Goal: Task Accomplishment & Management: Manage account settings

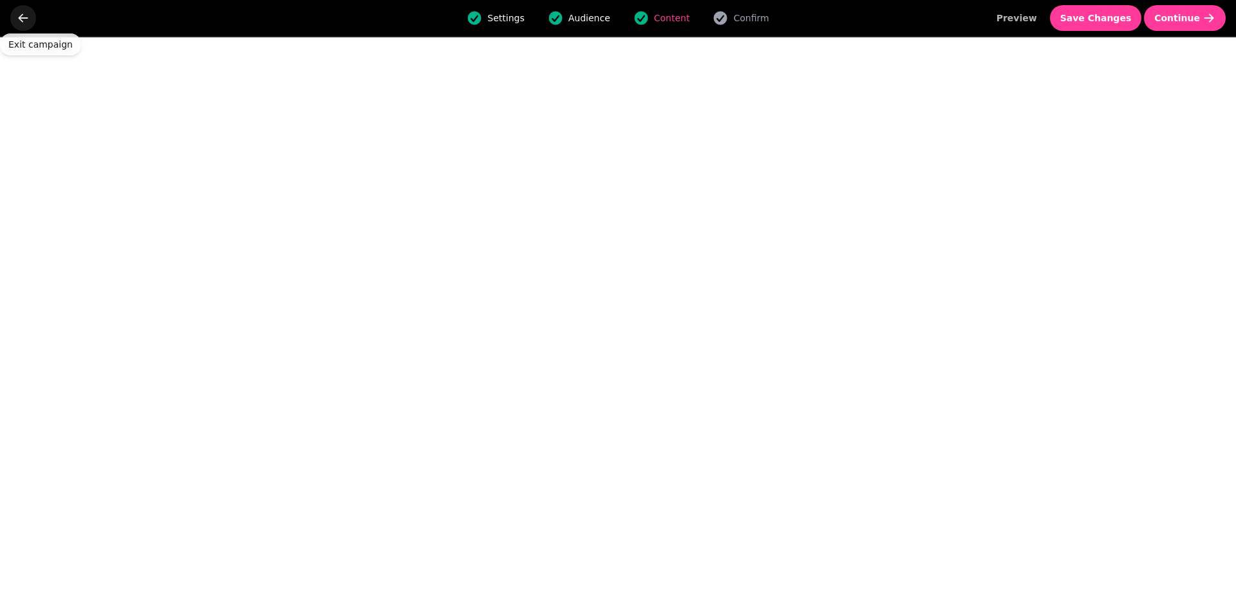
click at [19, 20] on icon "go back" at bounding box center [23, 18] width 13 height 13
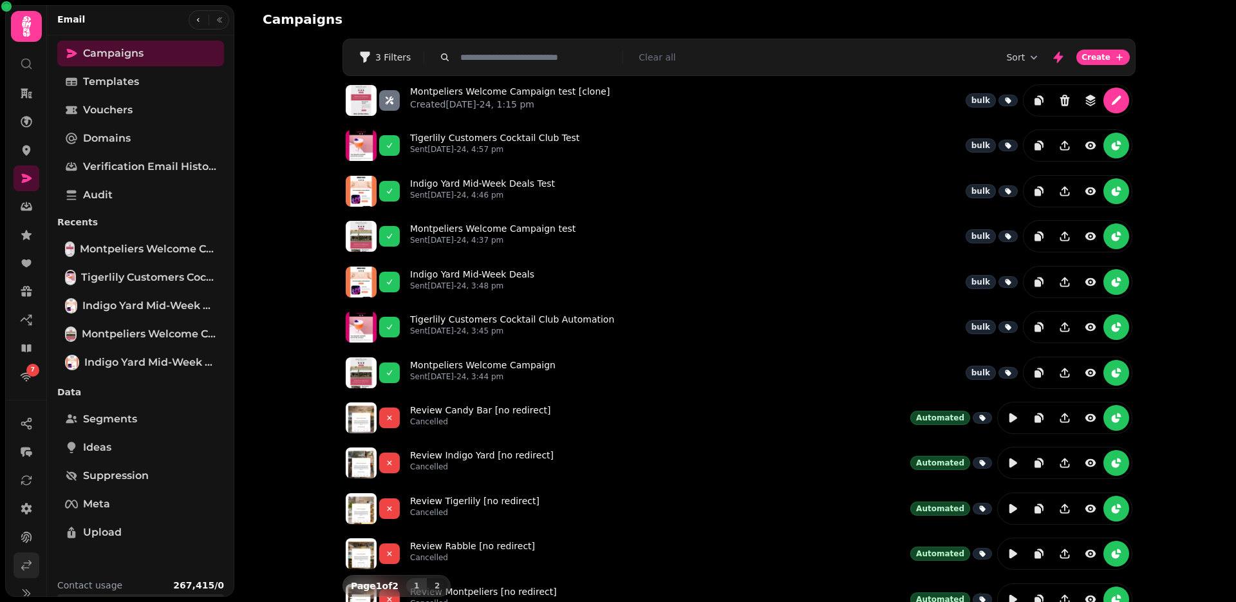
click at [22, 561] on icon at bounding box center [26, 565] width 13 height 13
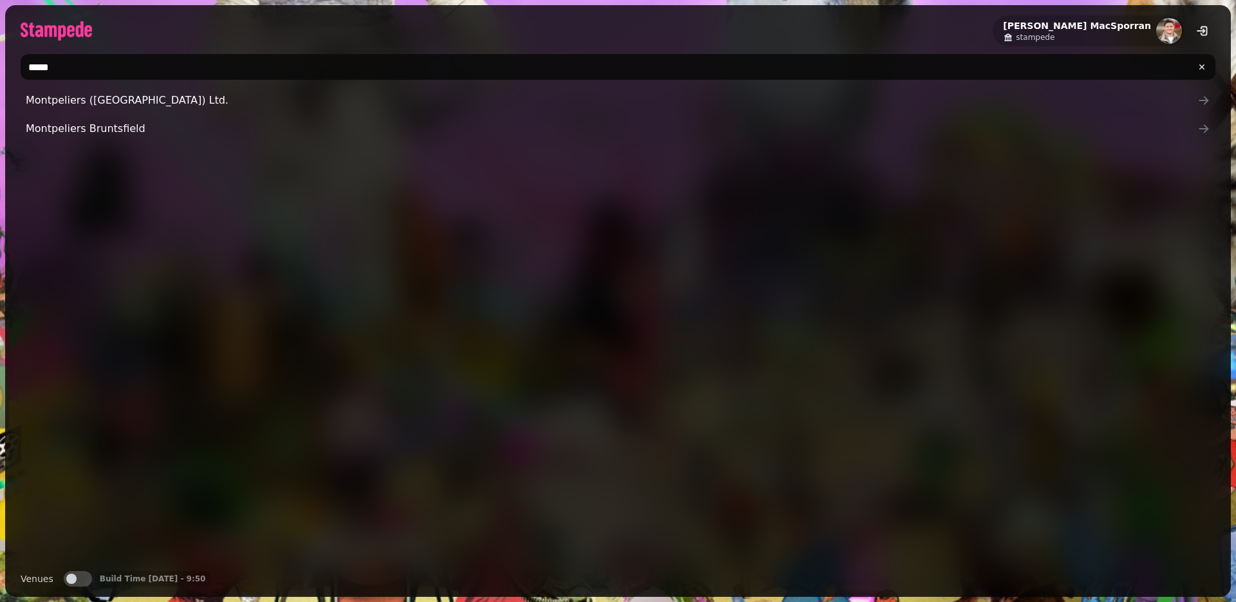
click at [143, 56] on input "*****" at bounding box center [618, 67] width 1194 height 26
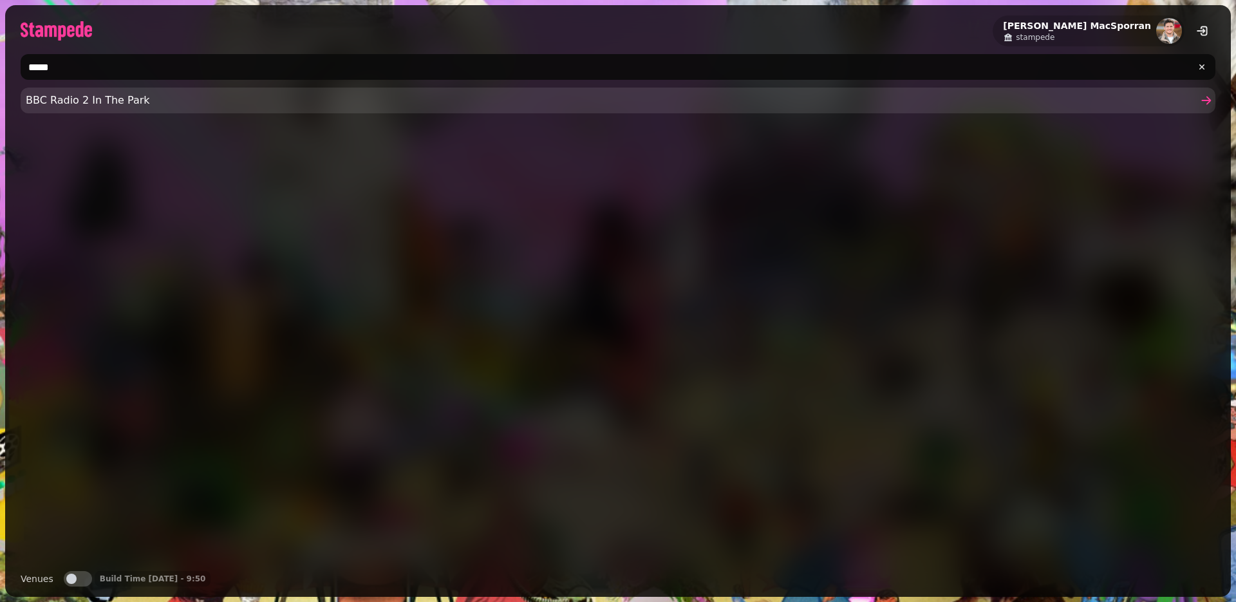
type input "*****"
click at [100, 103] on span "BBC Radio 2 In The Park" at bounding box center [611, 100] width 1171 height 15
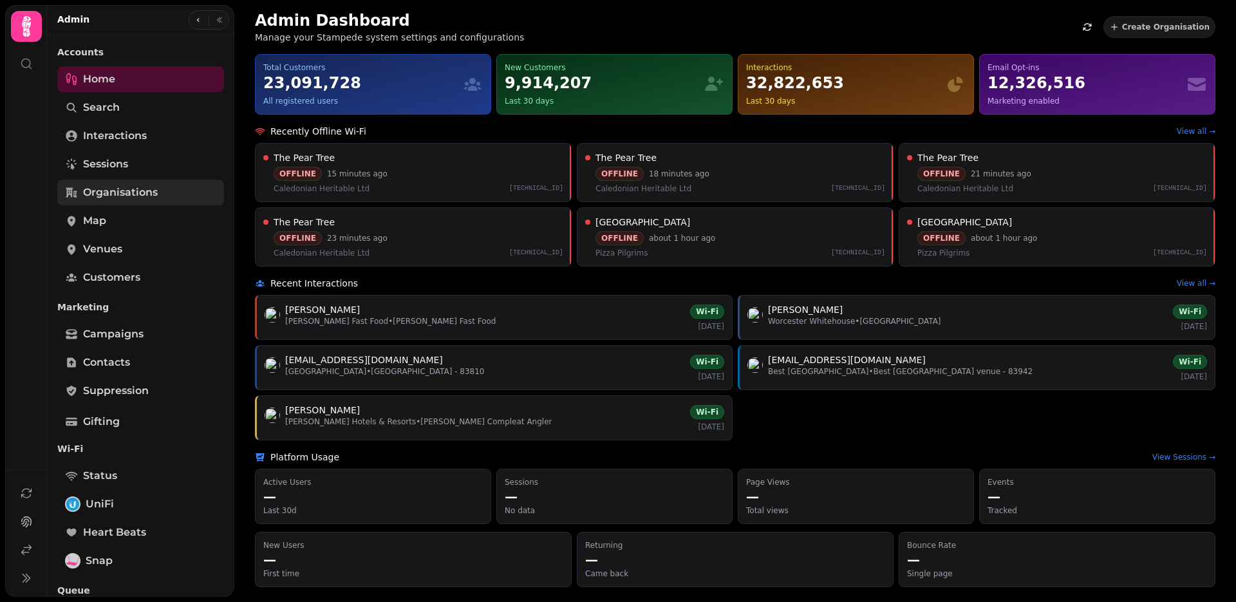
click at [112, 196] on span "Organisations" at bounding box center [120, 192] width 75 height 15
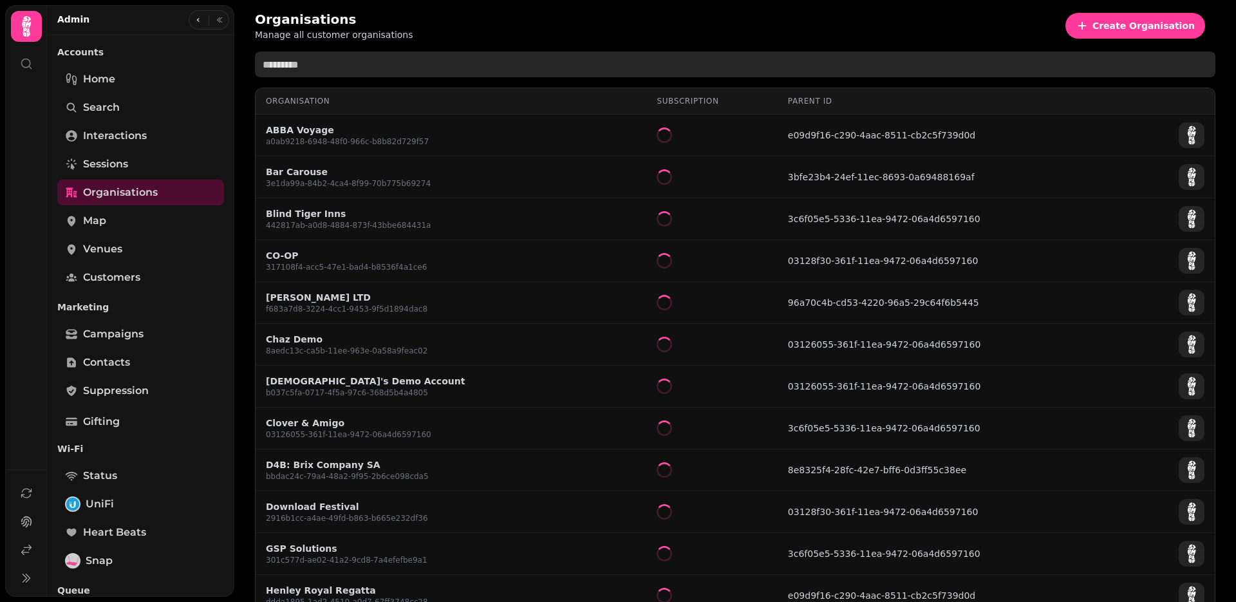
click at [337, 60] on input "text" at bounding box center [735, 64] width 960 height 26
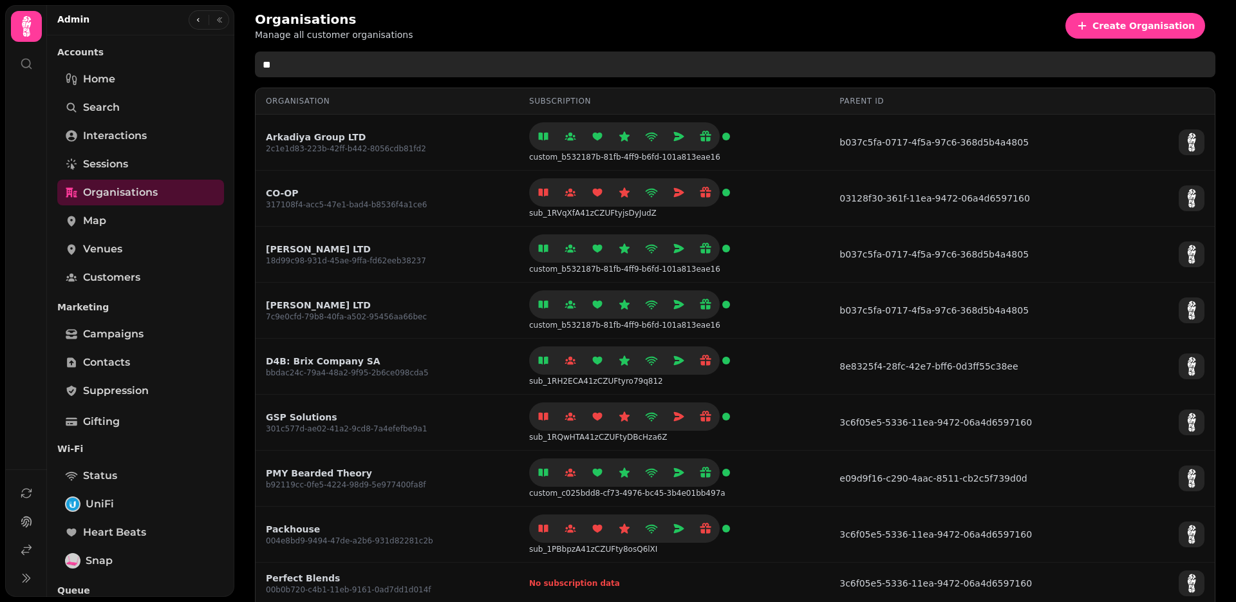
type input "*"
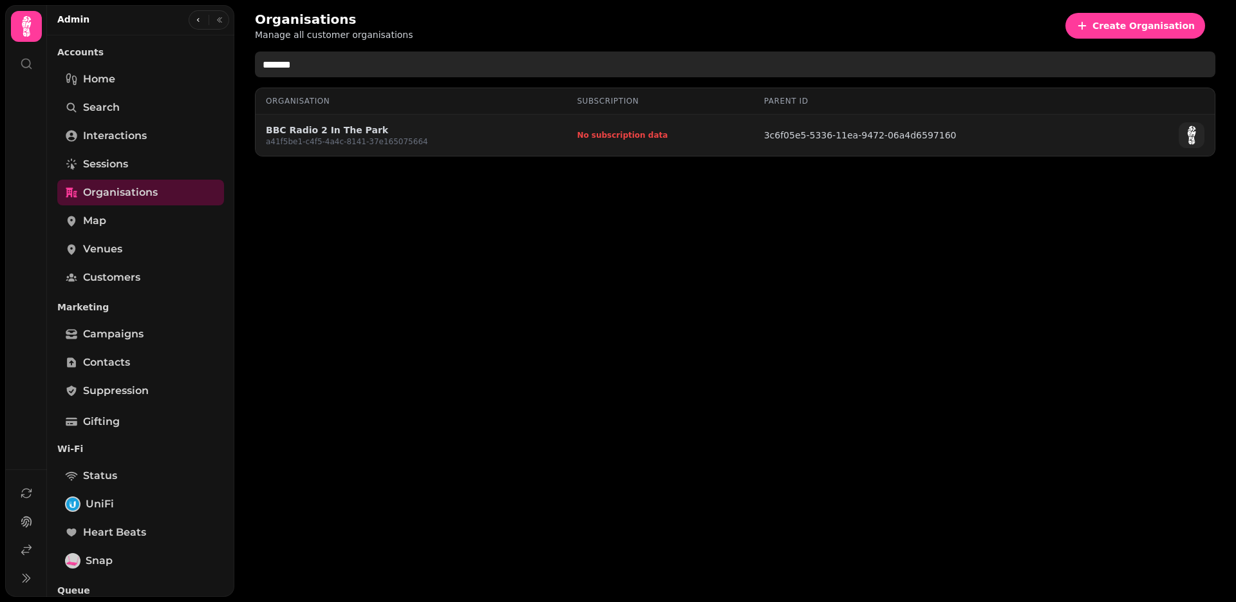
type input "*******"
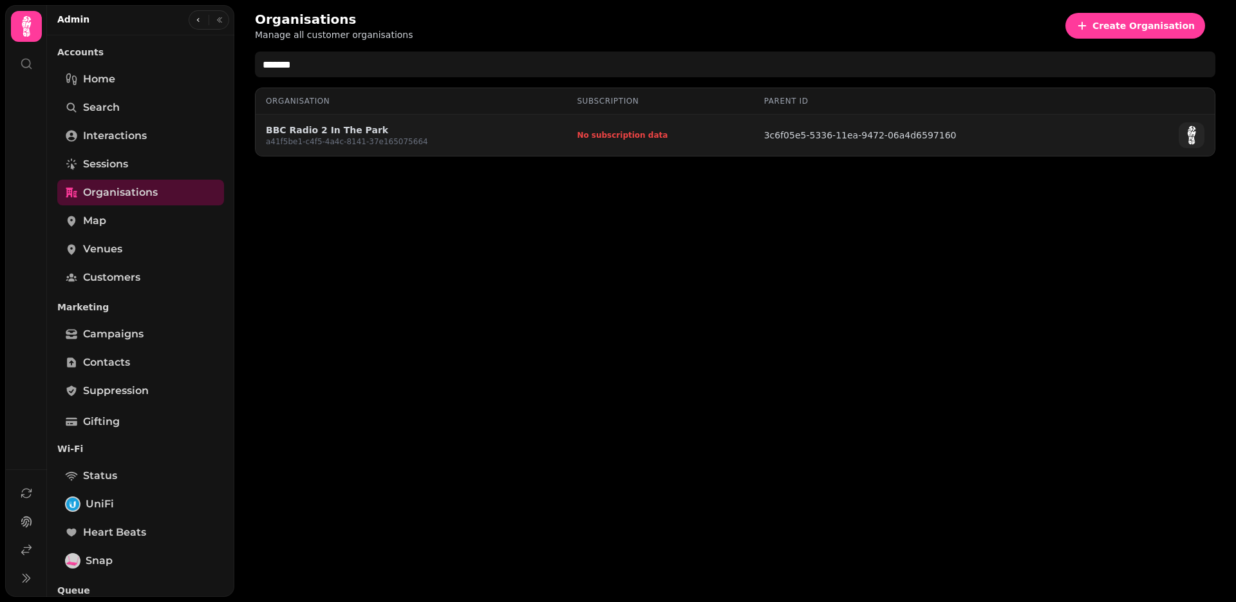
click at [316, 127] on link "BBC Radio 2 In The Park" at bounding box center [347, 130] width 162 height 13
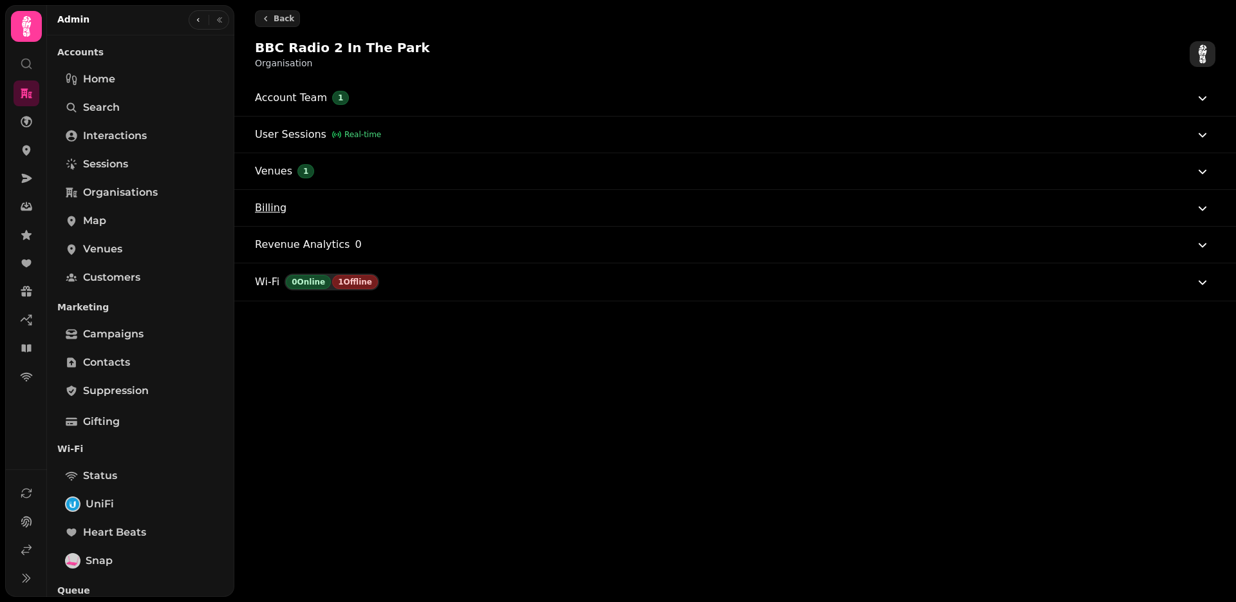
click at [1201, 211] on icon "button" at bounding box center [1201, 207] width 15 height 15
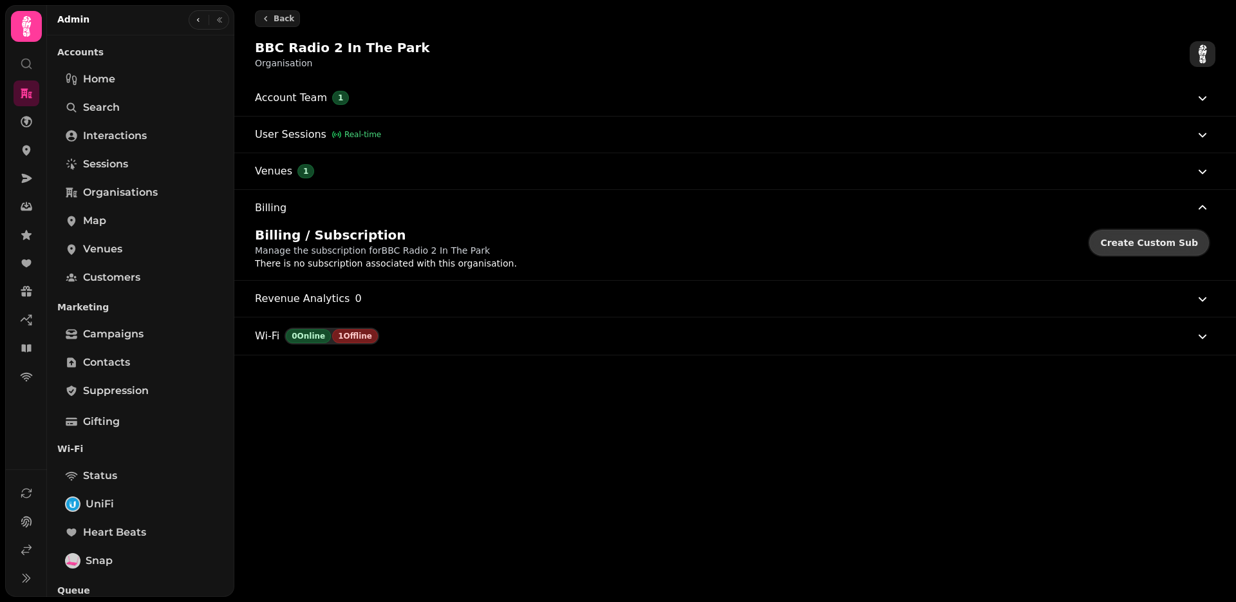
click at [1174, 250] on button "Create Custom Sub" at bounding box center [1149, 243] width 120 height 26
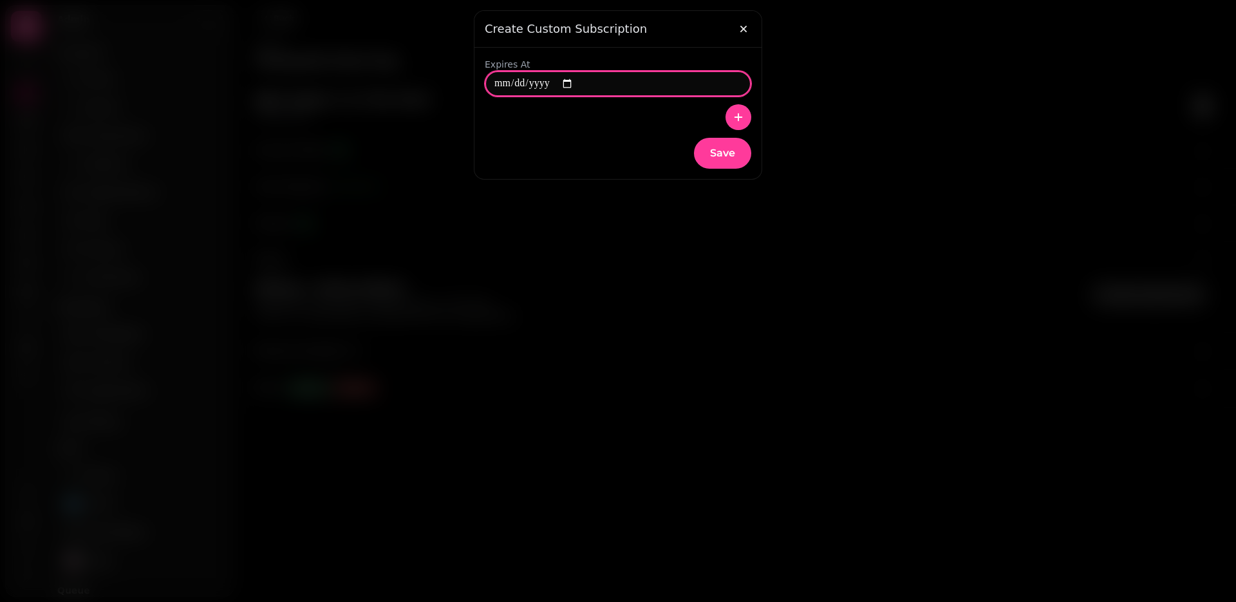
click at [575, 78] on input "date" at bounding box center [618, 84] width 266 height 26
type input "**********"
click at [737, 111] on icon "button" at bounding box center [738, 117] width 13 height 13
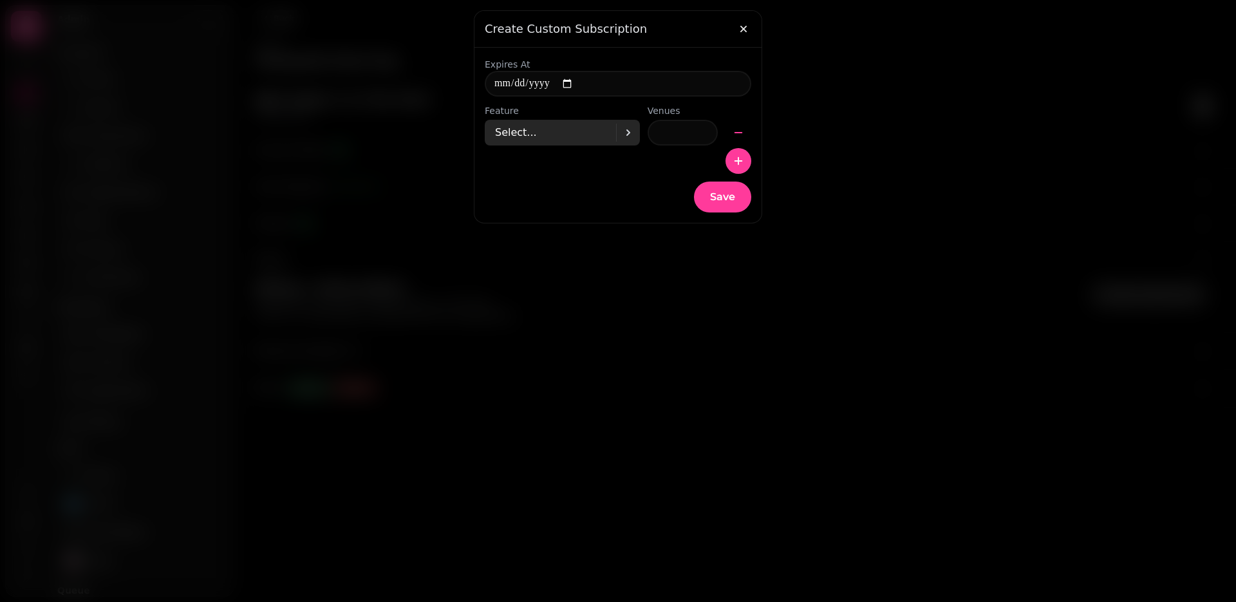
click at [620, 125] on icon at bounding box center [627, 132] width 15 height 15
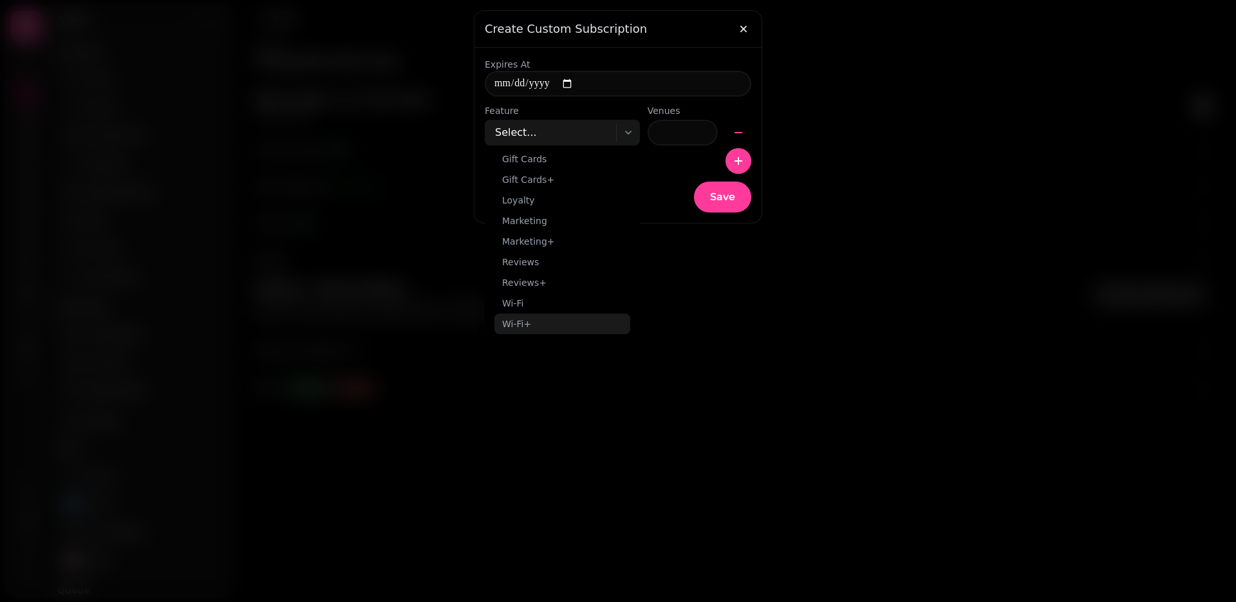
click at [533, 324] on div "Wi-Fi+" at bounding box center [562, 323] width 136 height 21
click at [736, 166] on icon "button" at bounding box center [738, 160] width 13 height 13
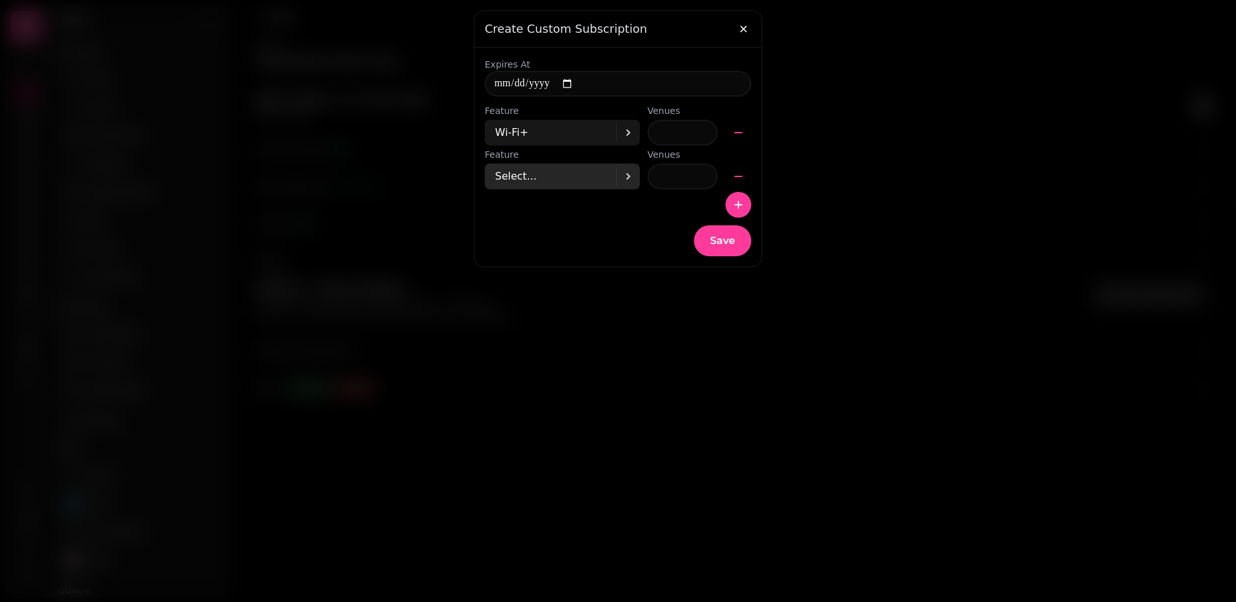
click at [581, 176] on div "Select..." at bounding box center [555, 176] width 121 height 26
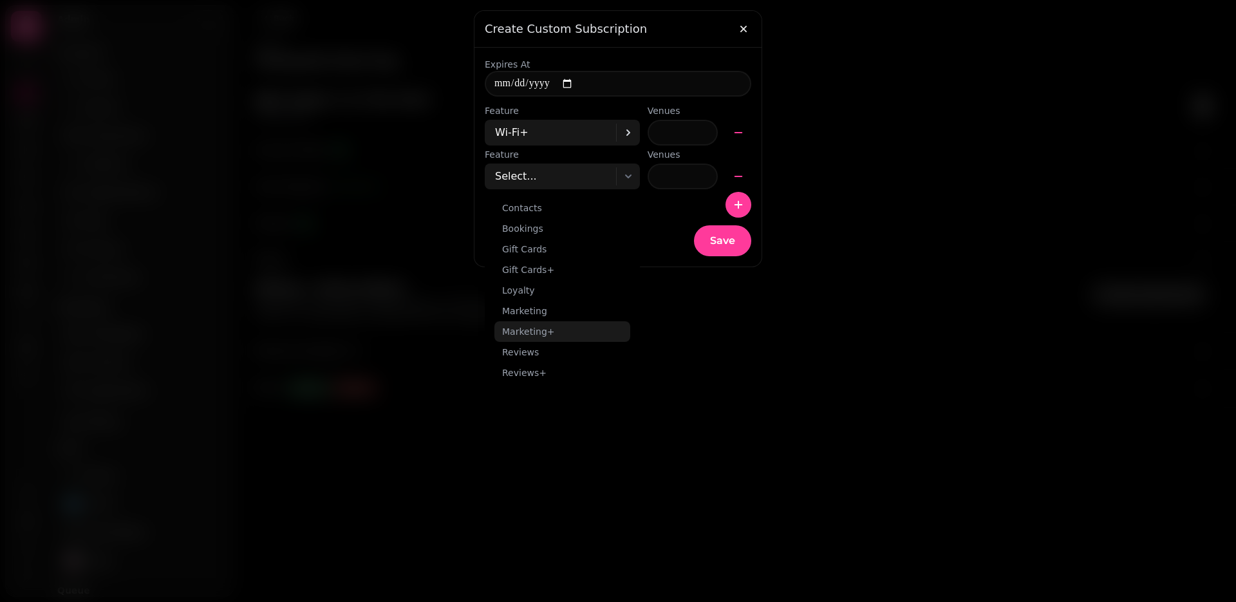
click at [538, 331] on span "Marketing+" at bounding box center [528, 331] width 53 height 13
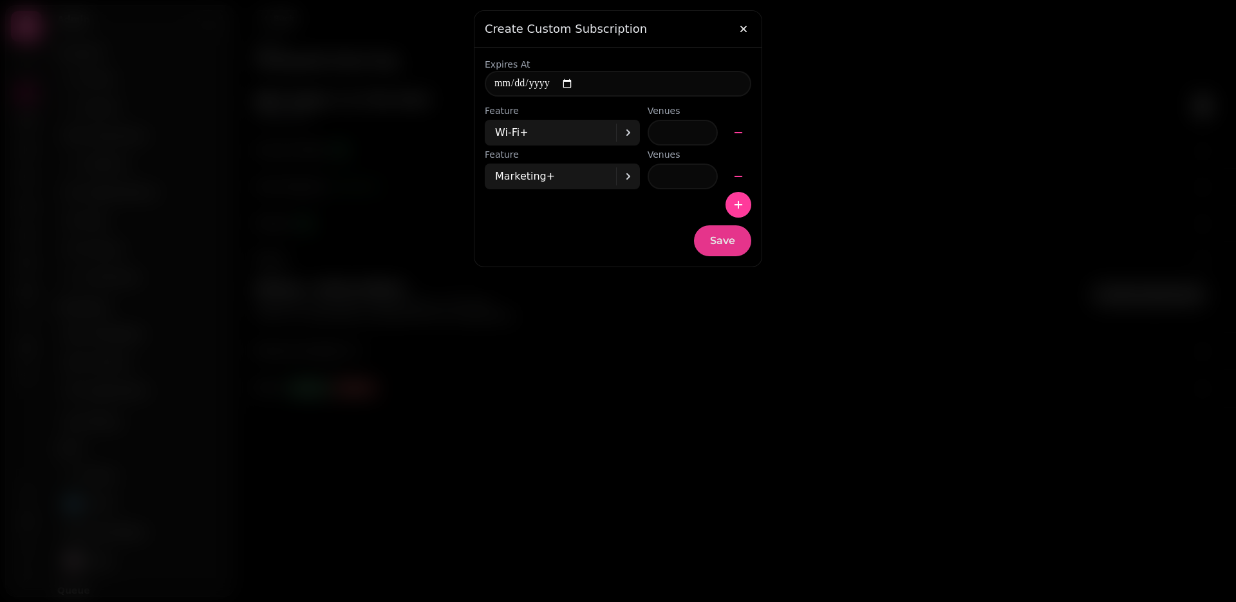
click at [728, 241] on span "Save" at bounding box center [722, 241] width 25 height 10
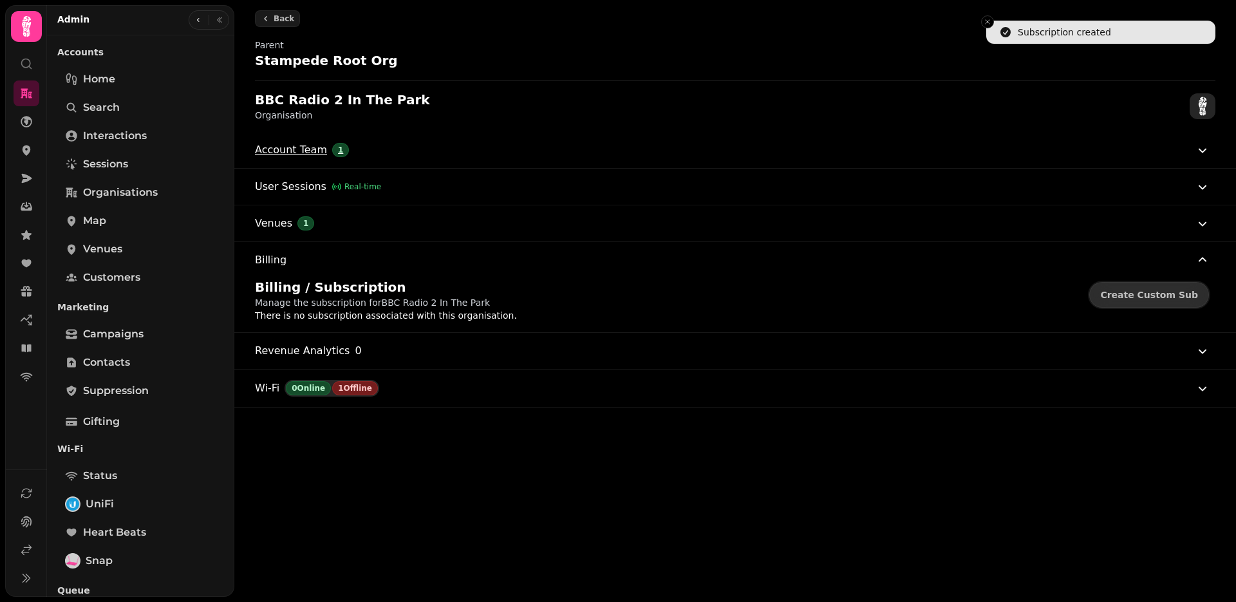
click at [297, 150] on span "Account Team" at bounding box center [291, 149] width 72 height 15
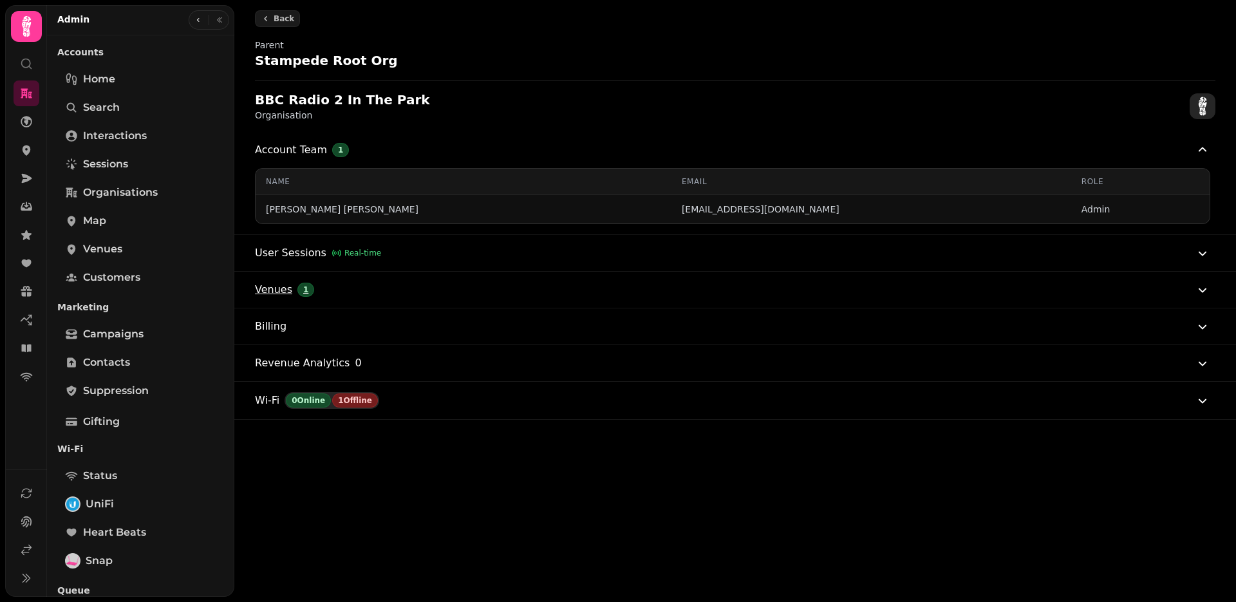
click at [261, 293] on span "Venues" at bounding box center [273, 289] width 37 height 15
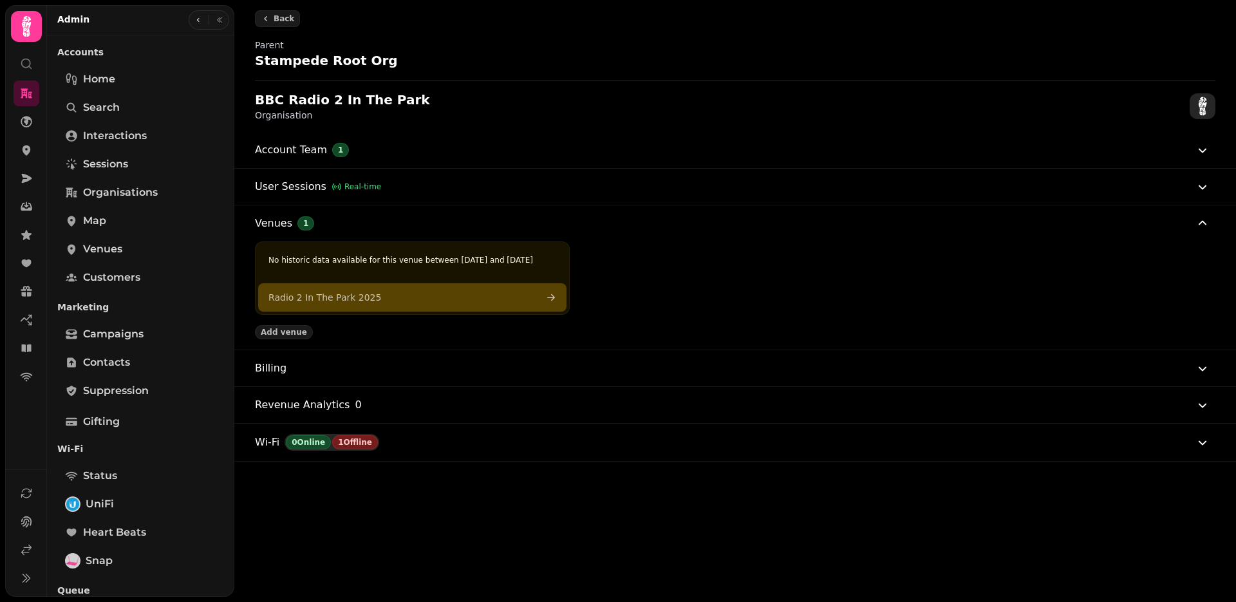
click at [301, 304] on span "Radio 2 In The Park 2025" at bounding box center [324, 297] width 113 height 13
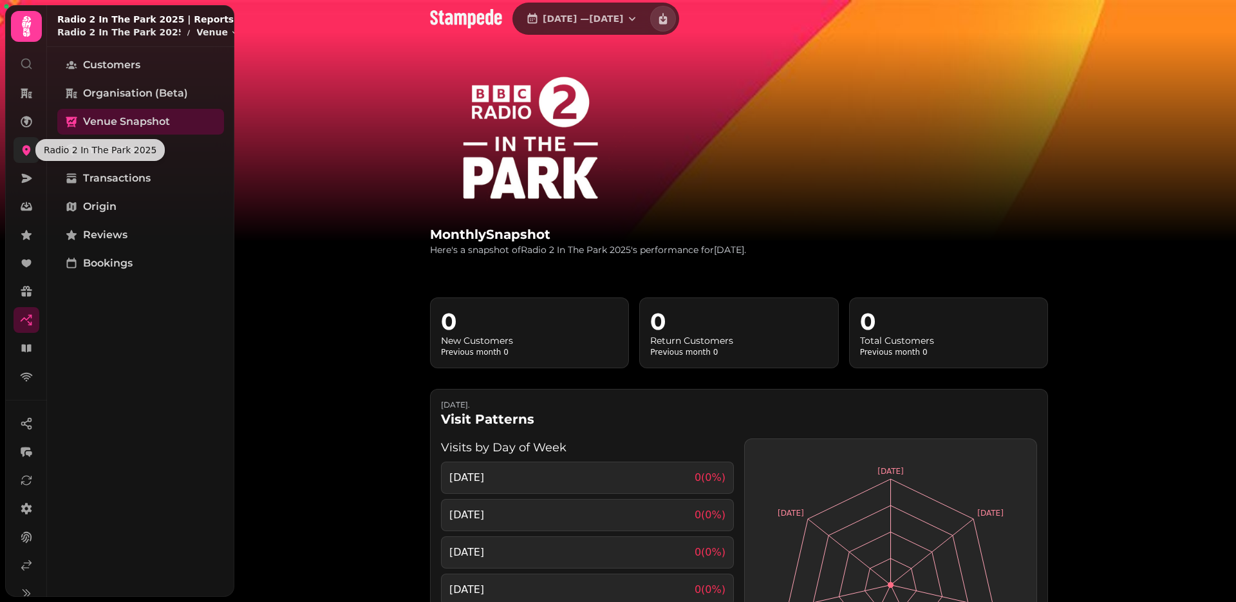
click at [29, 149] on icon at bounding box center [27, 150] width 8 height 10
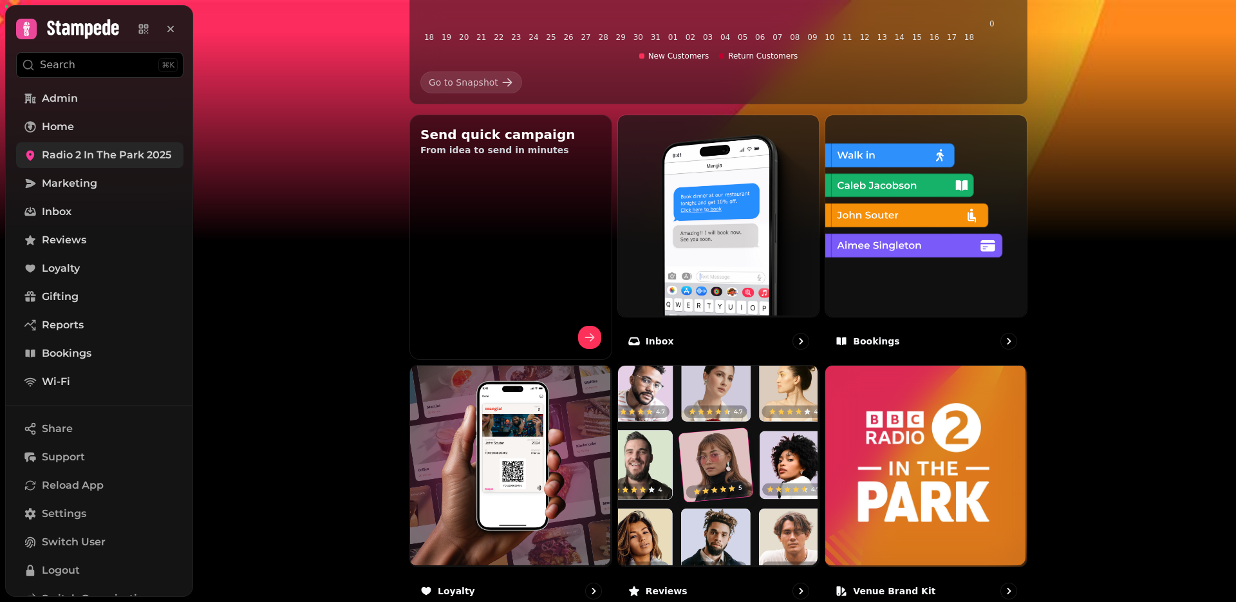
scroll to position [600, 0]
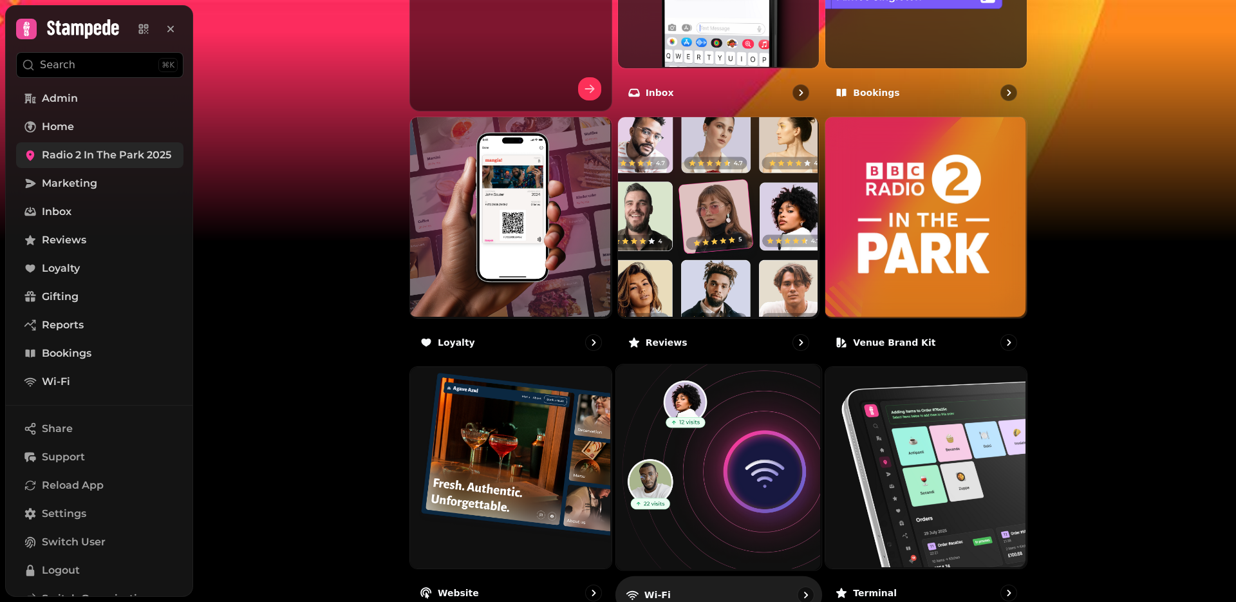
click at [683, 440] on img at bounding box center [716, 466] width 205 height 205
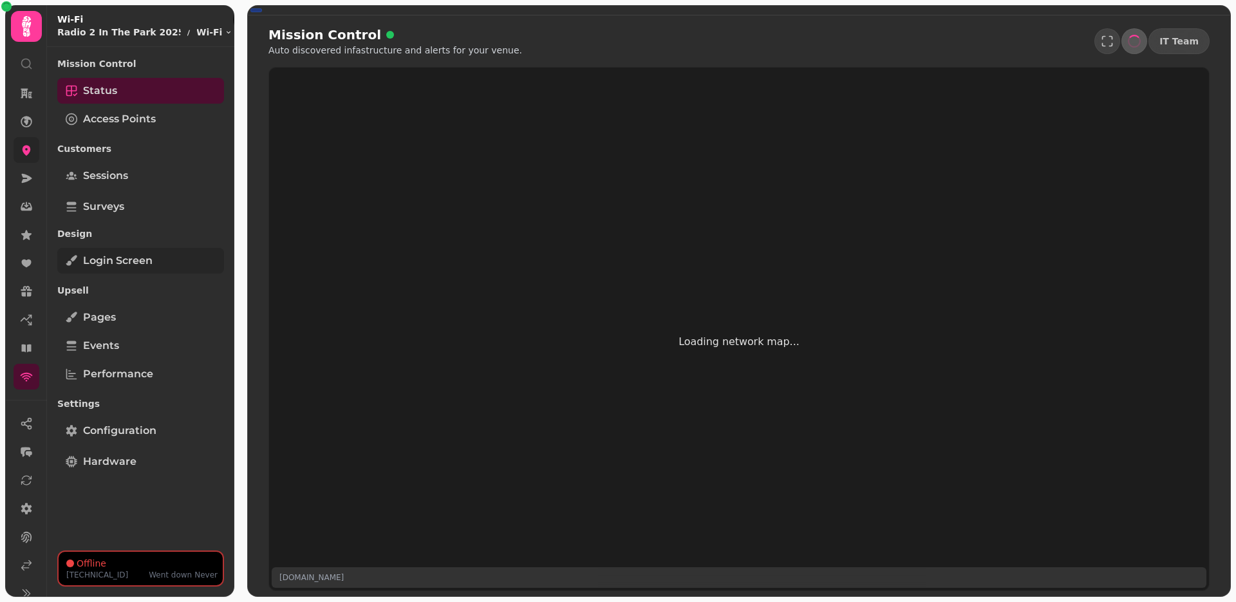
click at [145, 270] on link "Login screen" at bounding box center [140, 261] width 167 height 26
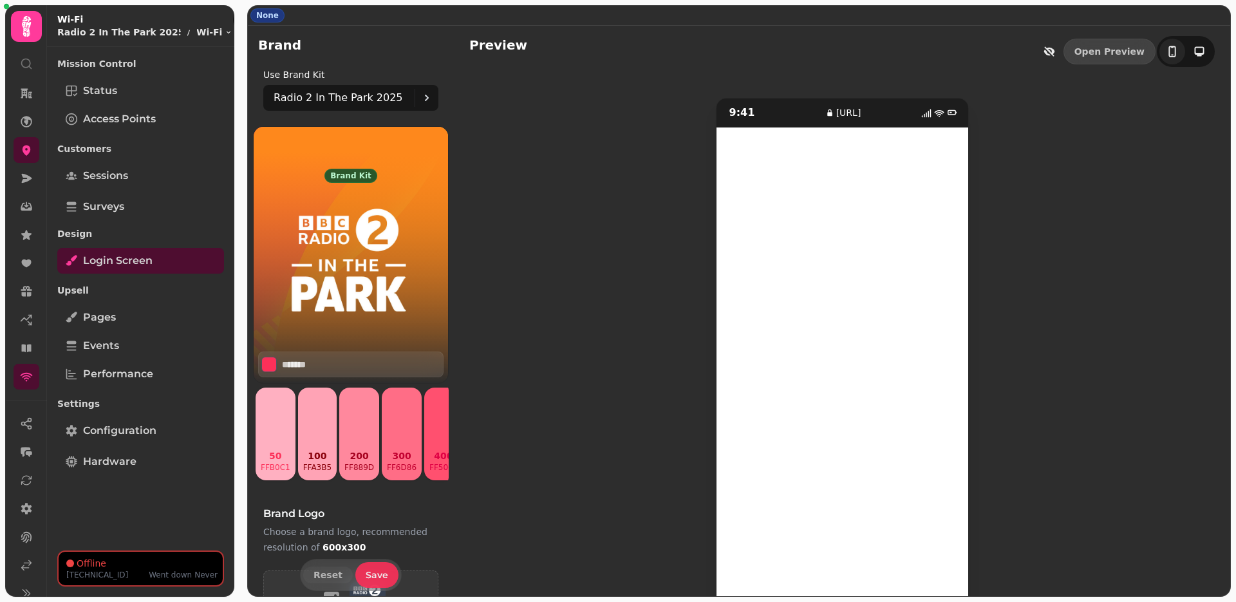
click at [361, 566] on button "Save" at bounding box center [376, 575] width 43 height 26
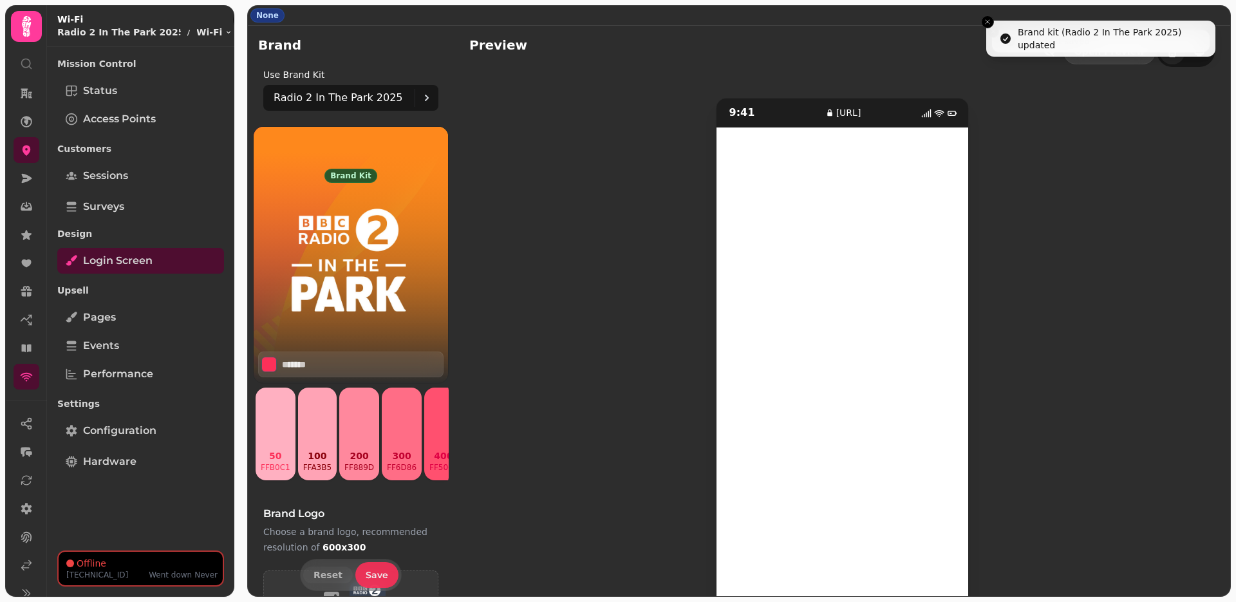
click at [361, 566] on button "Save" at bounding box center [376, 575] width 43 height 26
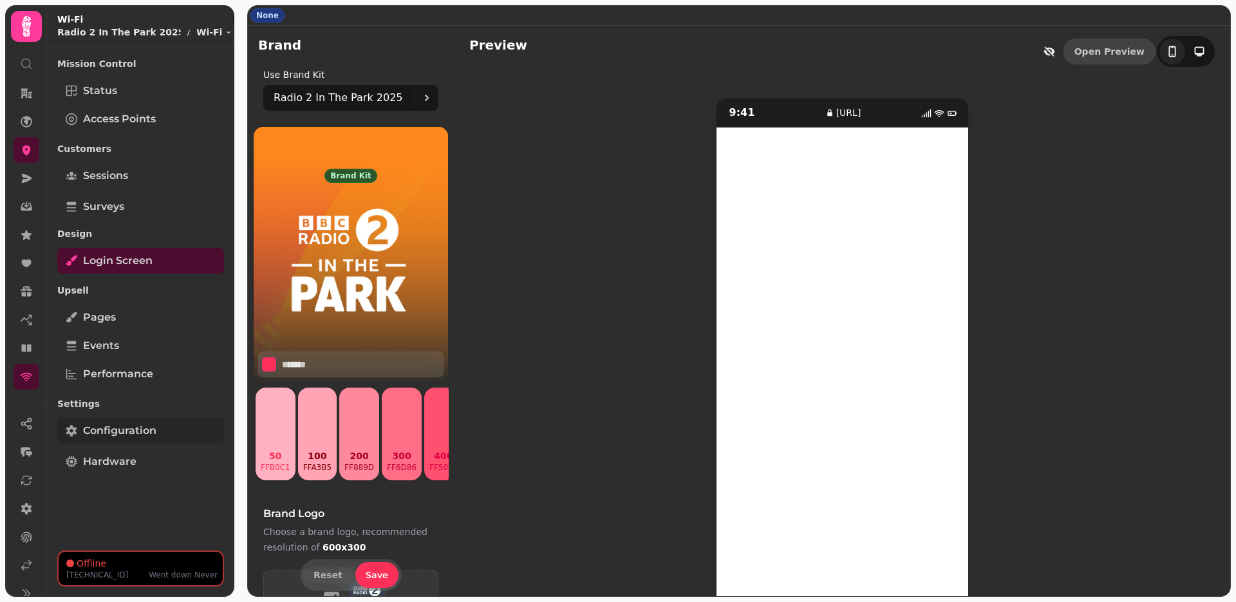
click at [135, 427] on span "Configuration" at bounding box center [119, 430] width 73 height 15
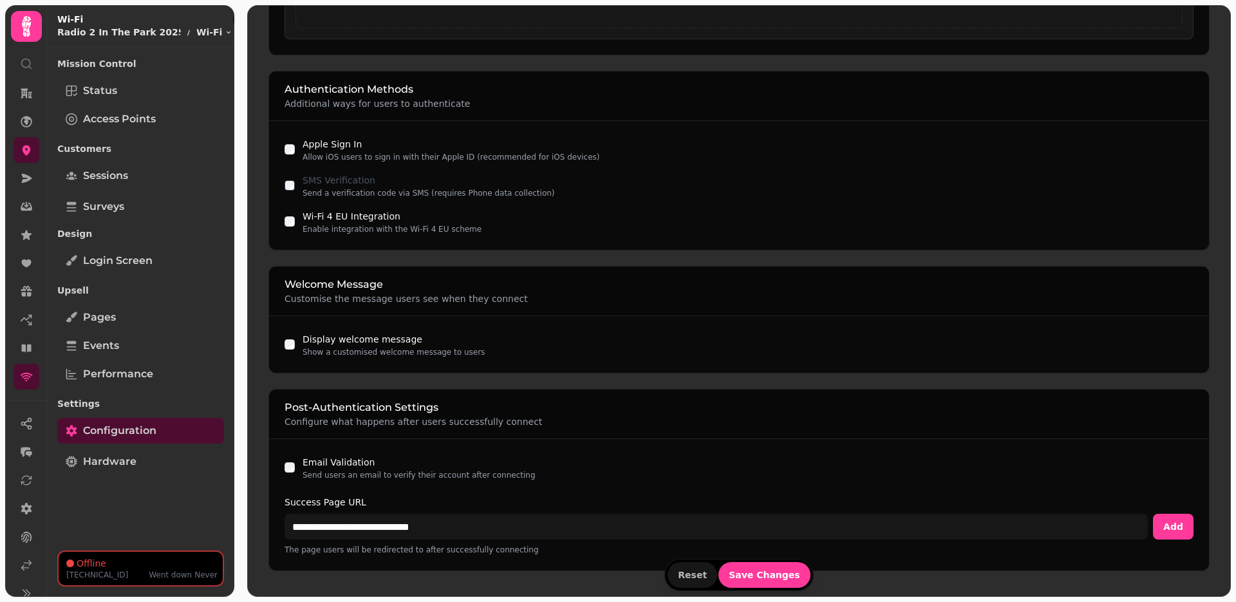
scroll to position [772, 0]
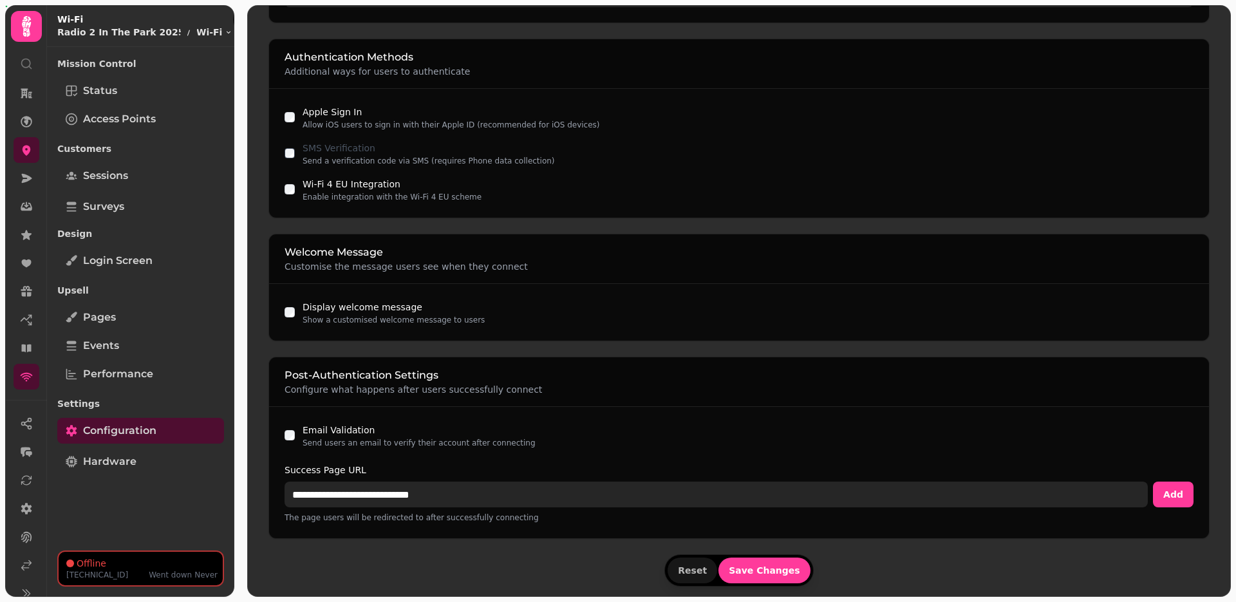
click at [351, 492] on input "**********" at bounding box center [715, 494] width 863 height 26
paste input "**********"
type input "**********"
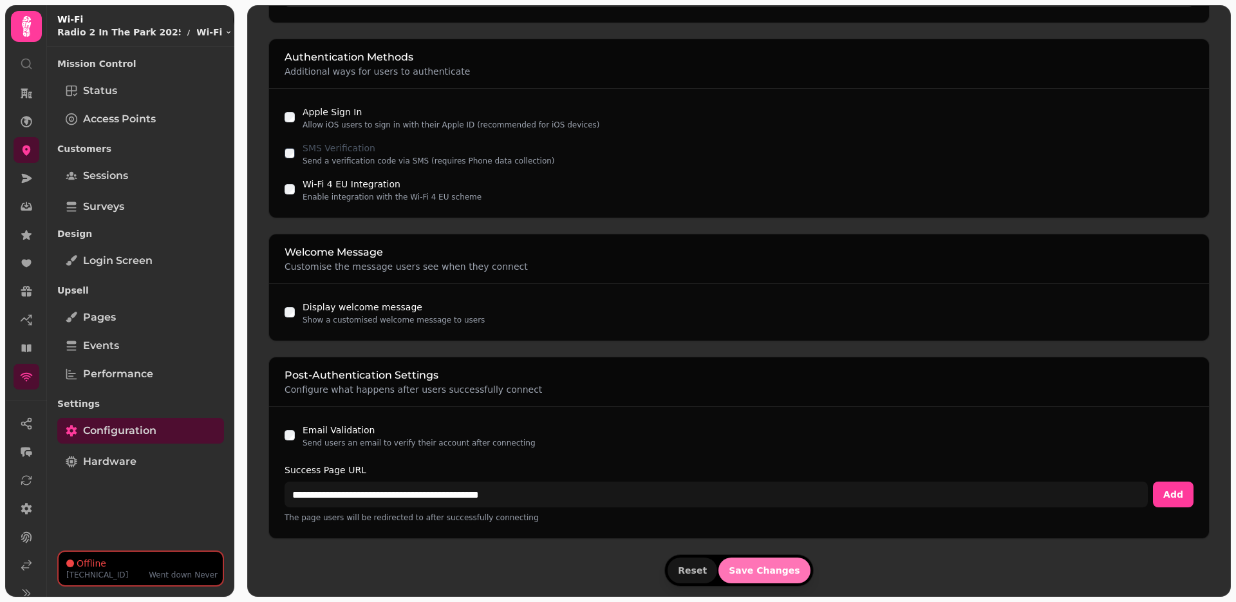
click at [775, 571] on span "Save Changes" at bounding box center [763, 570] width 71 height 9
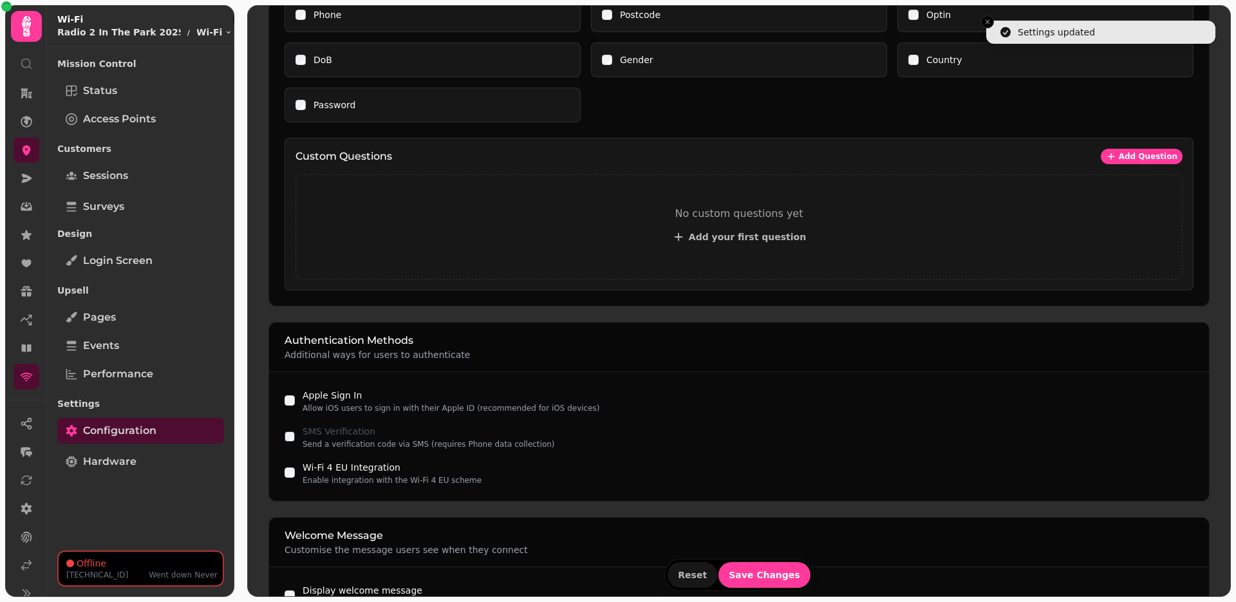
scroll to position [486, 0]
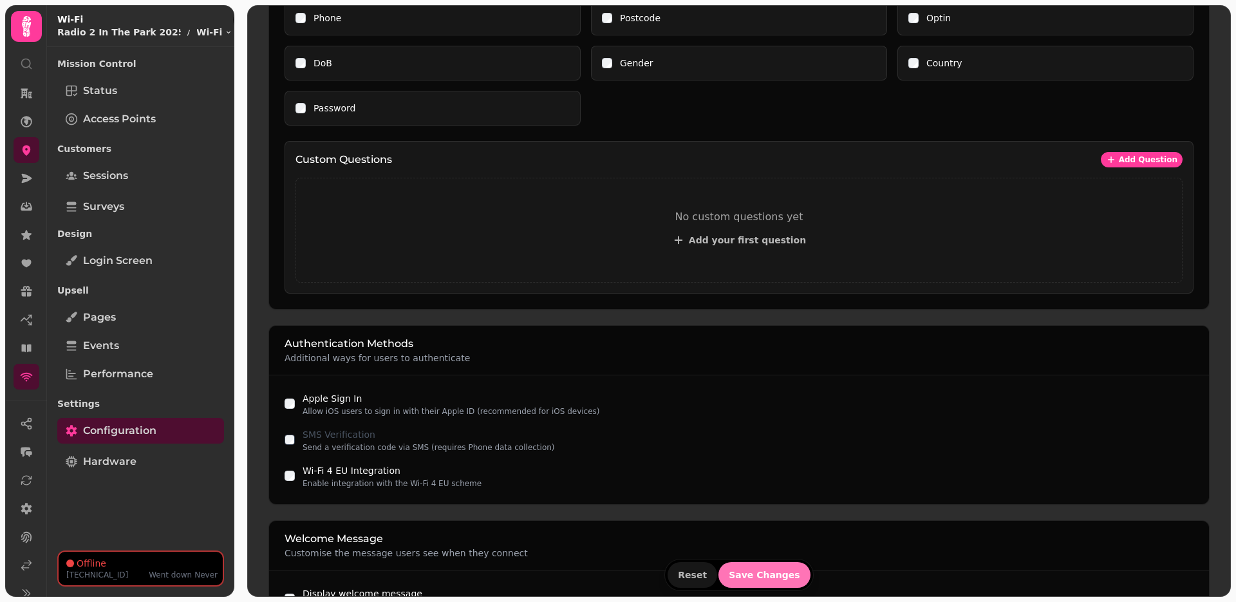
click at [736, 571] on span "Save Changes" at bounding box center [763, 574] width 71 height 9
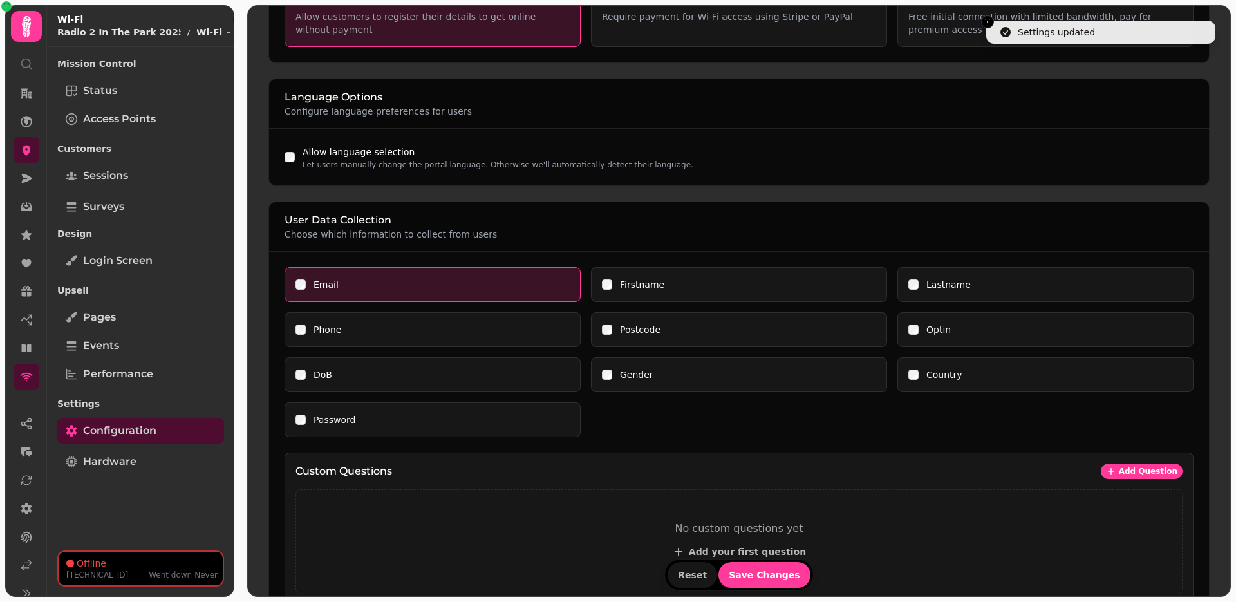
scroll to position [153, 0]
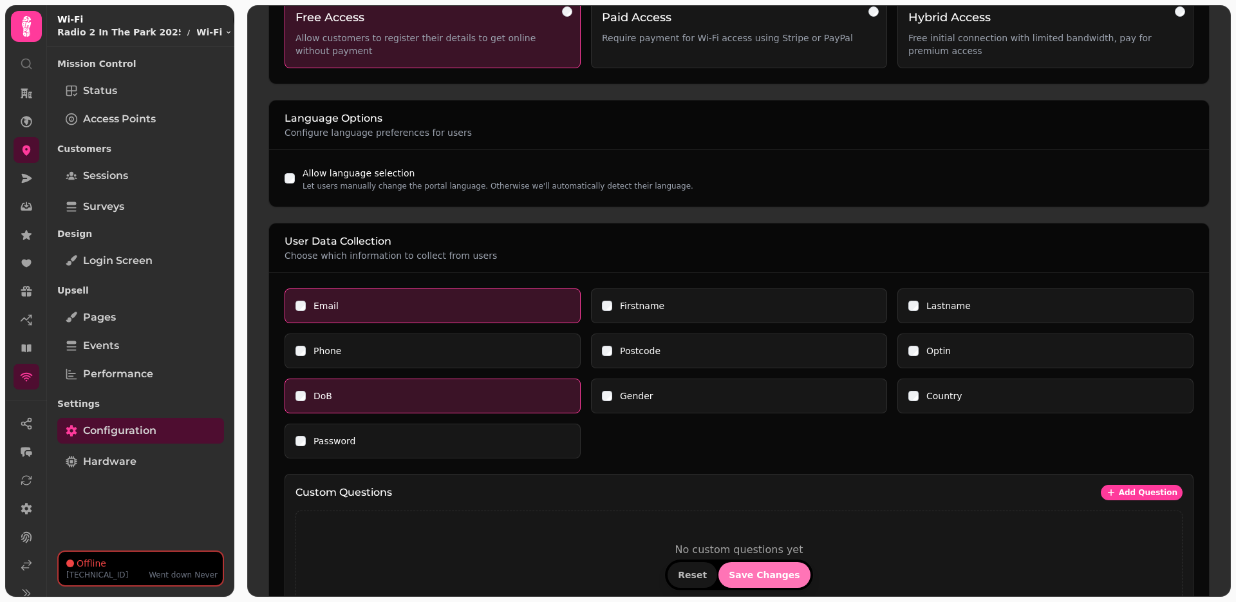
click at [770, 576] on span "Save Changes" at bounding box center [763, 574] width 71 height 9
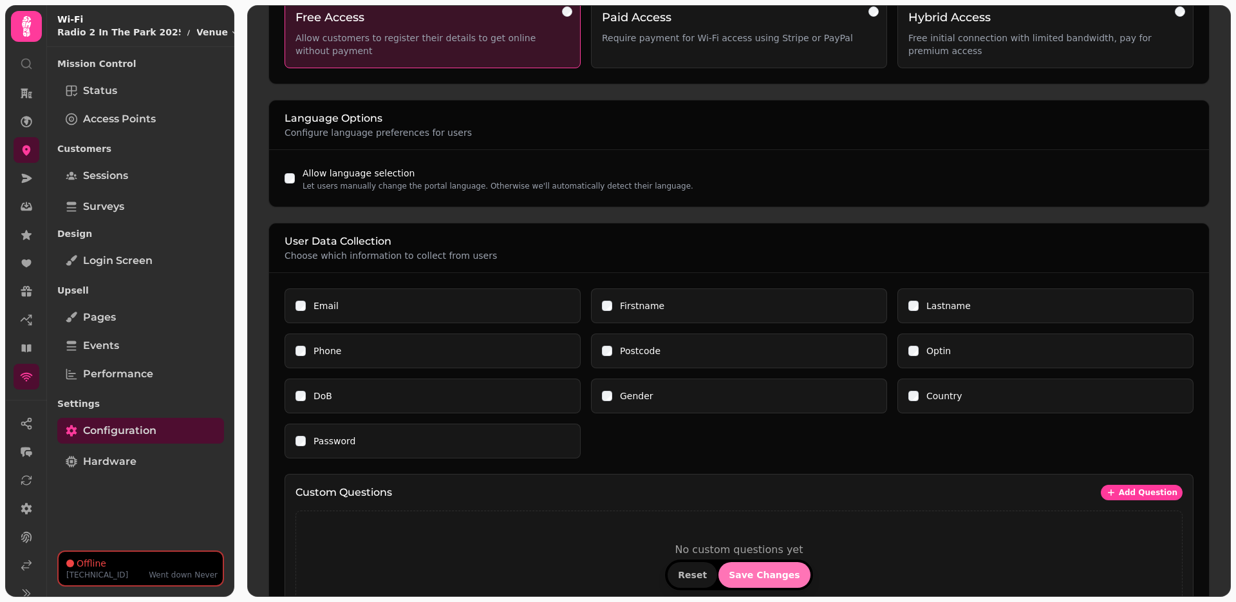
click at [734, 573] on span "Save Changes" at bounding box center [763, 574] width 71 height 9
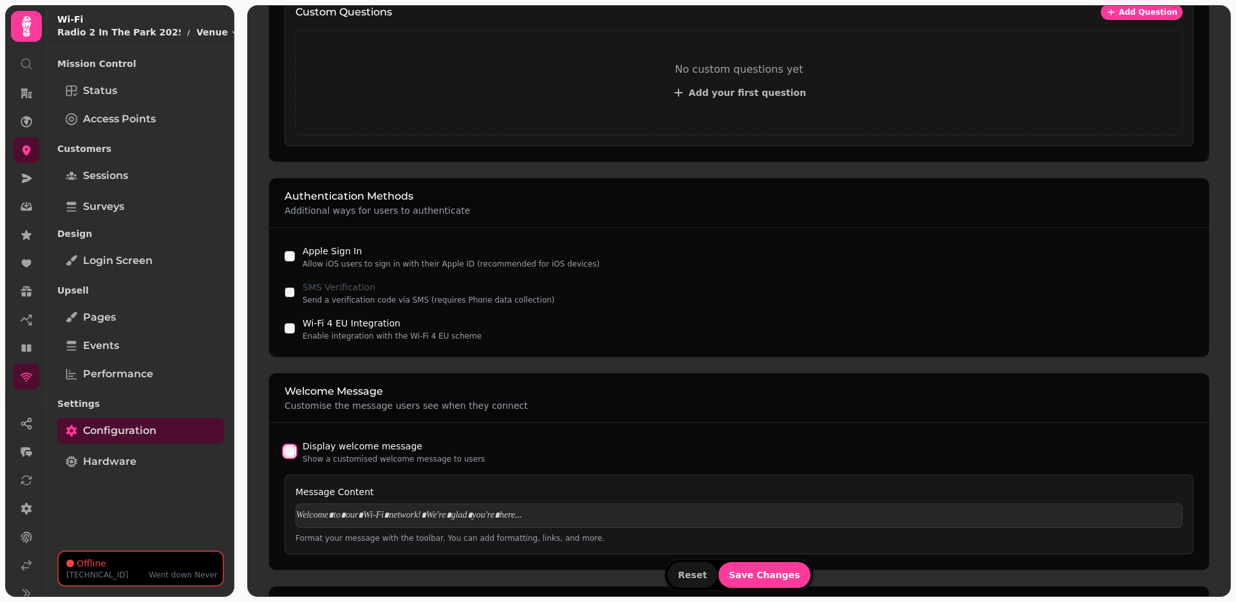
scroll to position [635, 0]
click at [528, 508] on p at bounding box center [738, 513] width 885 height 13
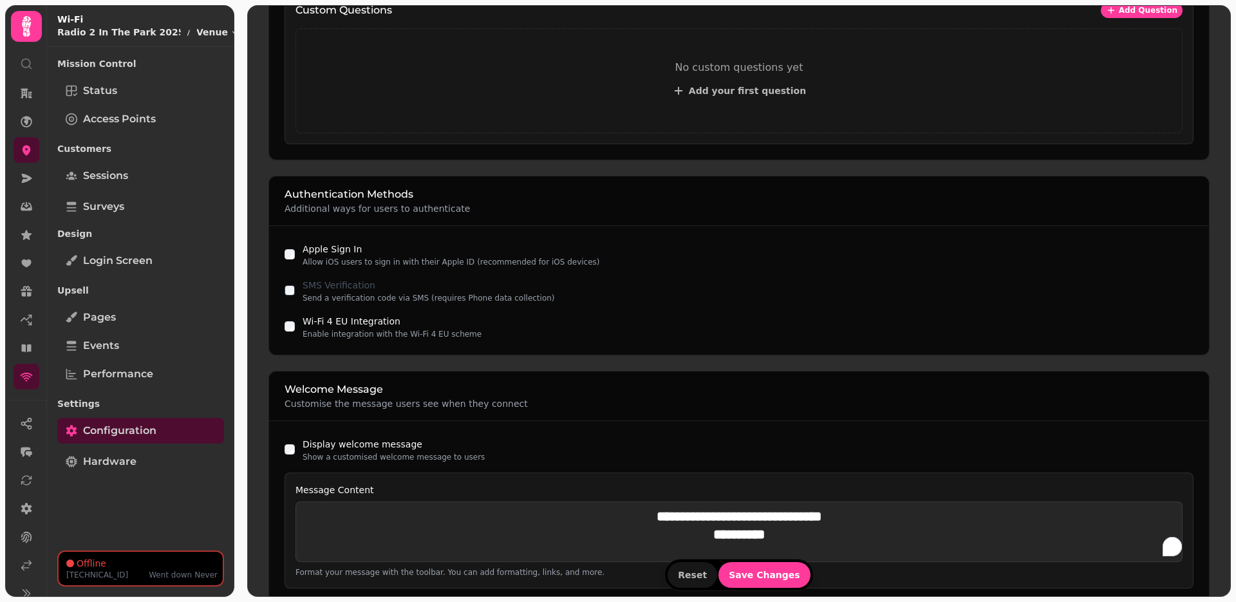
scroll to position [0, 0]
click at [754, 516] on strong "**********" at bounding box center [738, 516] width 165 height 13
drag, startPoint x: 867, startPoint y: 516, endPoint x: 770, endPoint y: 516, distance: 96.5
click at [770, 516] on h2 "**********" at bounding box center [738, 516] width 885 height 18
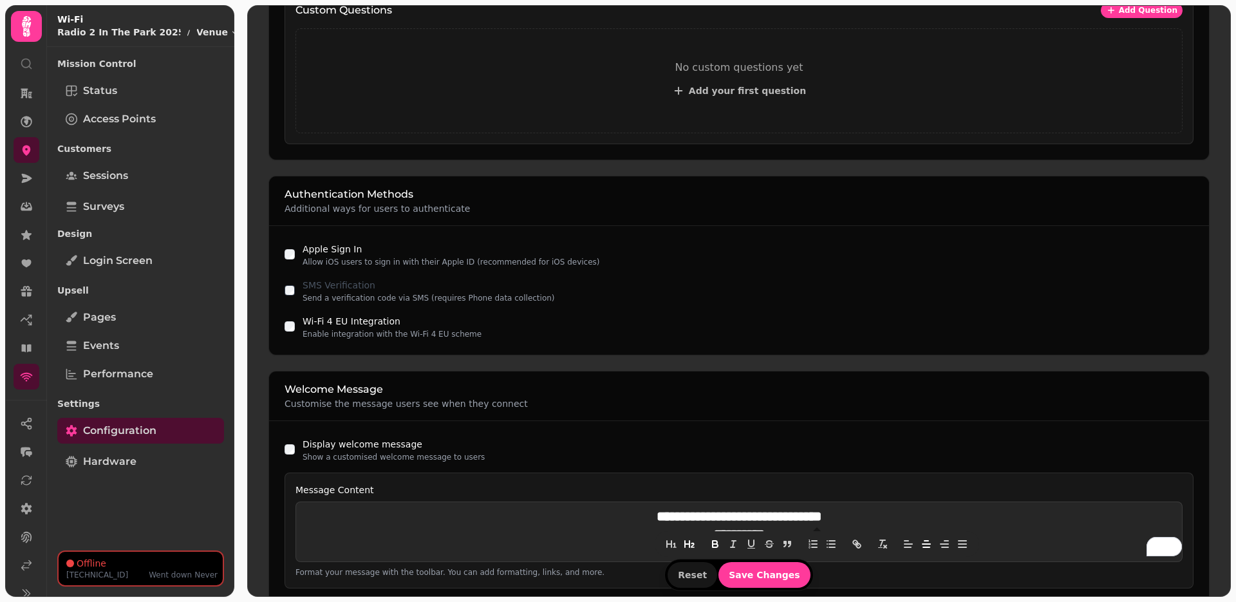
click at [756, 513] on strong "**********" at bounding box center [738, 516] width 165 height 13
drag, startPoint x: 754, startPoint y: 515, endPoint x: 857, endPoint y: 509, distance: 103.8
click at [821, 510] on strong "**********" at bounding box center [738, 516] width 165 height 13
click at [782, 571] on span "Save Changes" at bounding box center [763, 574] width 71 height 9
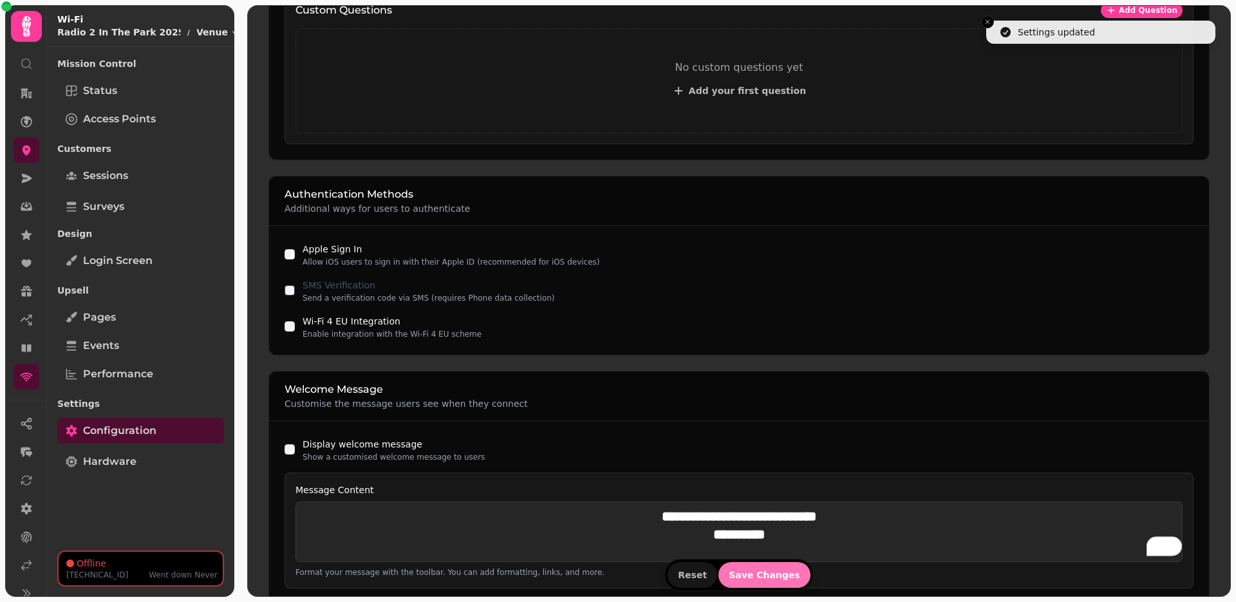
click at [782, 571] on span "Save Changes" at bounding box center [763, 574] width 71 height 9
click at [159, 254] on link "Login screen" at bounding box center [140, 261] width 167 height 26
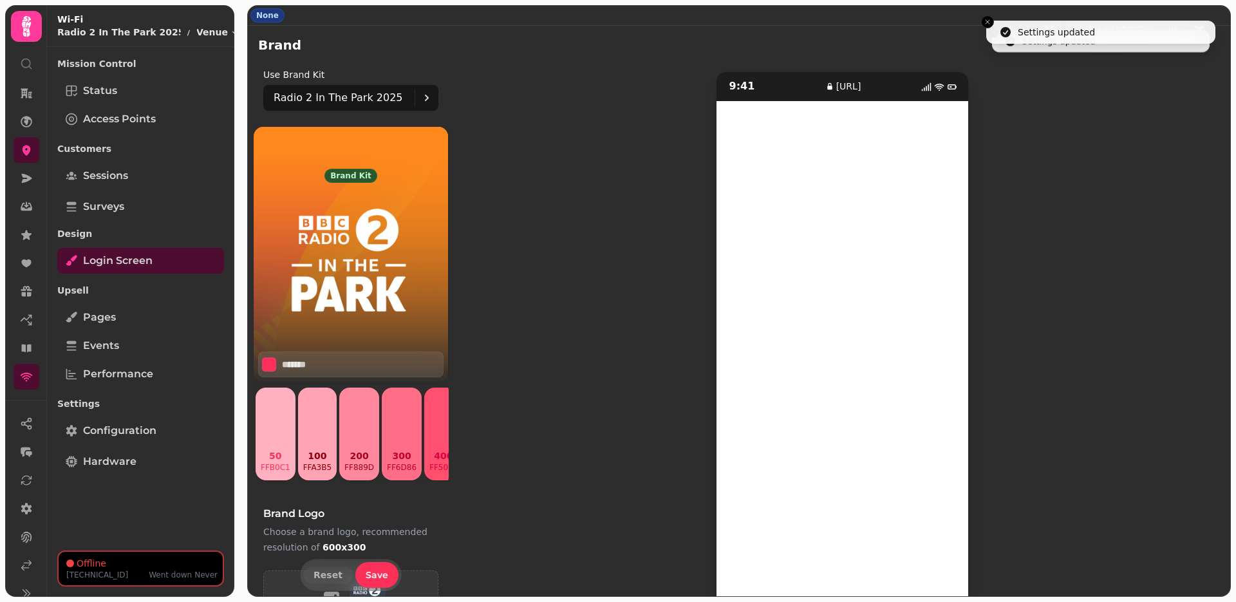
scroll to position [37, 0]
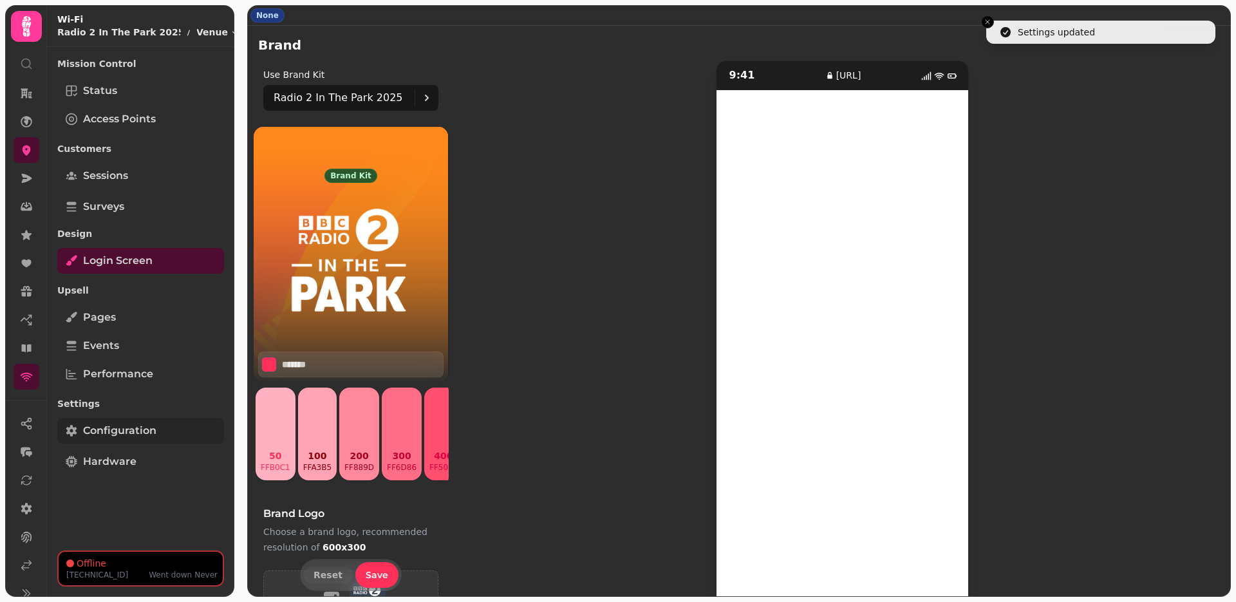
click at [139, 432] on span "Configuration" at bounding box center [119, 430] width 73 height 15
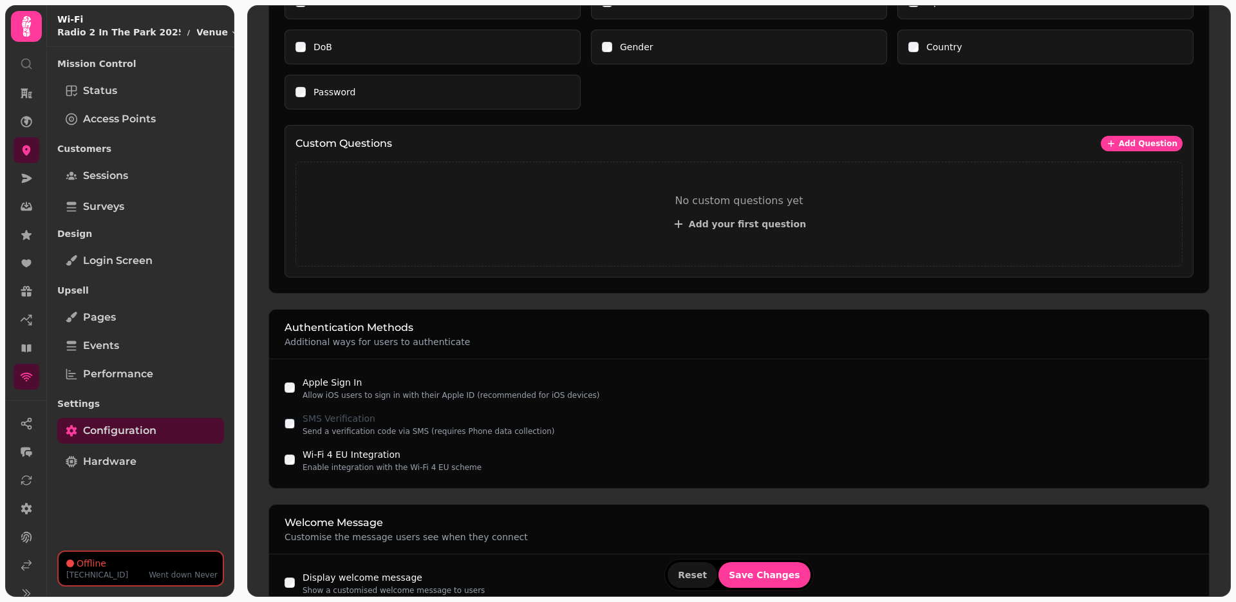
scroll to position [649, 0]
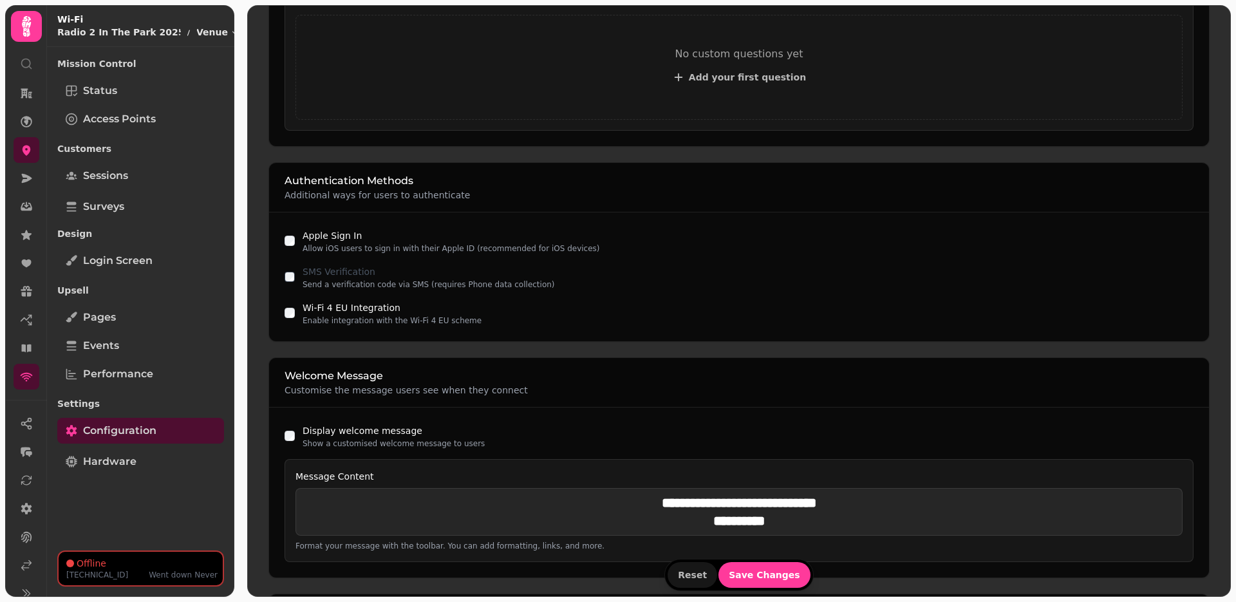
click at [656, 533] on div "**********" at bounding box center [738, 511] width 885 height 46
click at [671, 524] on h2 "**********" at bounding box center [738, 521] width 885 height 18
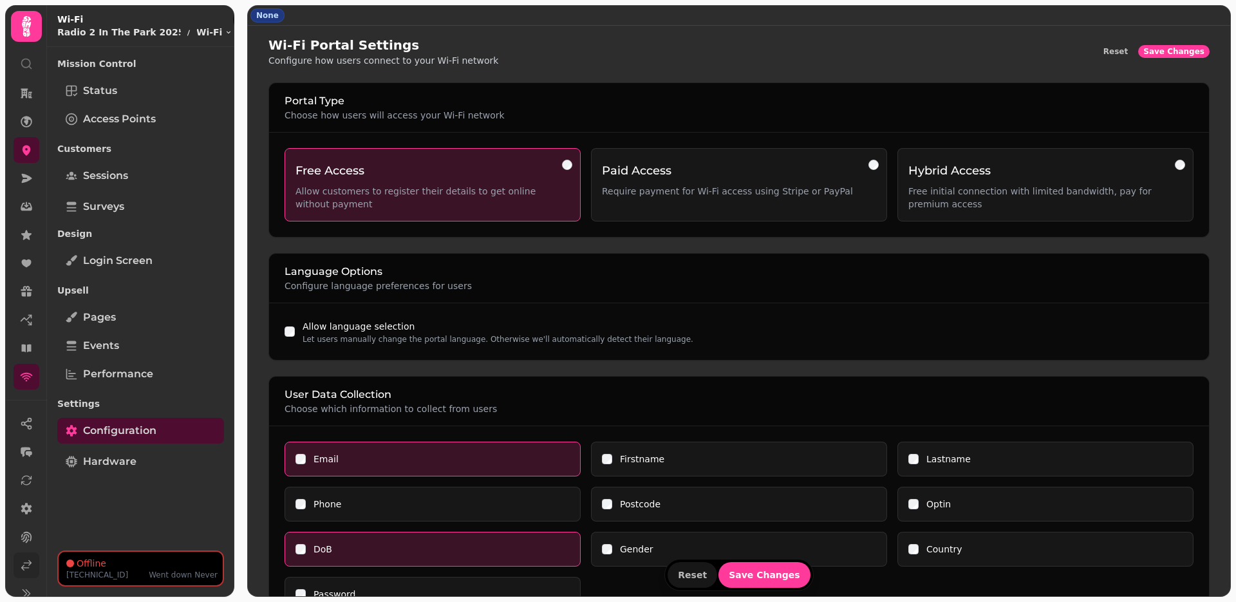
click at [30, 562] on icon at bounding box center [27, 565] width 10 height 10
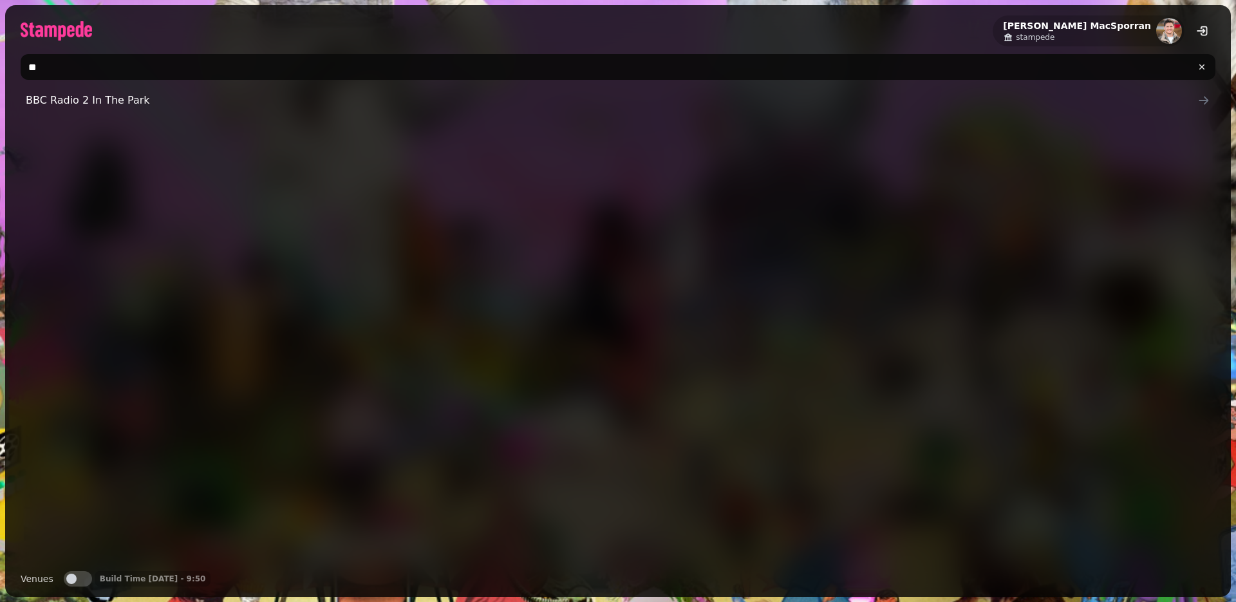
type input "*"
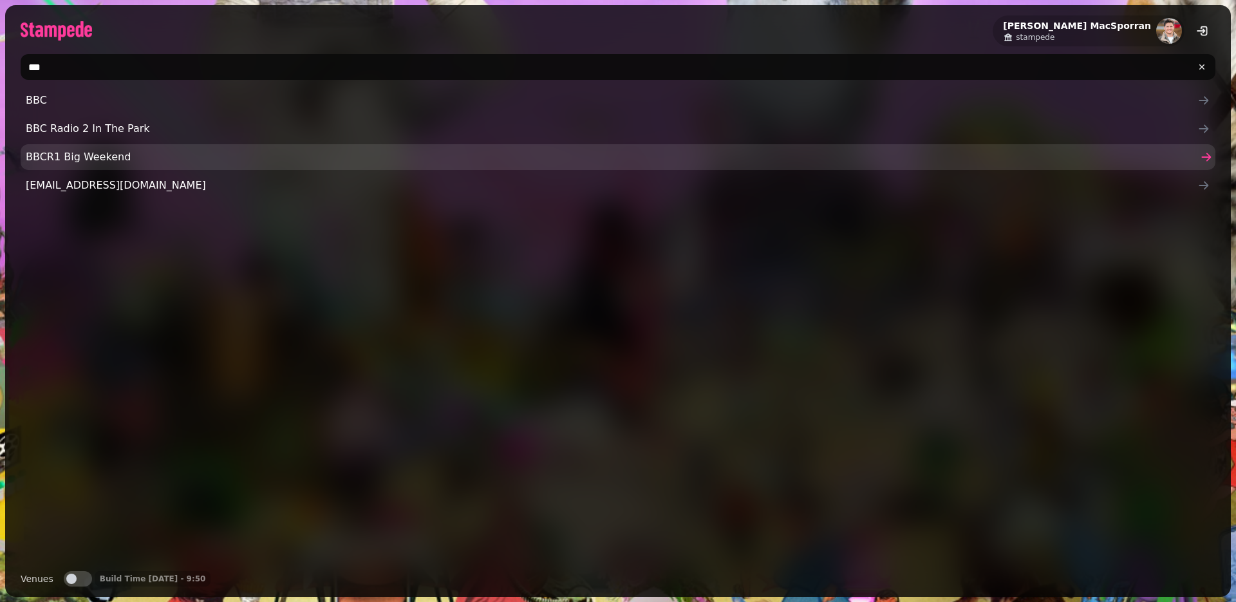
type input "***"
click at [100, 151] on span "BBCR1 Big Weekend" at bounding box center [611, 156] width 1171 height 15
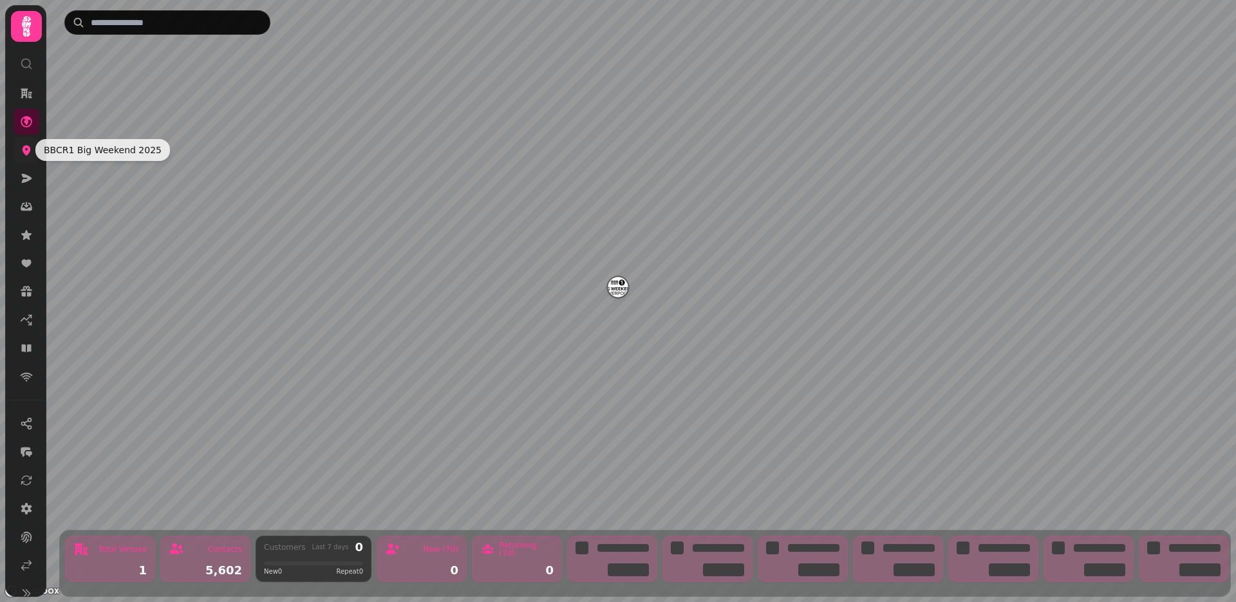
click at [23, 147] on icon at bounding box center [26, 149] width 13 height 13
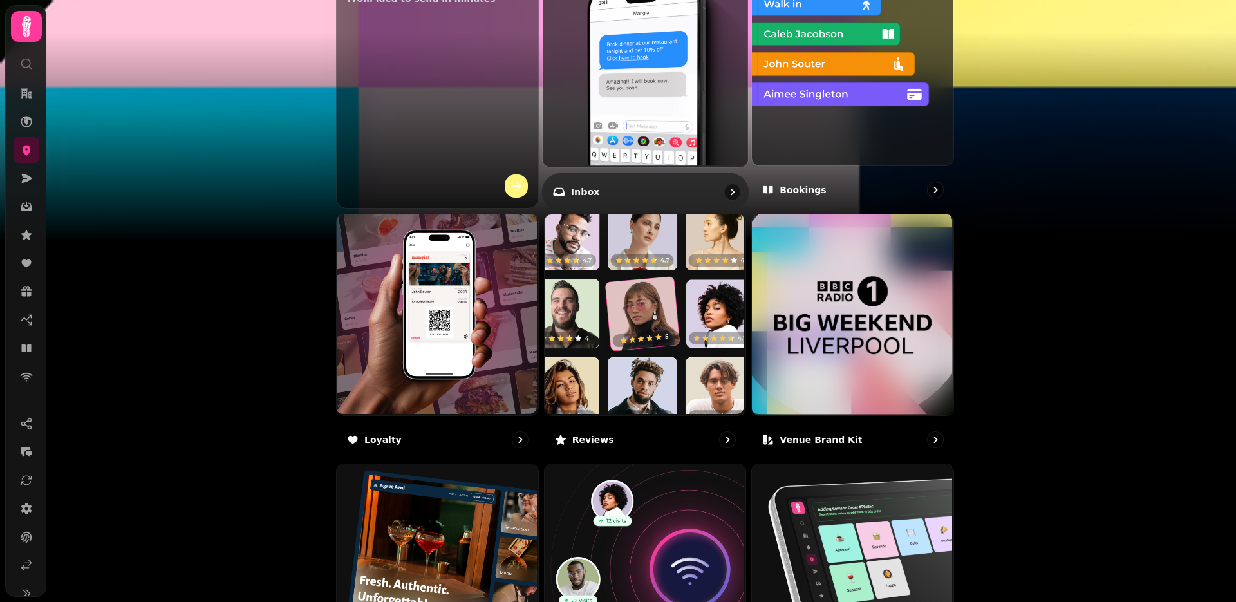
scroll to position [676, 0]
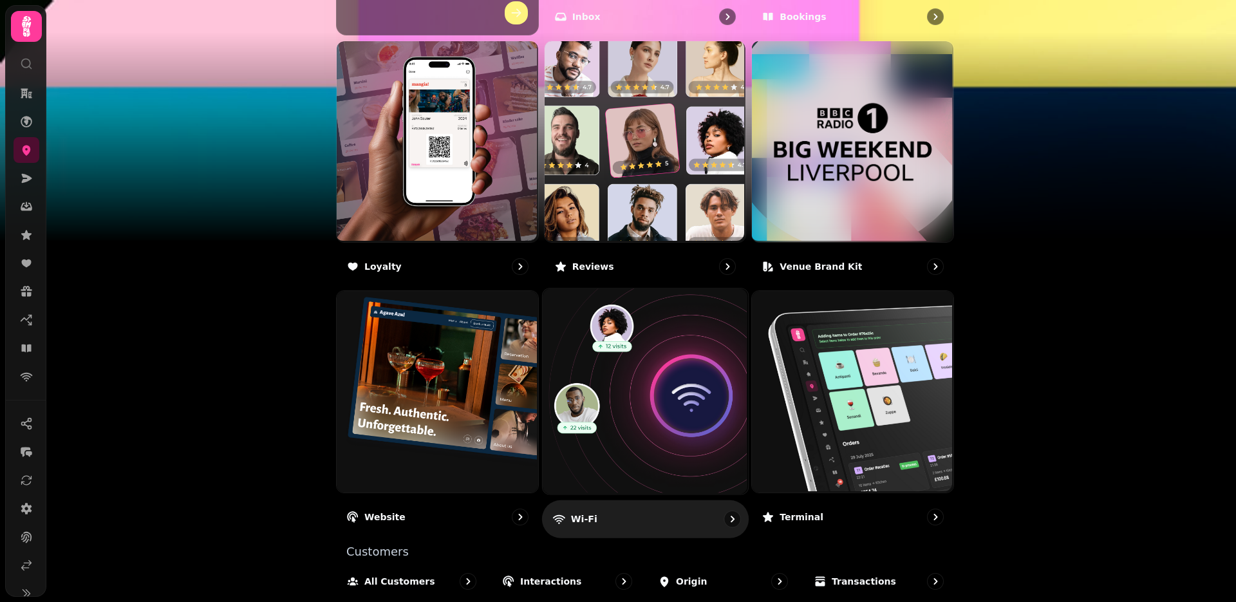
click at [681, 437] on img at bounding box center [643, 390] width 205 height 205
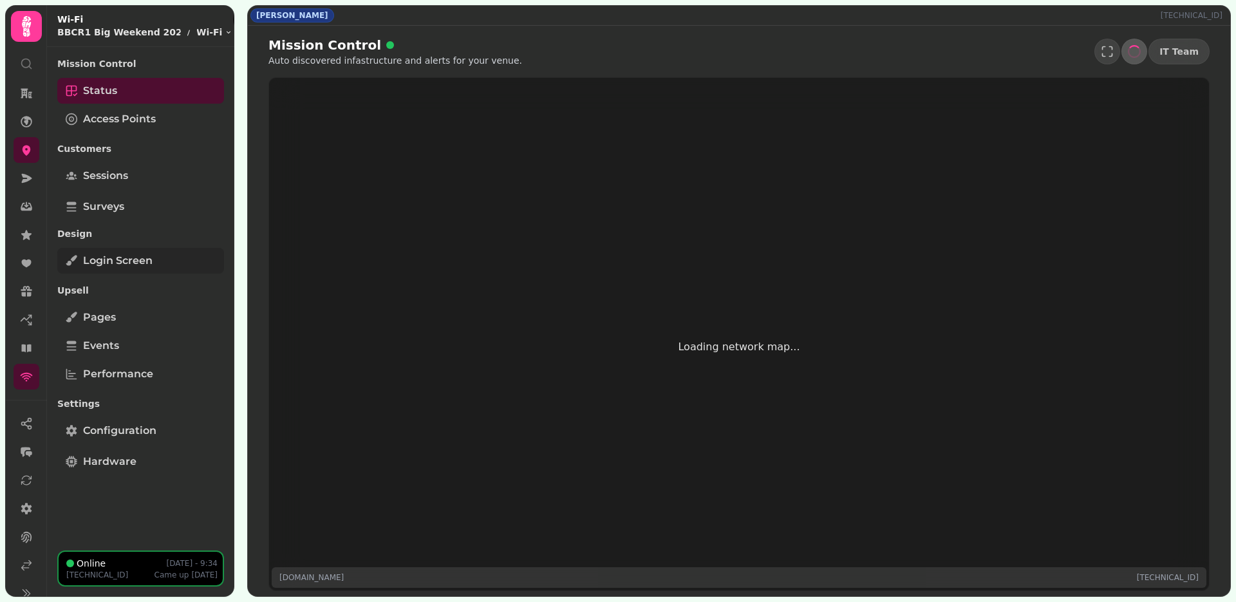
click at [142, 257] on span "Login screen" at bounding box center [117, 260] width 69 height 15
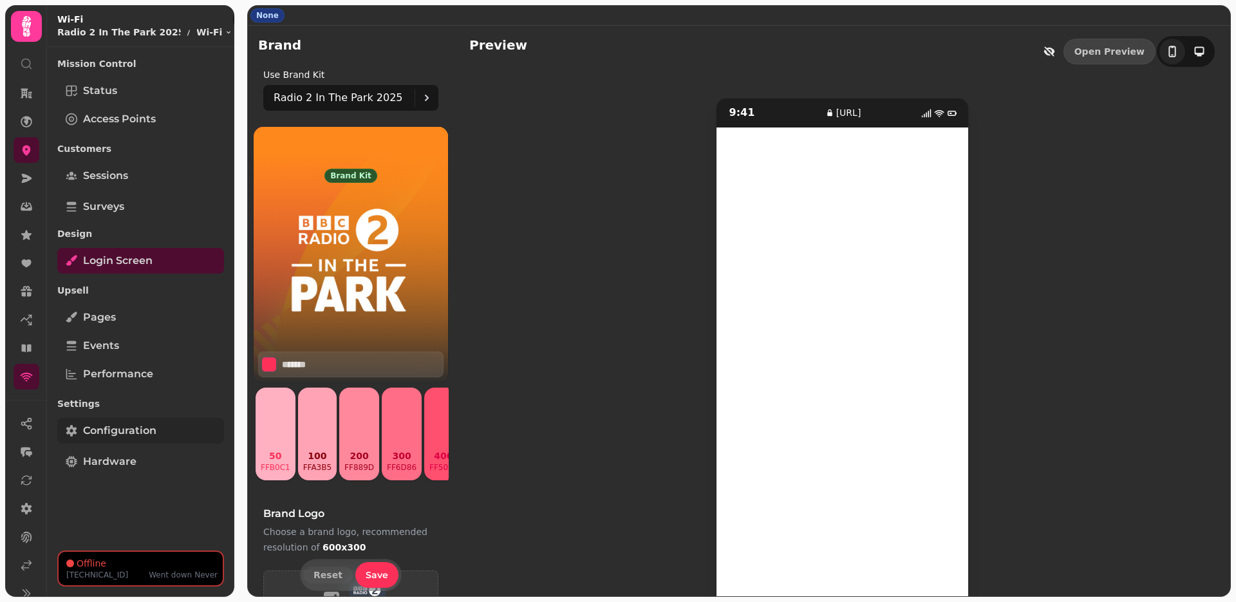
click at [107, 423] on span "Configuration" at bounding box center [119, 430] width 73 height 15
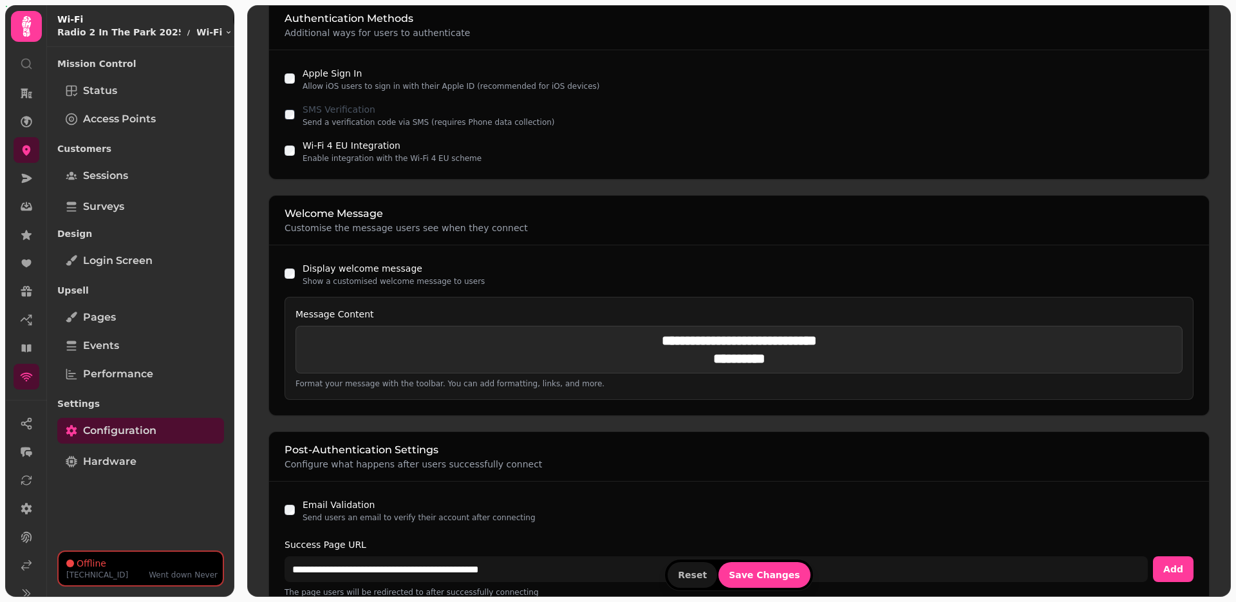
scroll to position [885, 0]
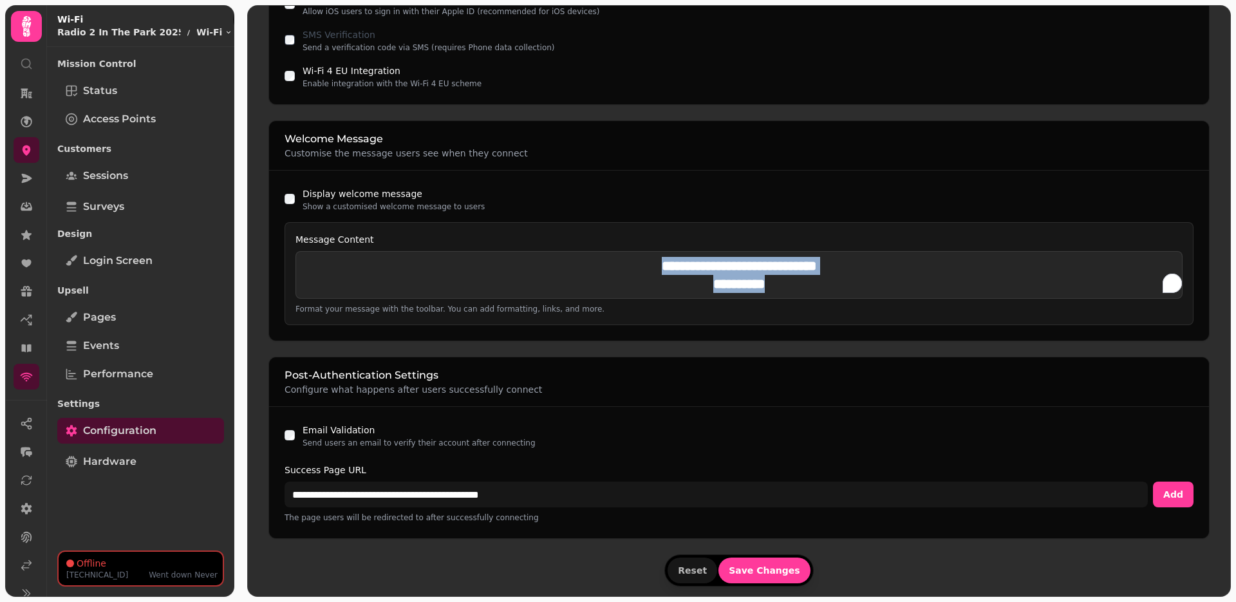
drag, startPoint x: 779, startPoint y: 288, endPoint x: 624, endPoint y: 264, distance: 157.5
click at [624, 264] on div "**********" at bounding box center [738, 275] width 885 height 36
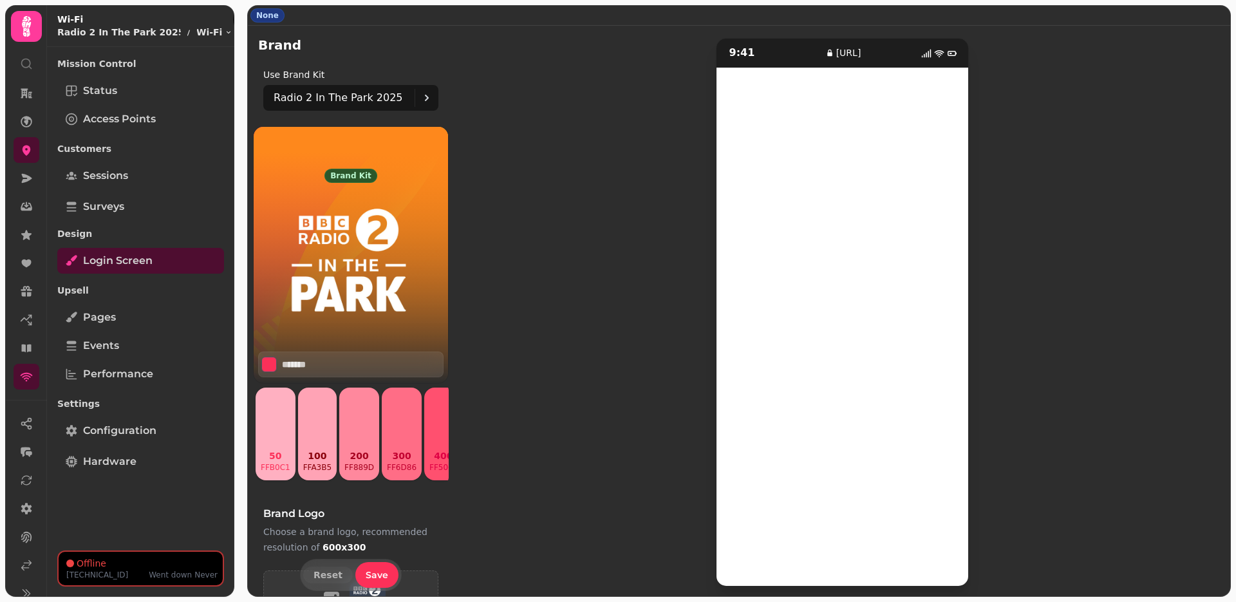
scroll to position [60, 0]
click at [125, 461] on span "Hardware" at bounding box center [109, 461] width 53 height 15
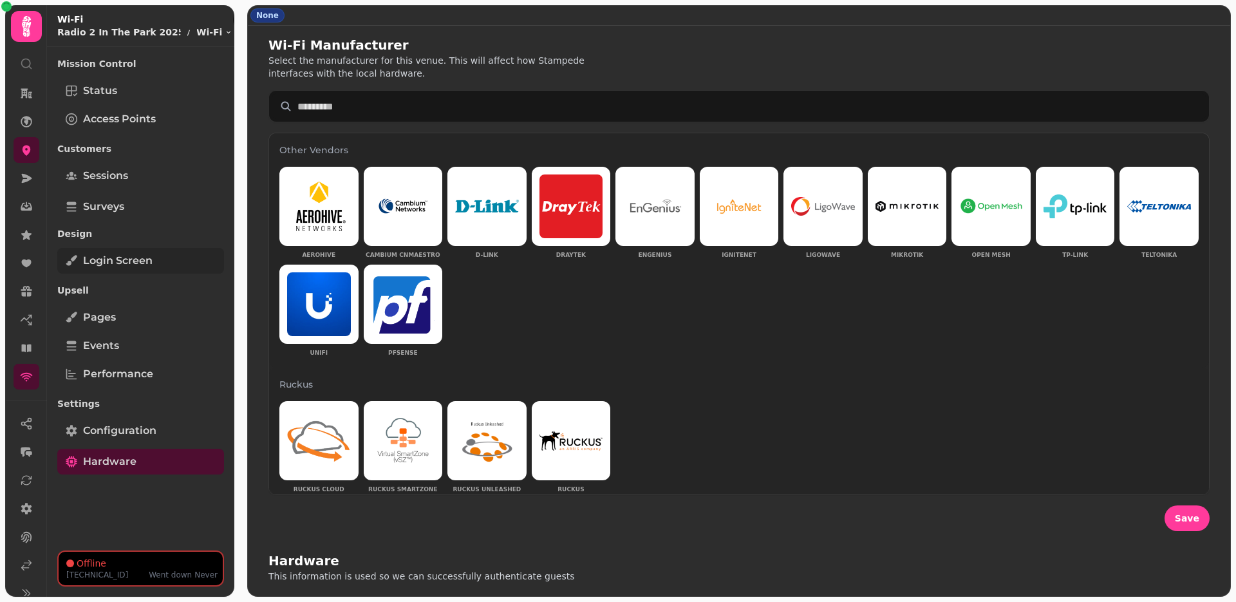
click at [112, 265] on span "Login screen" at bounding box center [117, 260] width 69 height 15
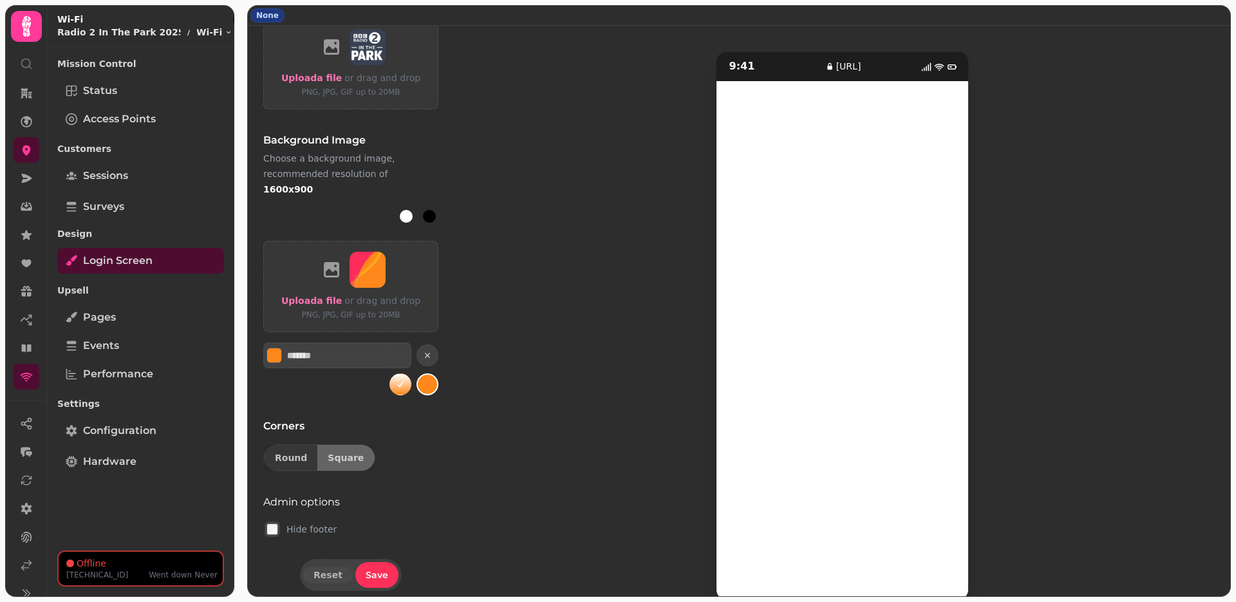
scroll to position [60, 0]
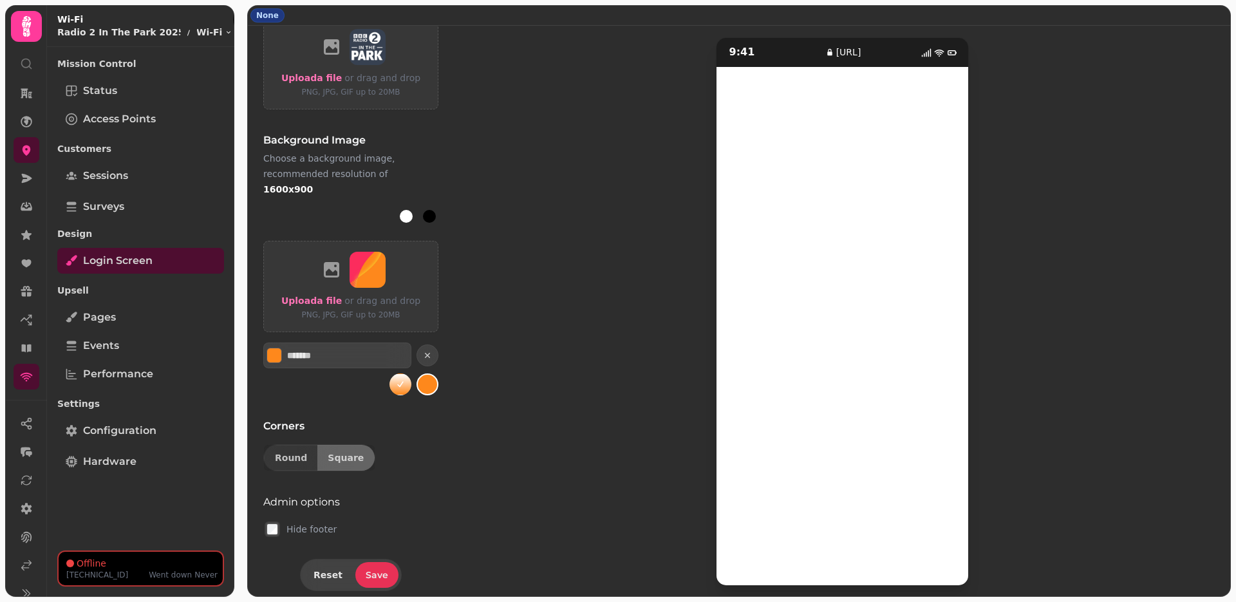
click at [375, 570] on span "Save" at bounding box center [377, 574] width 23 height 9
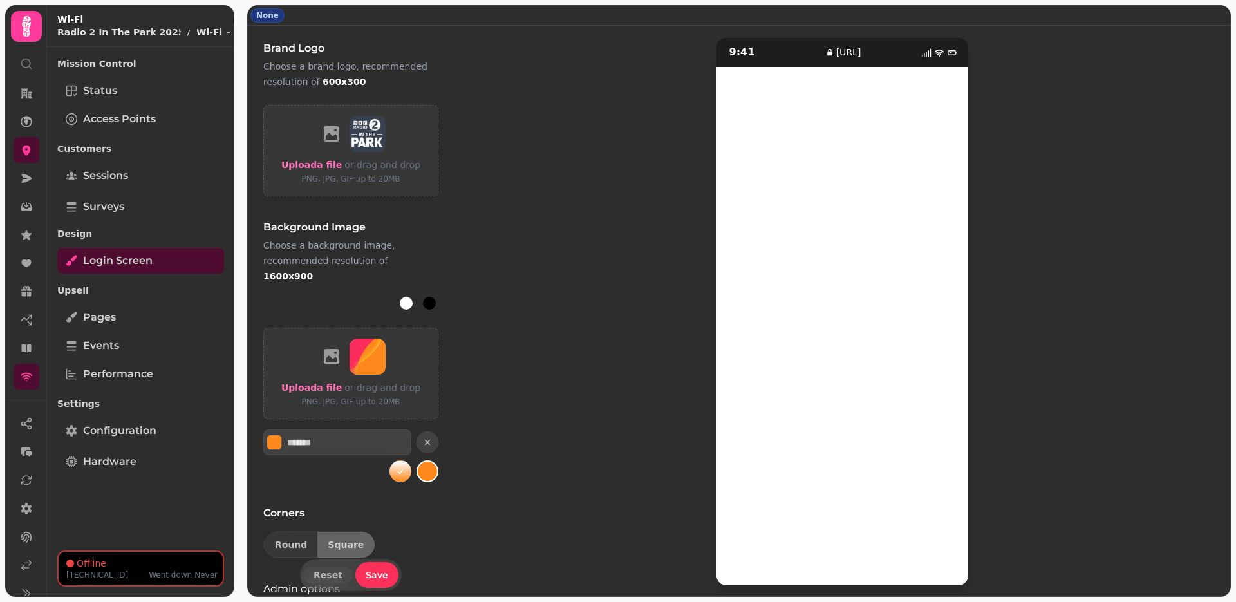
scroll to position [525, 0]
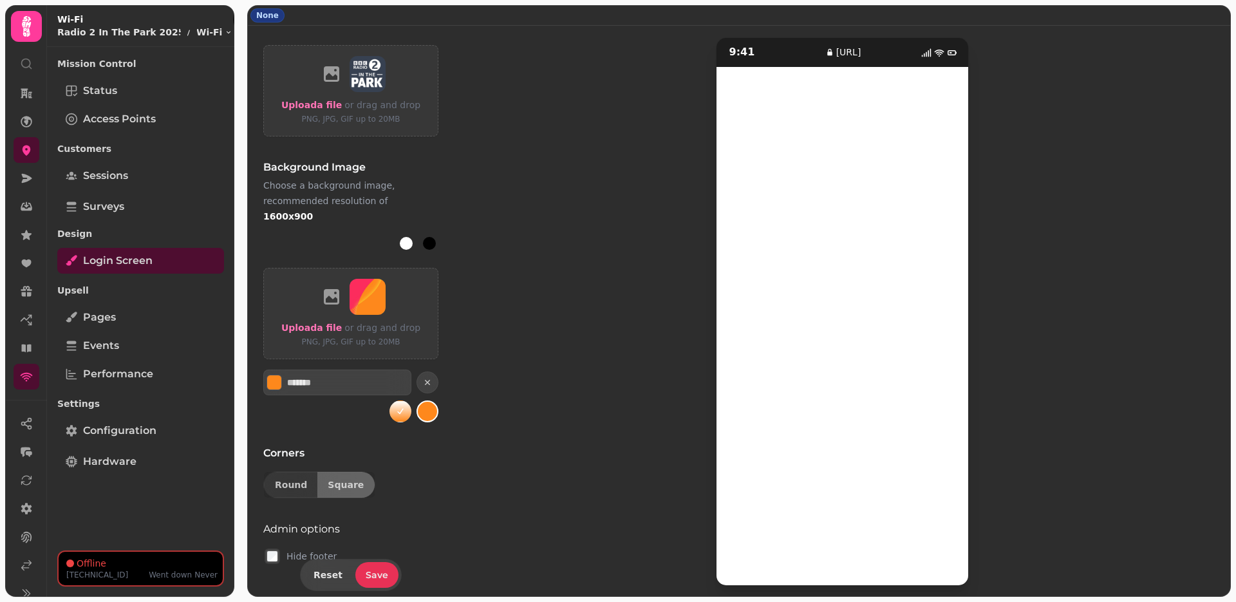
click at [378, 573] on span "Save" at bounding box center [377, 574] width 23 height 9
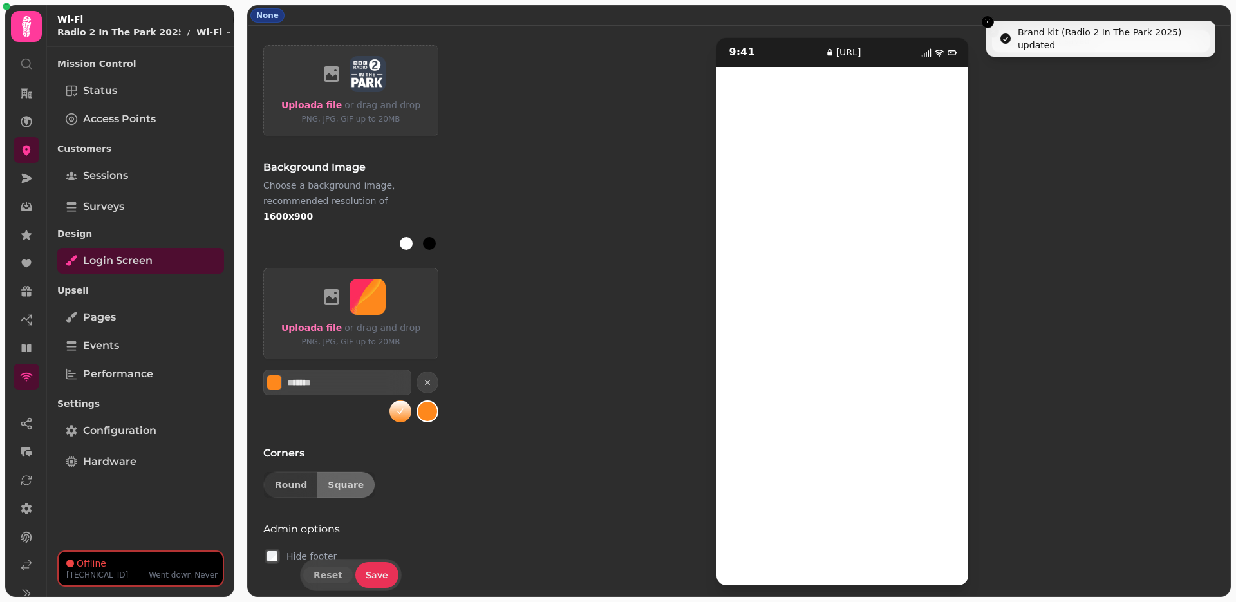
click at [378, 573] on span "Save" at bounding box center [377, 574] width 23 height 9
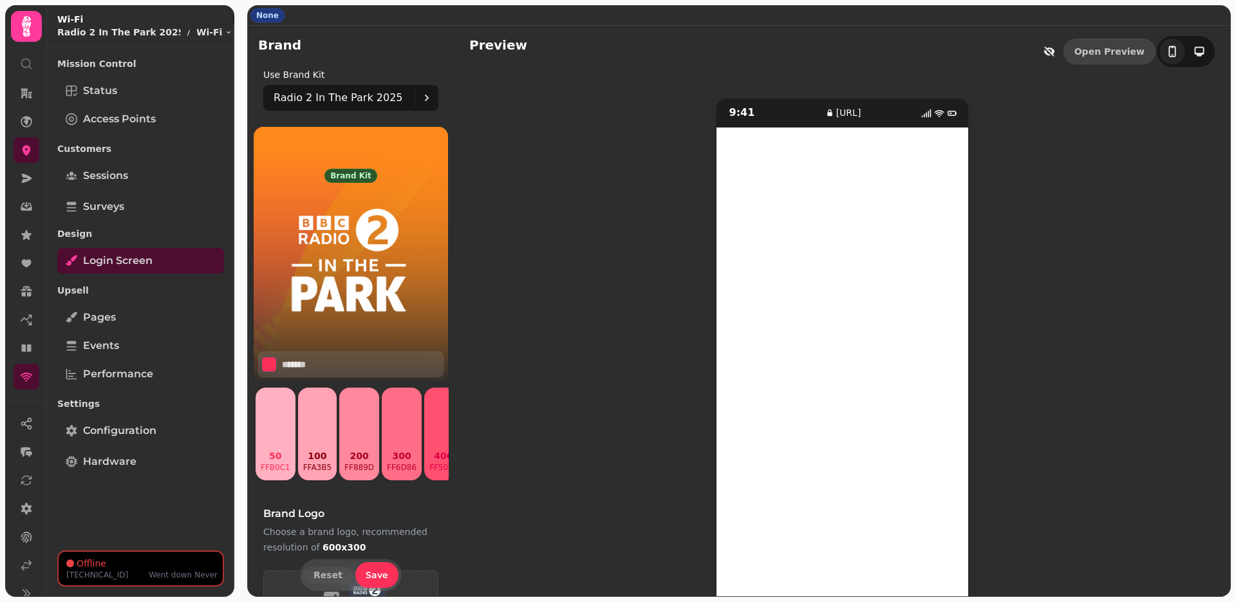
scroll to position [60, 0]
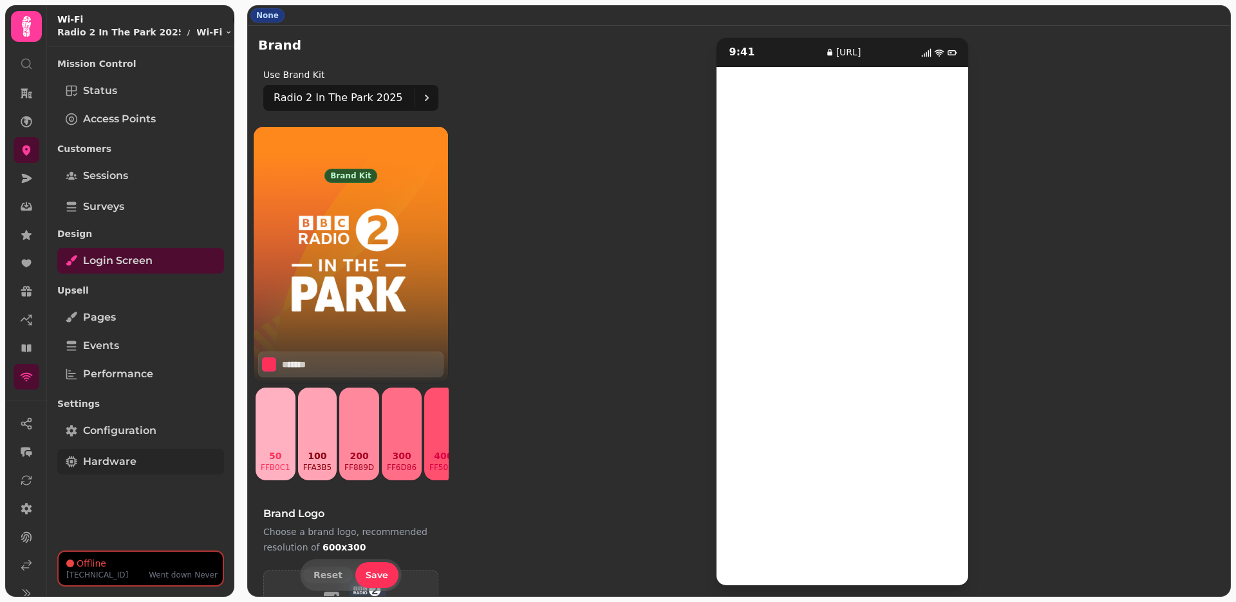
click at [94, 456] on span "Hardware" at bounding box center [109, 461] width 53 height 15
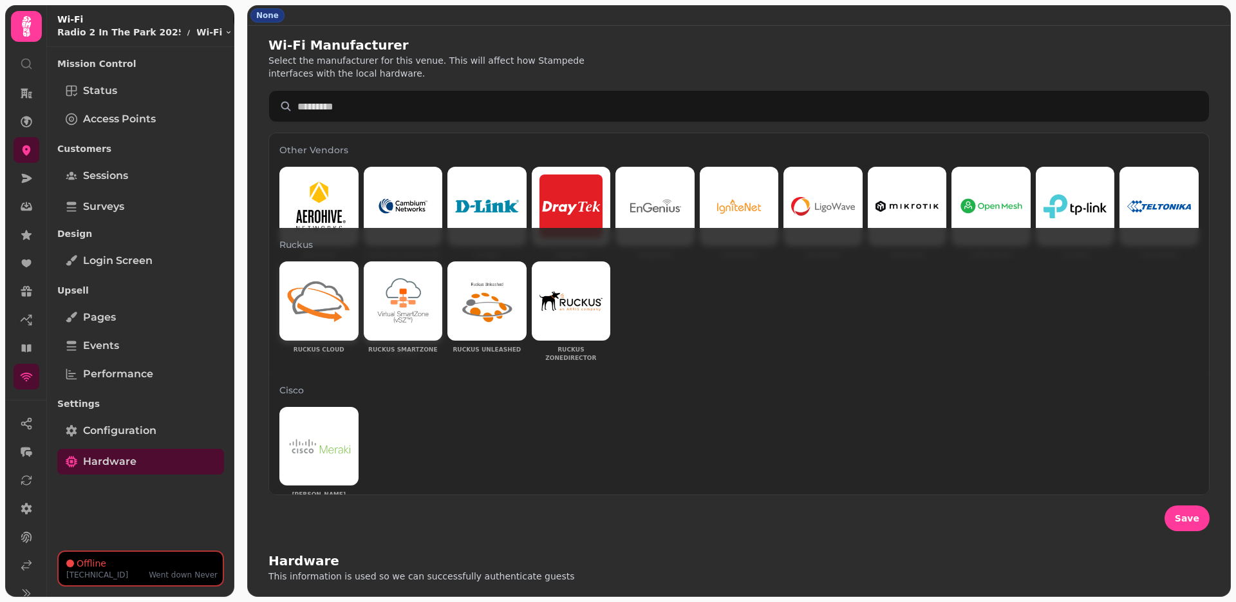
scroll to position [167, 0]
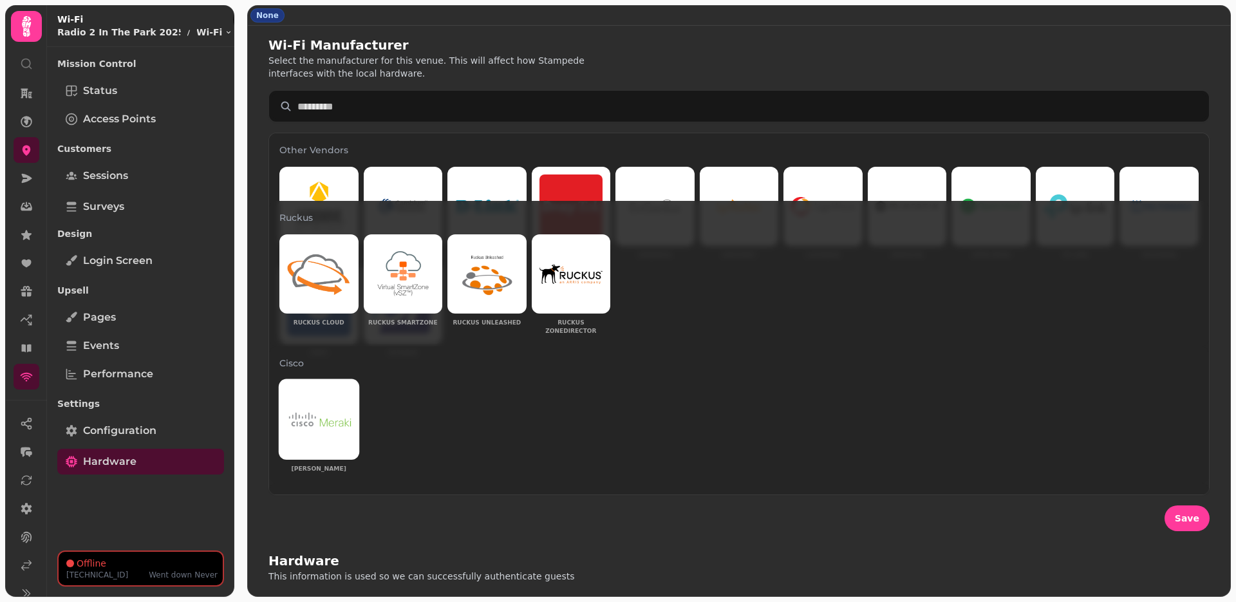
click at [342, 411] on img at bounding box center [318, 418] width 65 height 15
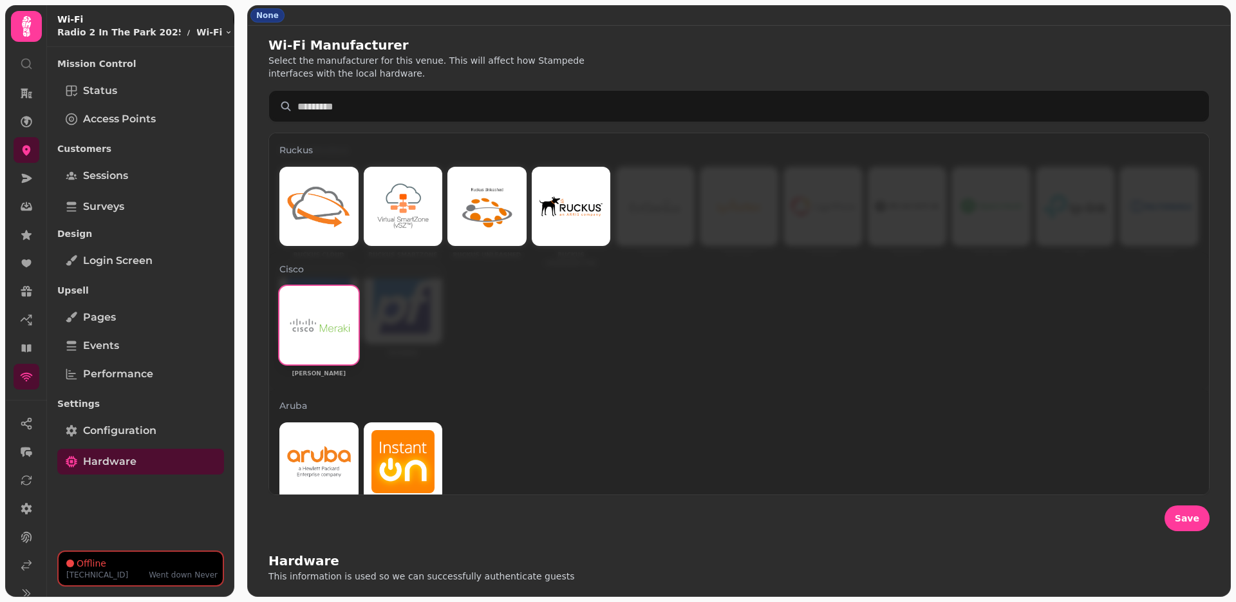
scroll to position [404, 0]
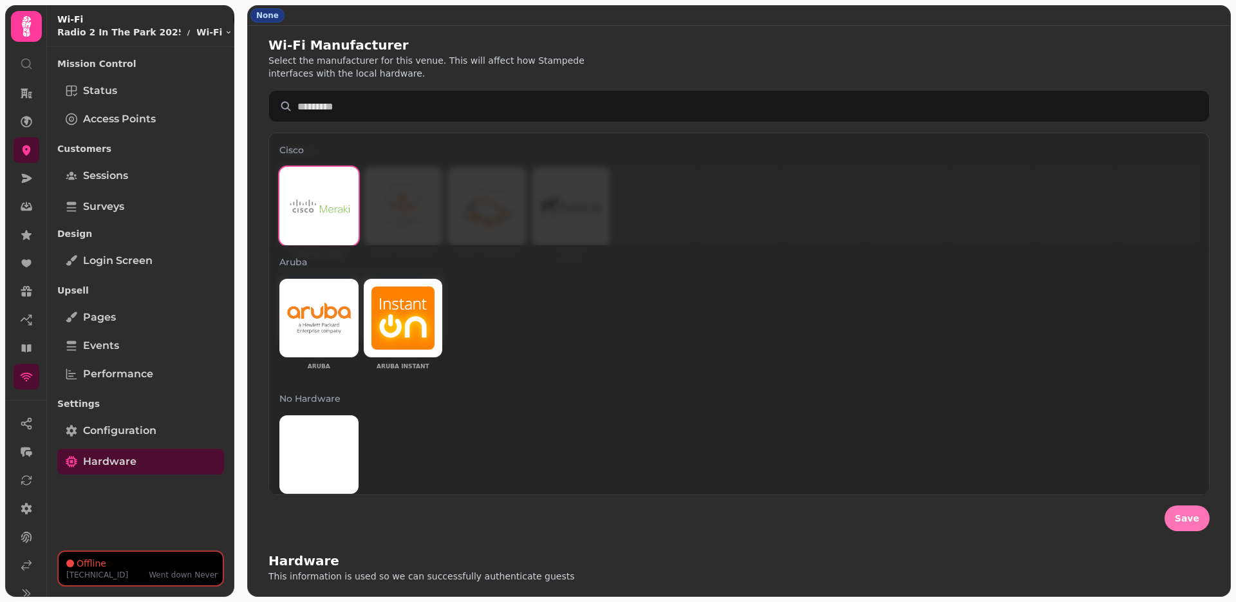
click at [1192, 524] on button "Save" at bounding box center [1186, 518] width 45 height 26
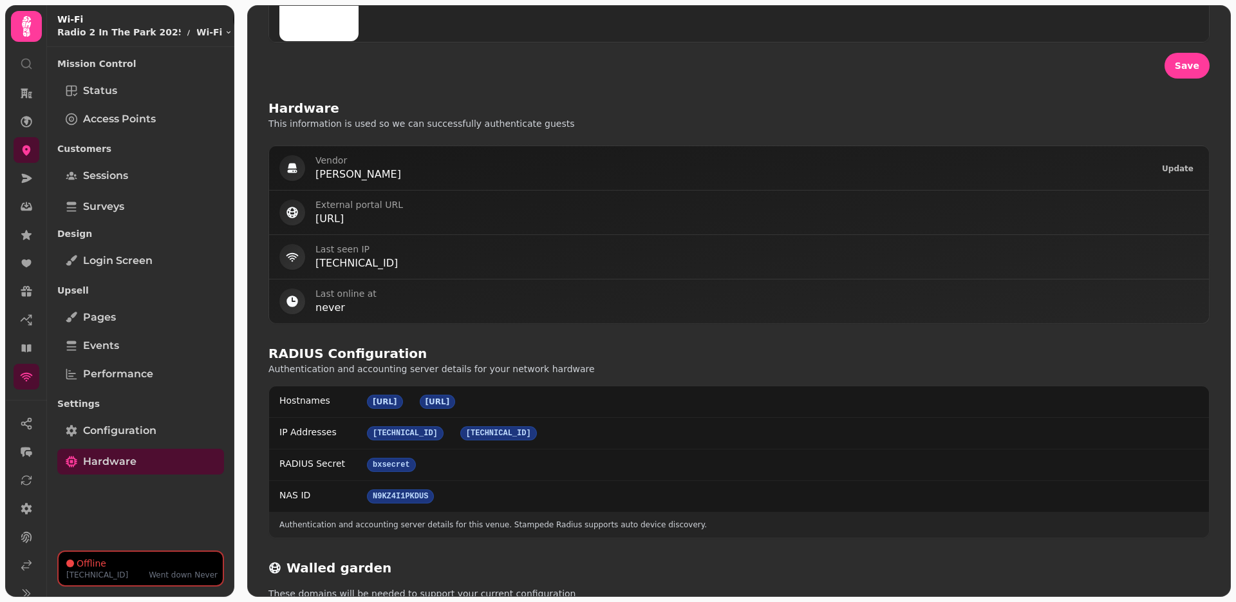
scroll to position [569, 0]
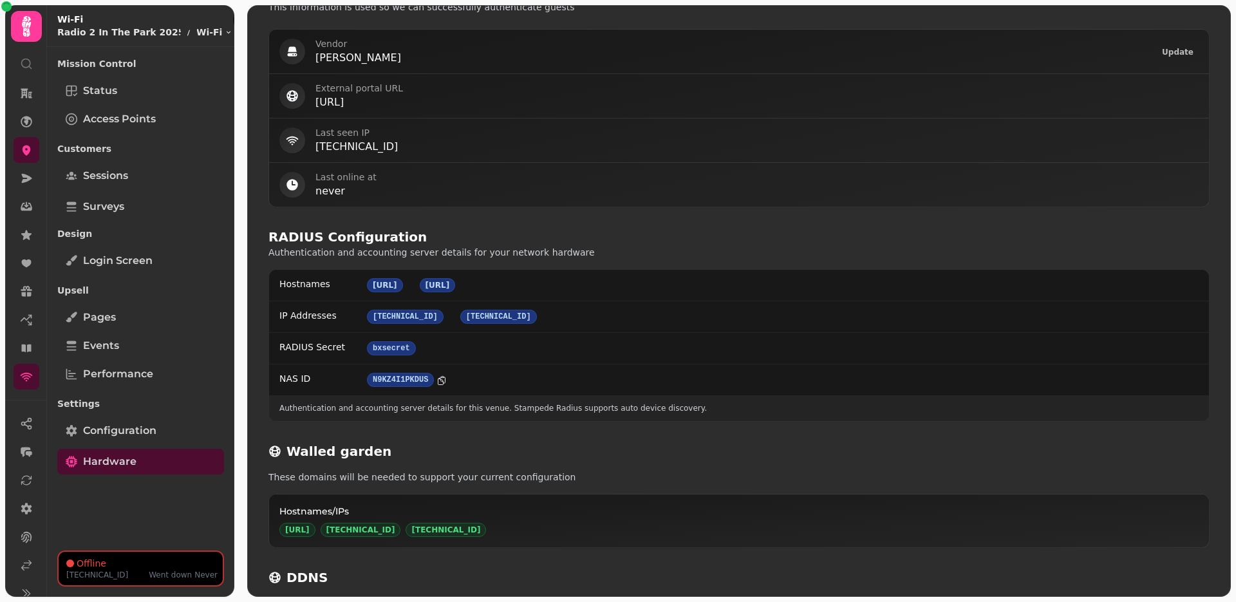
click at [440, 381] on icon at bounding box center [441, 380] width 10 height 10
click at [26, 511] on icon at bounding box center [26, 509] width 11 height 12
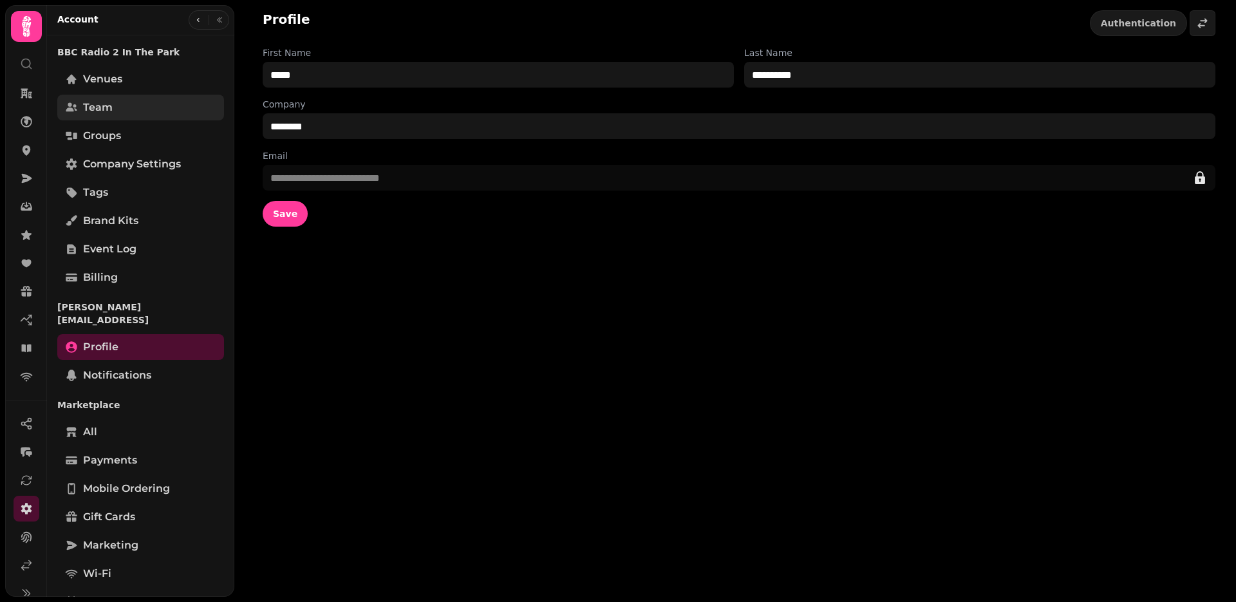
click at [109, 110] on span "Team" at bounding box center [98, 107] width 30 height 15
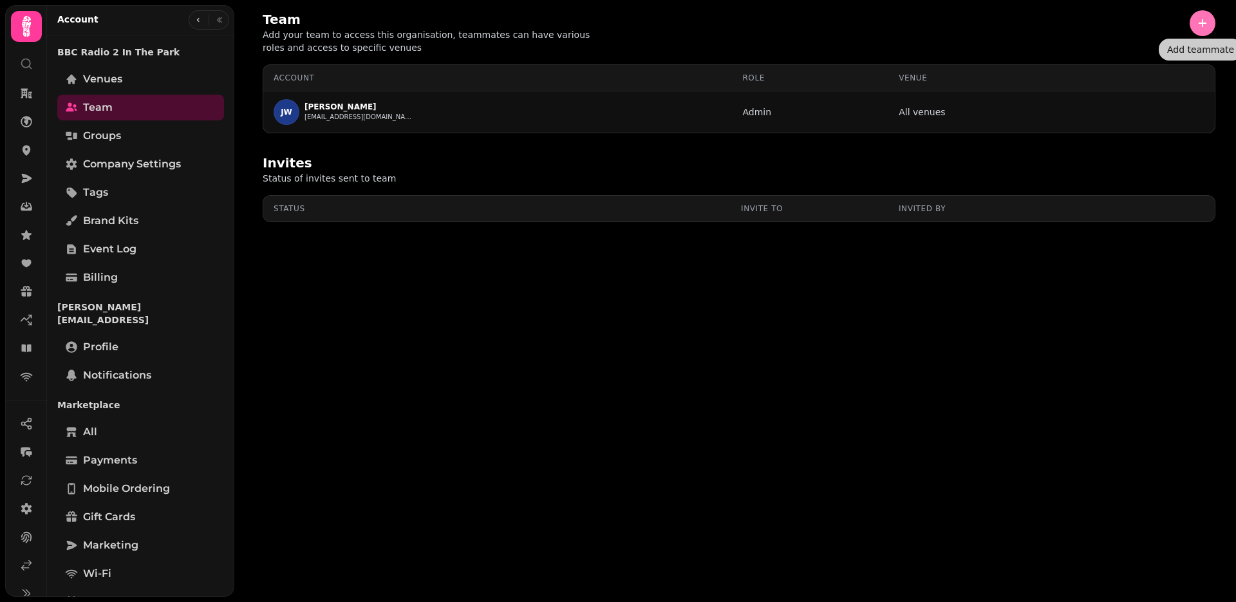
click at [1201, 28] on icon "button" at bounding box center [1202, 23] width 13 height 13
select select "*****"
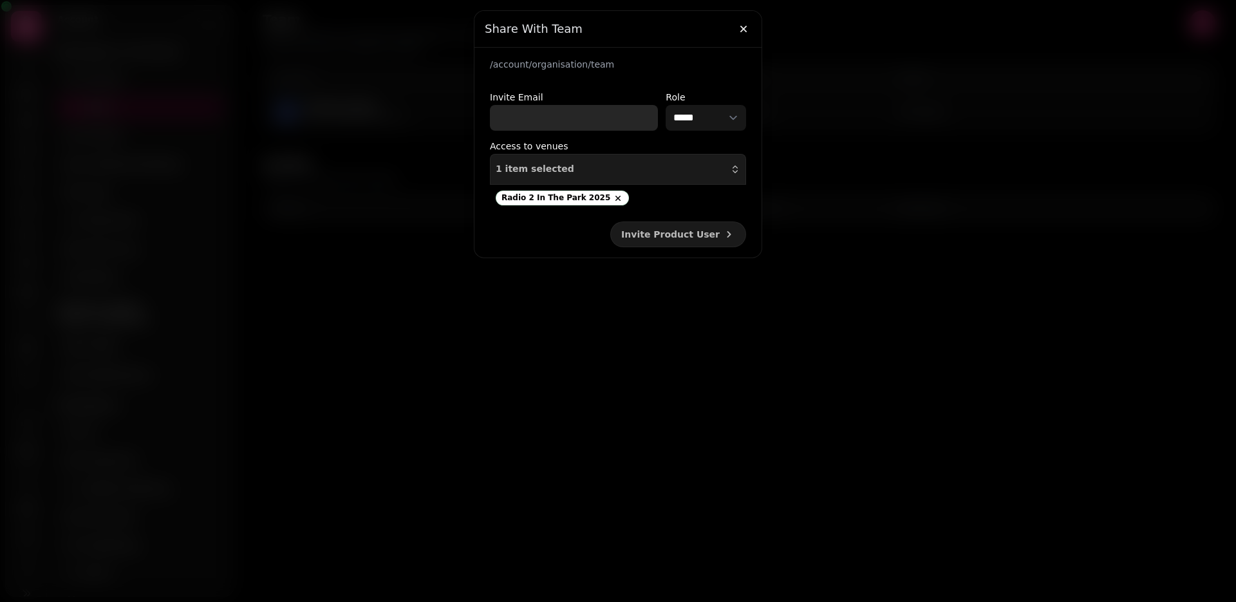
click at [523, 110] on input "Invite Email" at bounding box center [574, 118] width 168 height 26
paste input "**********"
type input "**********"
click at [582, 173] on div "1 item selected" at bounding box center [617, 169] width 245 height 10
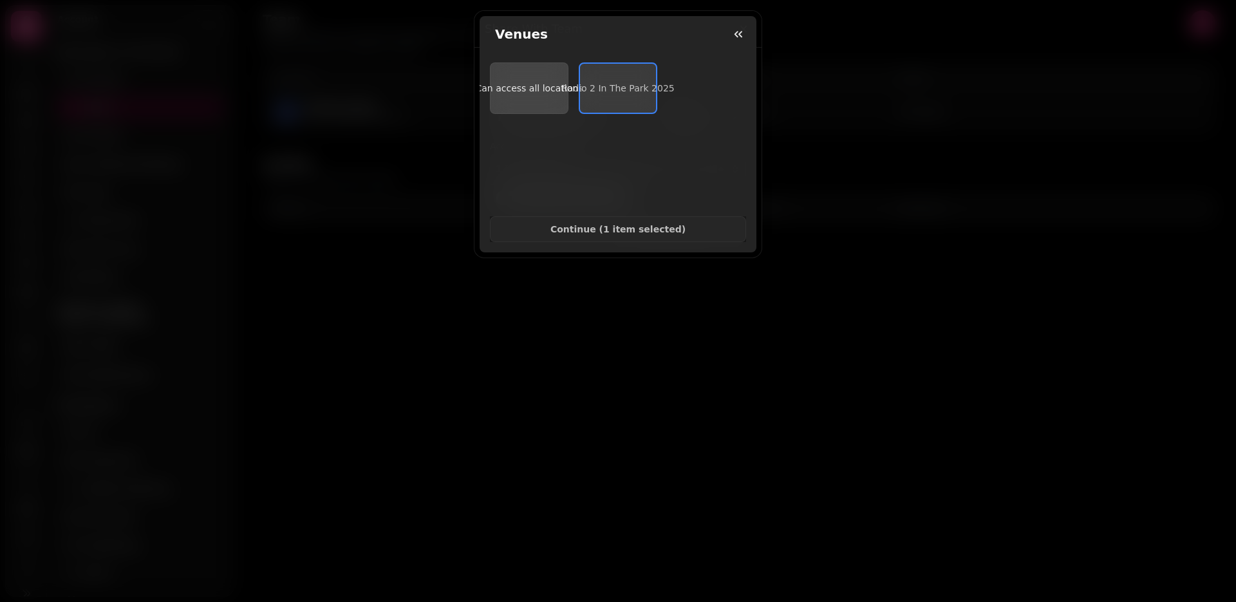
click at [521, 100] on button "Can access all locations" at bounding box center [529, 87] width 79 height 51
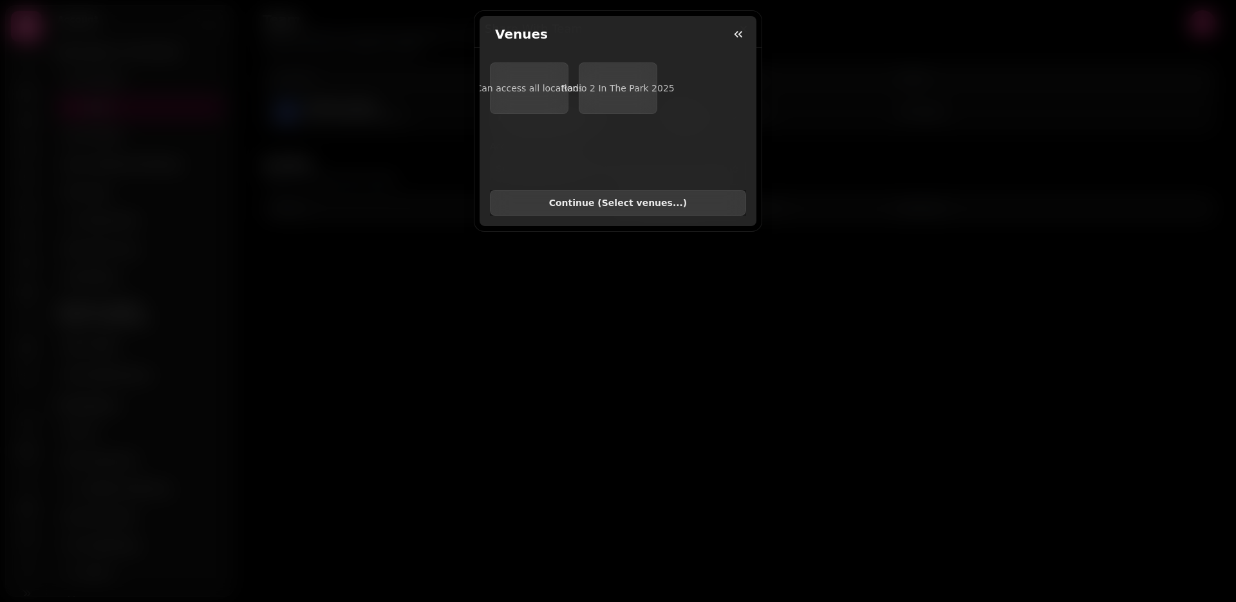
click at [629, 207] on span "Continue ( Select venues... )" at bounding box center [618, 202] width 234 height 9
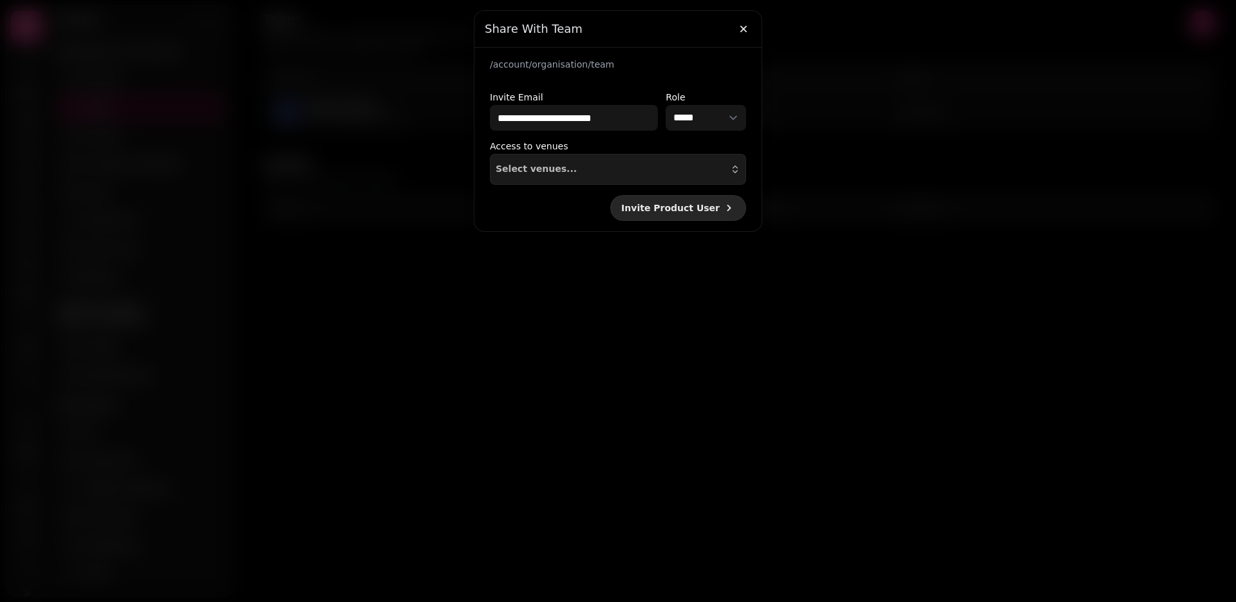
click at [665, 213] on button "Invite Product User" at bounding box center [678, 208] width 136 height 26
click at [745, 23] on icon "button" at bounding box center [743, 29] width 13 height 13
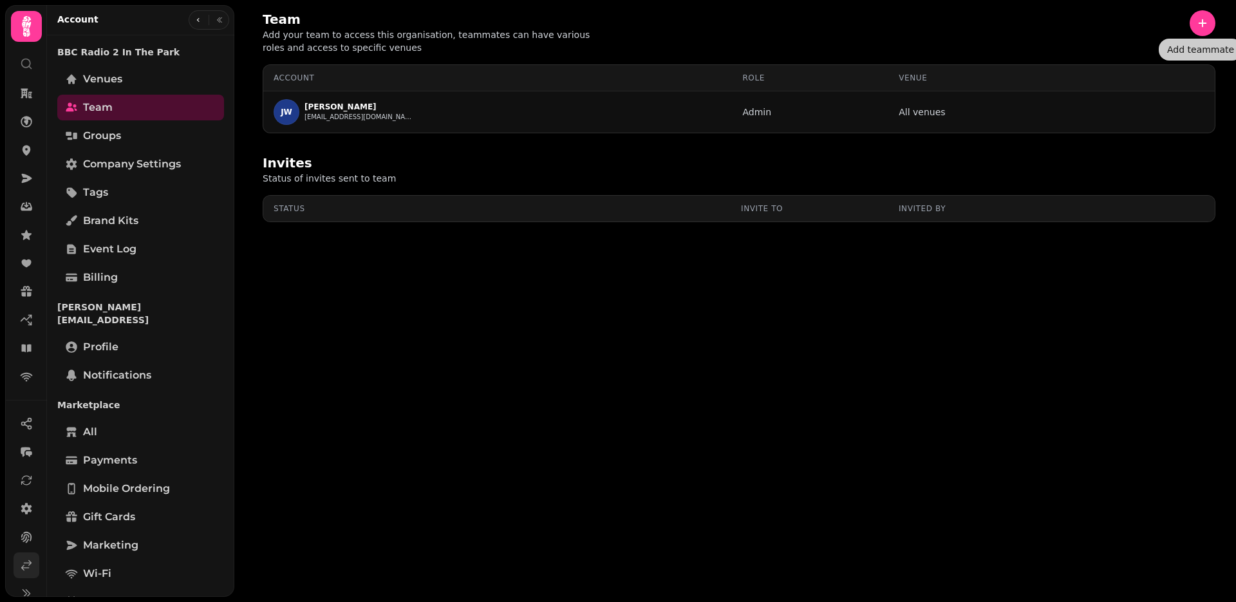
click at [15, 559] on link at bounding box center [27, 565] width 26 height 26
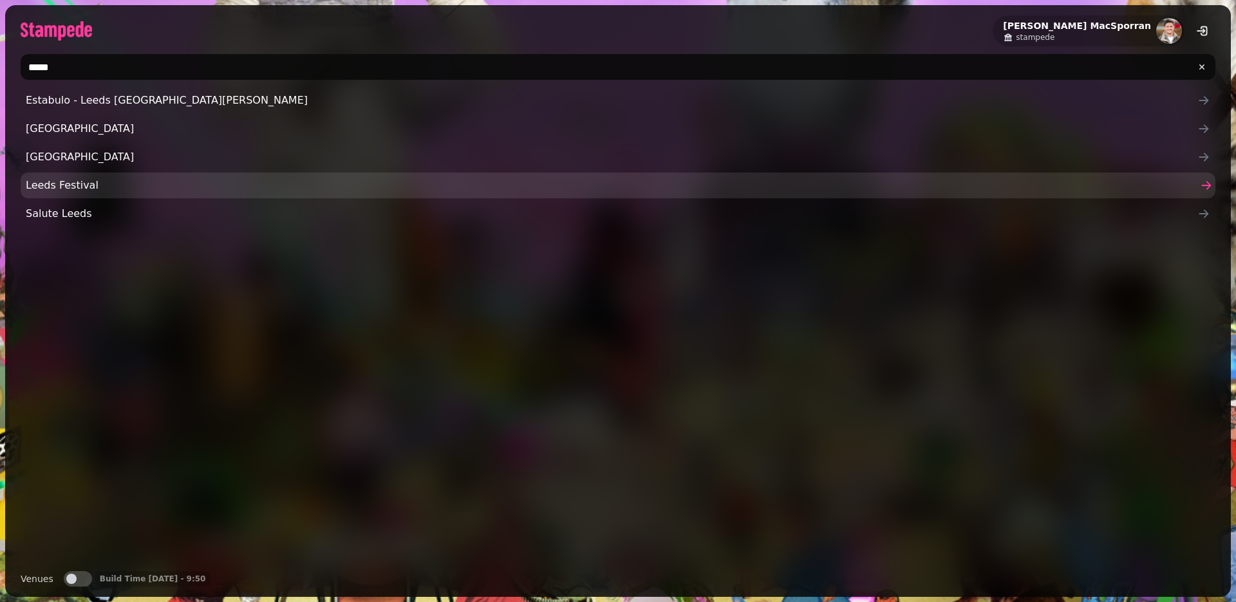
type input "*****"
click at [80, 193] on link "Leeds Festival" at bounding box center [618, 185] width 1194 height 26
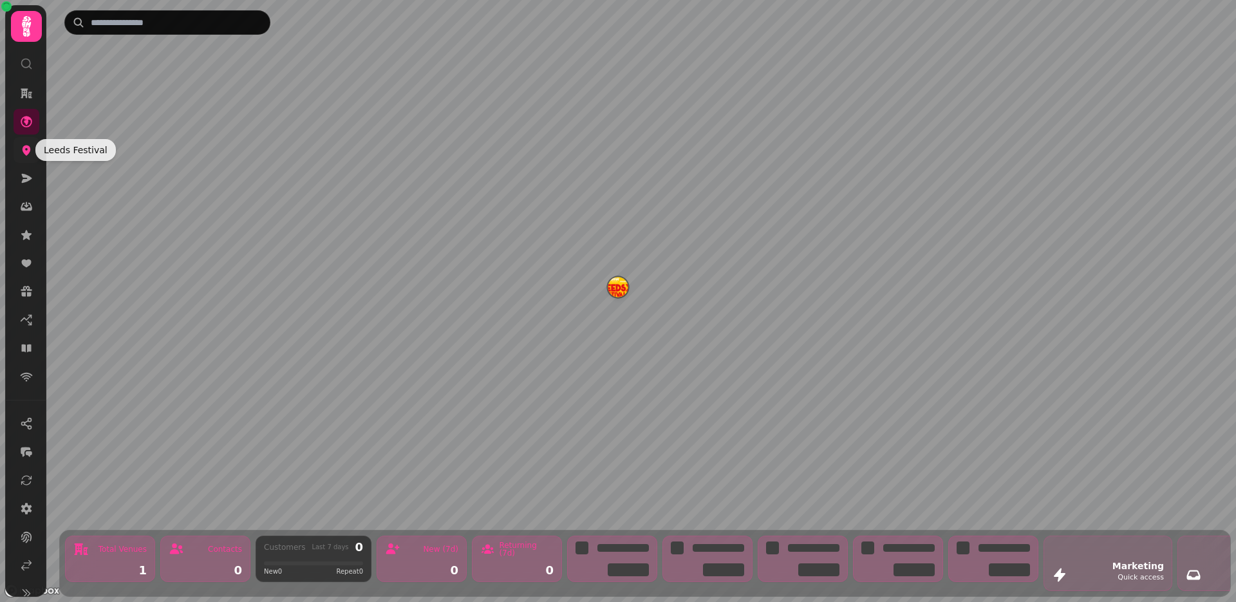
click at [26, 151] on icon at bounding box center [27, 150] width 8 height 10
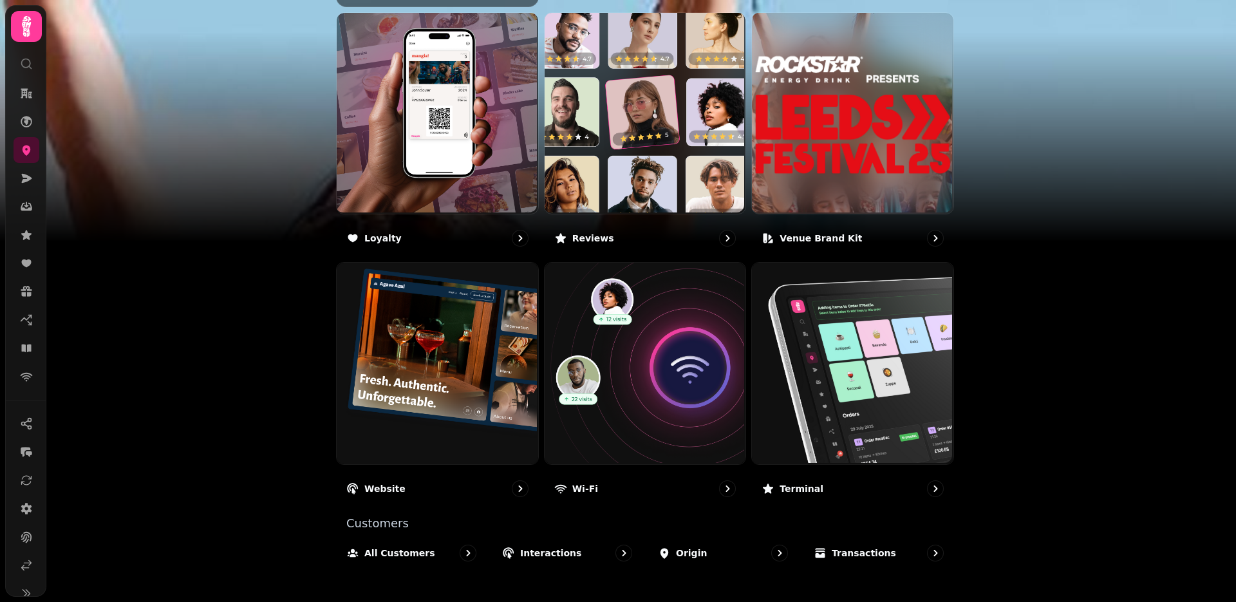
scroll to position [705, 0]
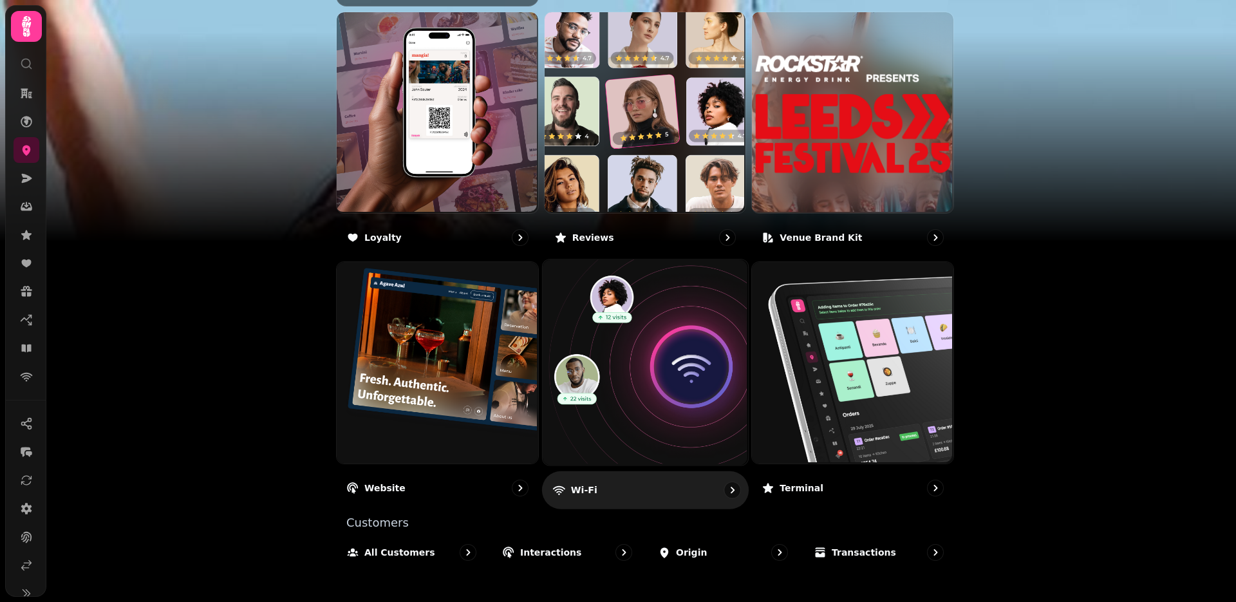
click at [689, 400] on img at bounding box center [643, 361] width 205 height 205
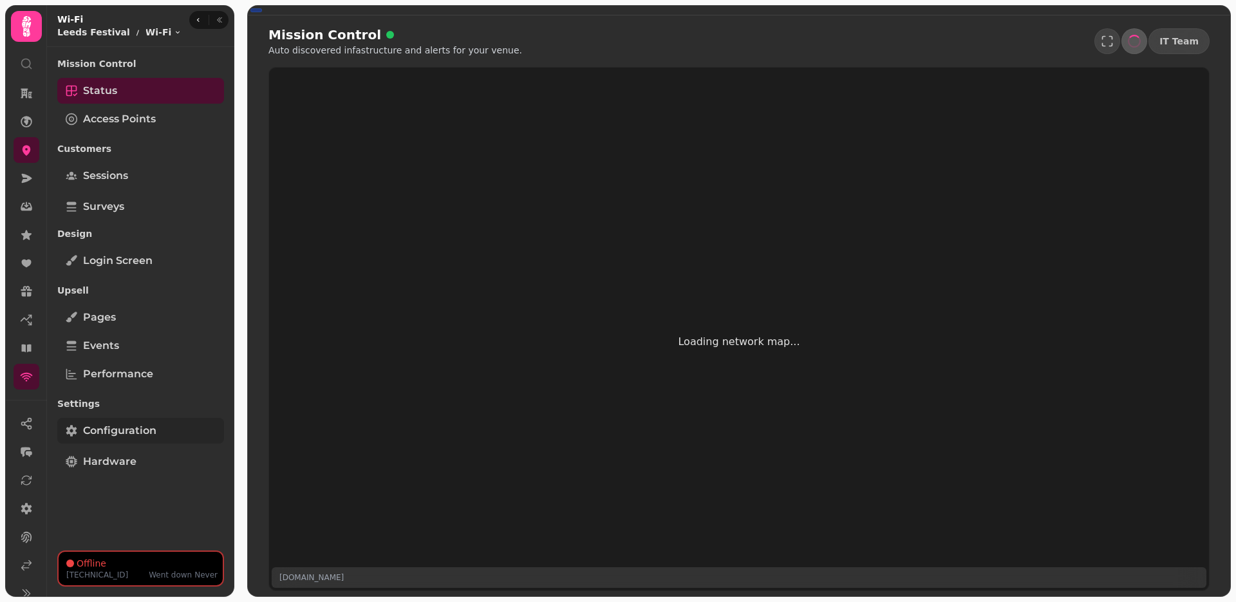
click at [156, 437] on link "Configuration" at bounding box center [140, 431] width 167 height 26
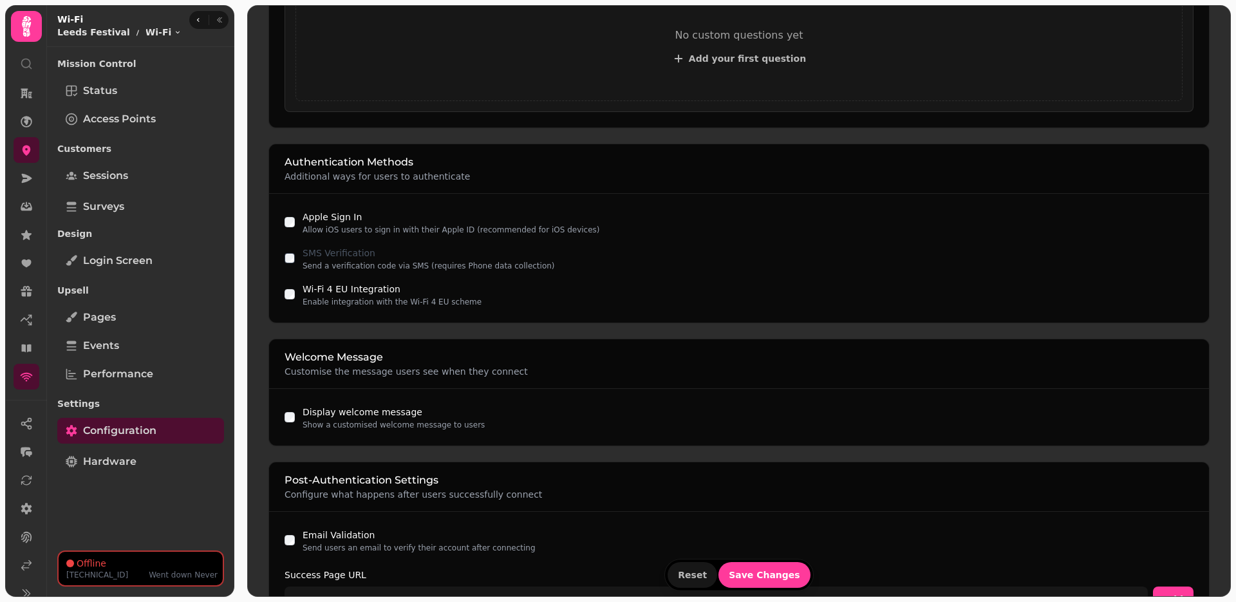
scroll to position [718, 0]
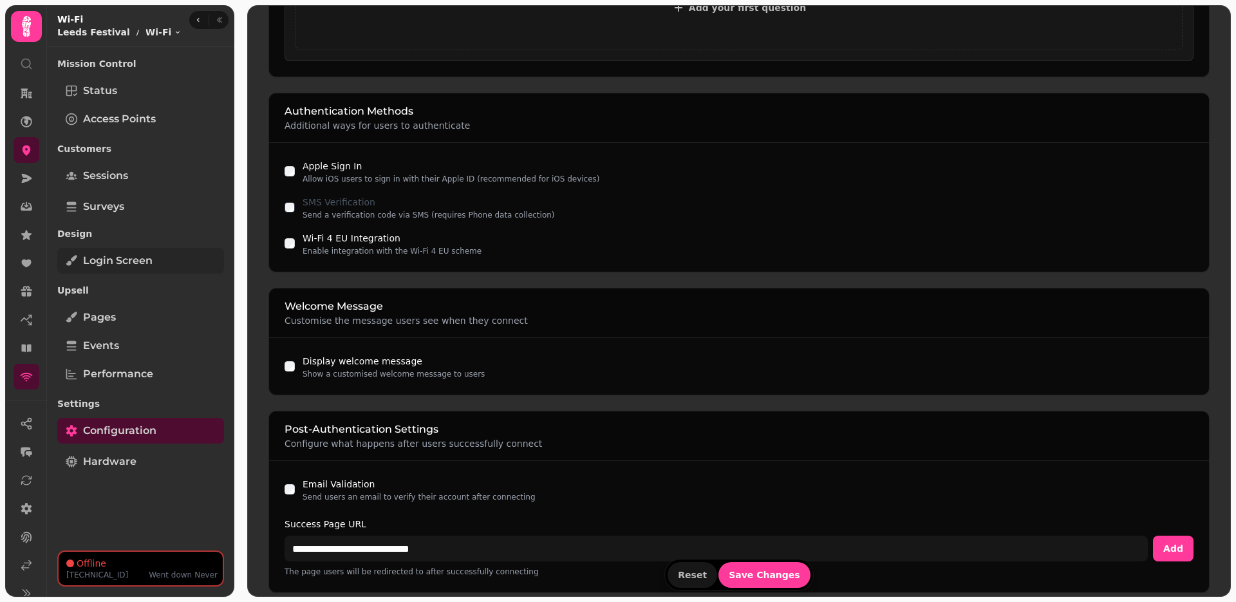
click at [134, 273] on link "Login screen" at bounding box center [140, 261] width 167 height 26
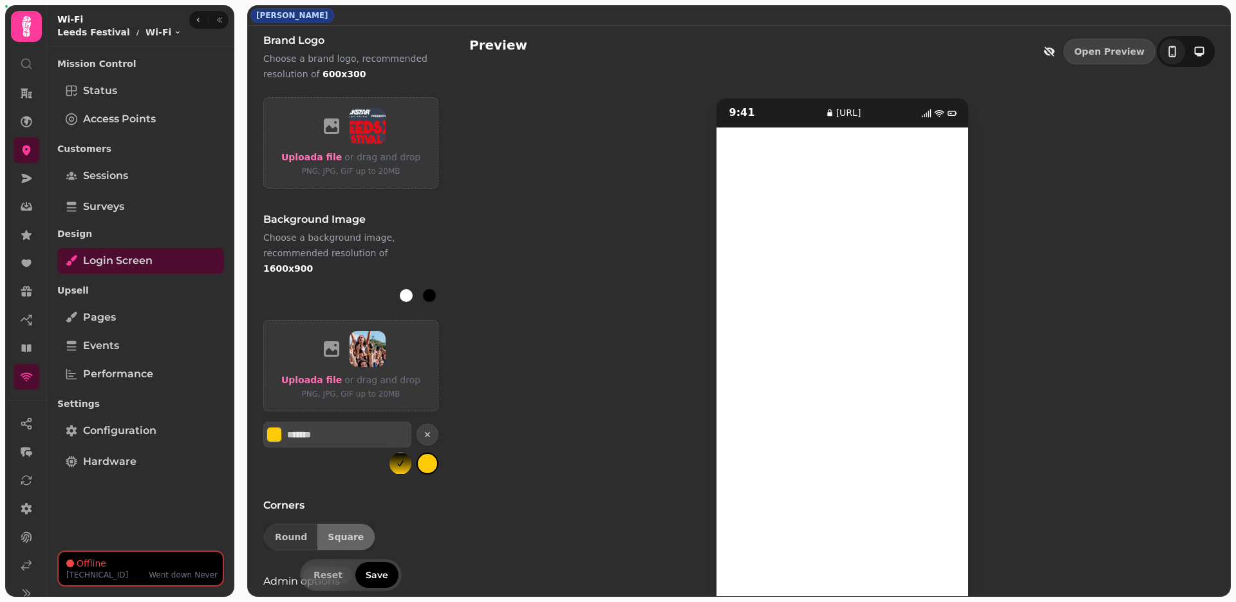
scroll to position [552, 0]
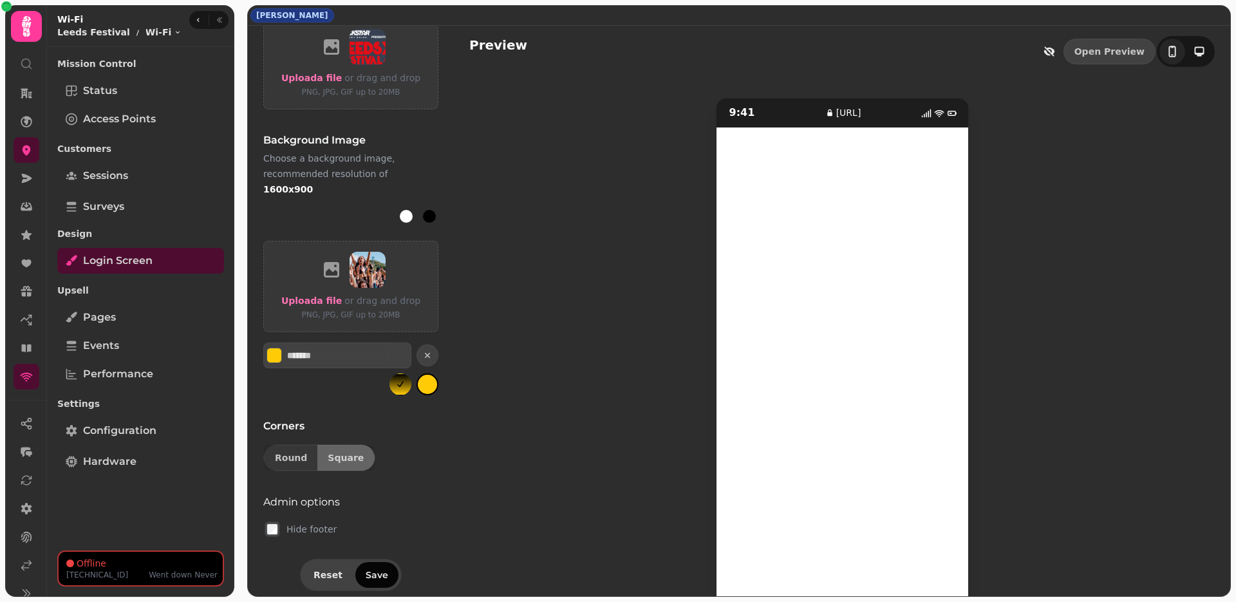
click at [375, 570] on span "Save" at bounding box center [377, 574] width 23 height 9
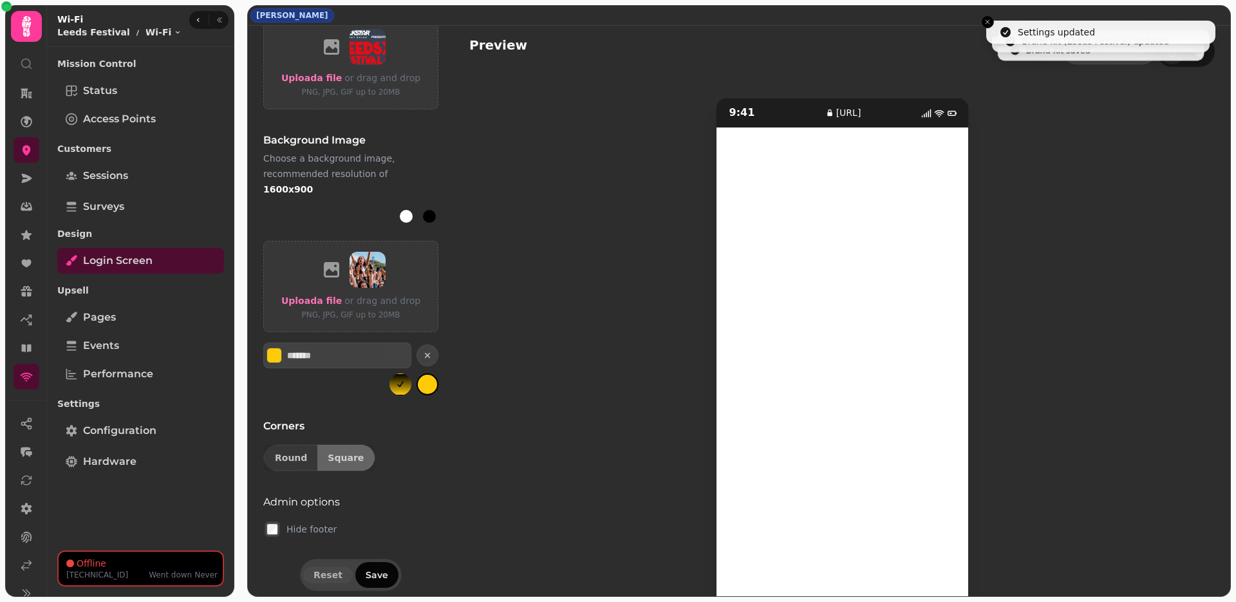
click at [375, 570] on span "Save" at bounding box center [377, 574] width 23 height 9
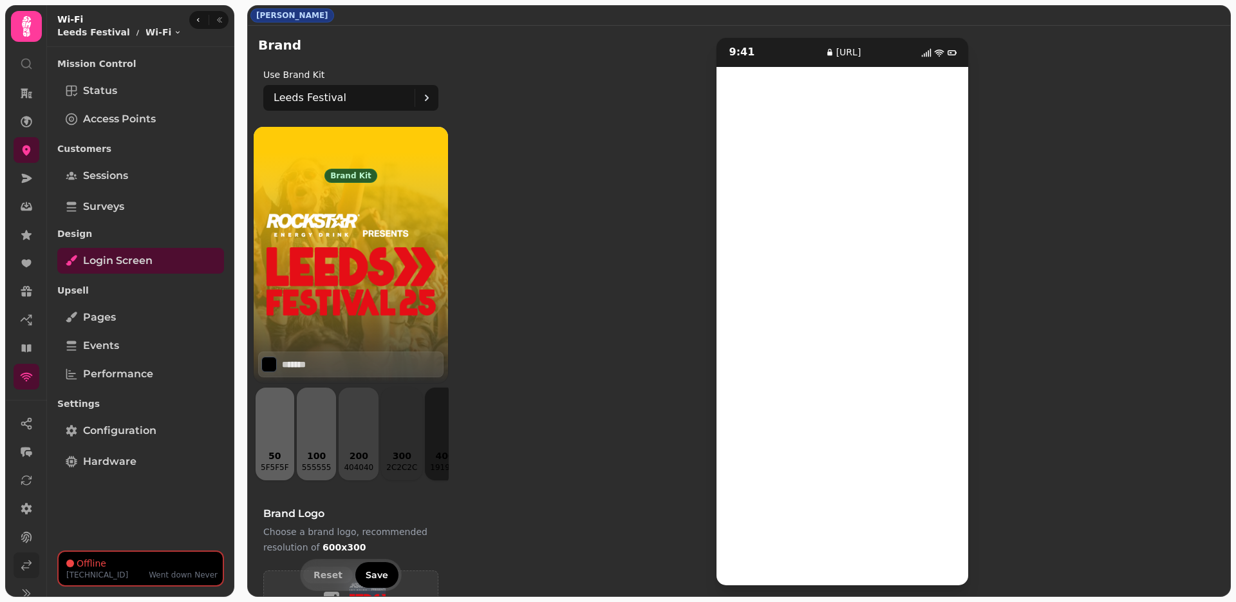
click at [23, 560] on icon at bounding box center [26, 565] width 13 height 13
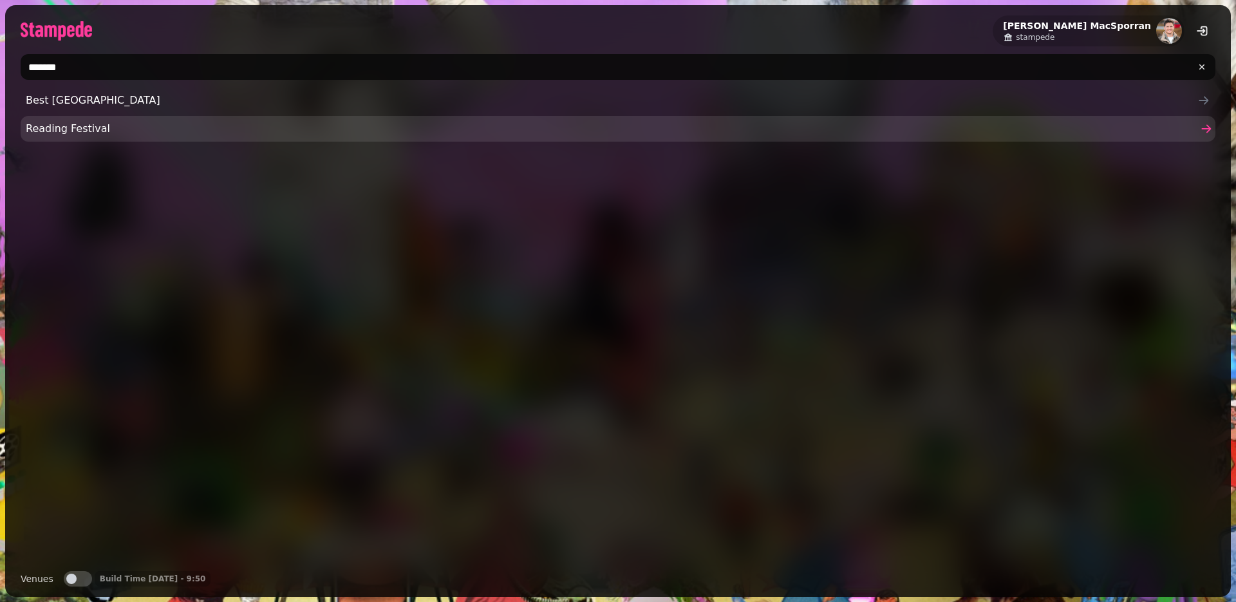
type input "*******"
click at [89, 134] on span "Reading Festival" at bounding box center [611, 128] width 1171 height 15
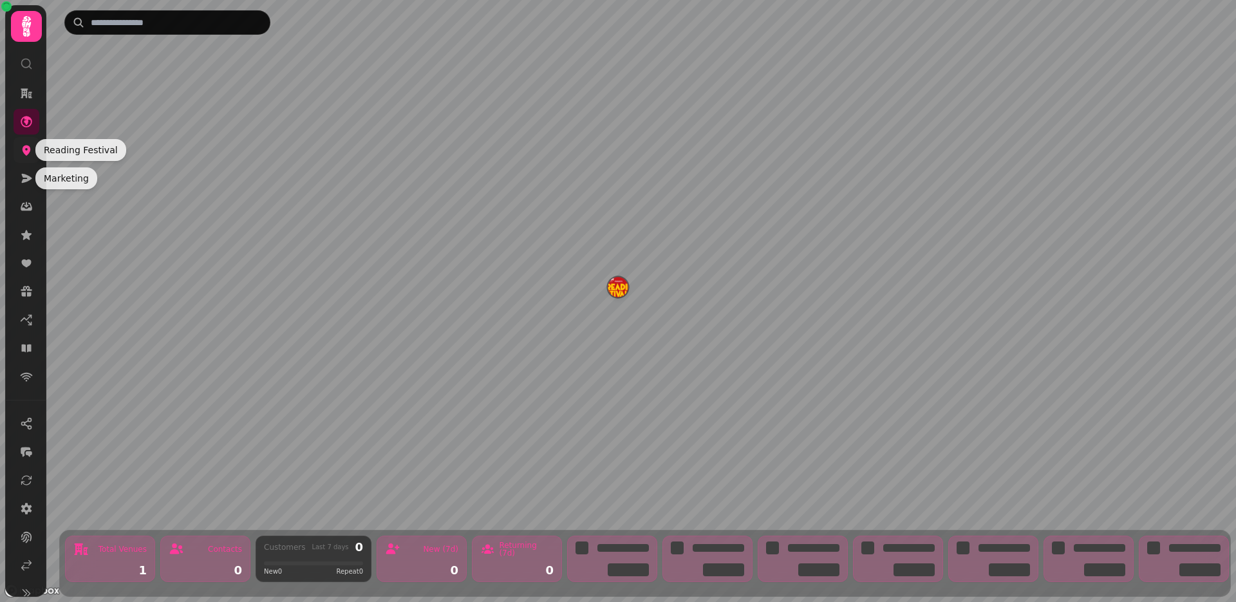
click at [27, 143] on icon at bounding box center [26, 149] width 13 height 13
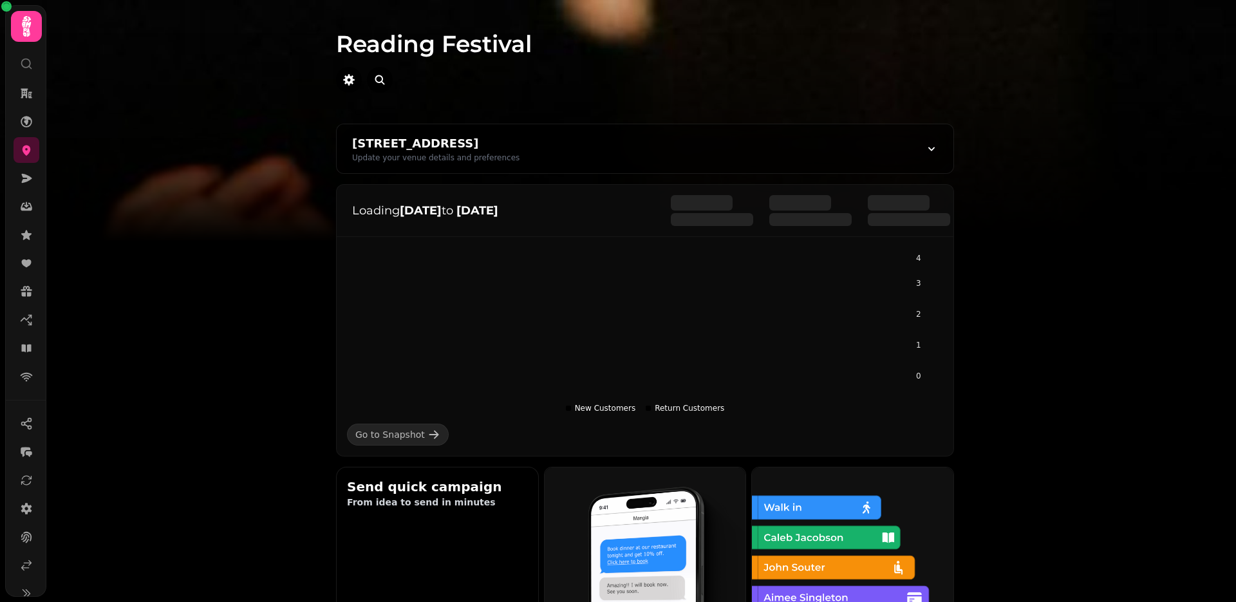
scroll to position [705, 0]
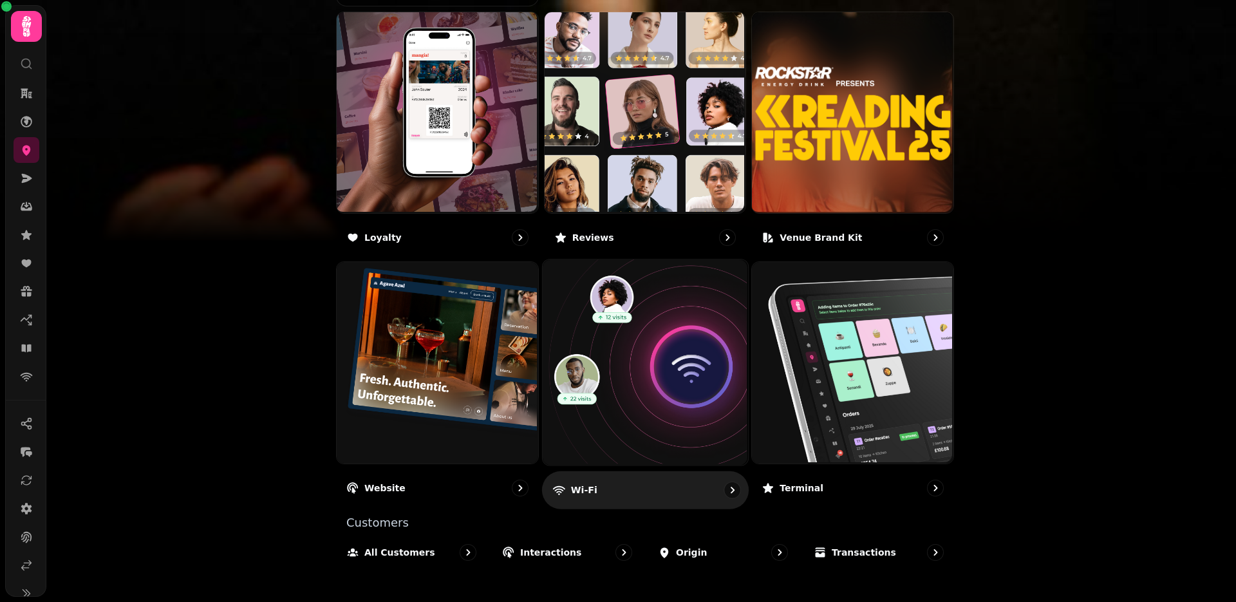
click at [673, 344] on img at bounding box center [643, 361] width 205 height 205
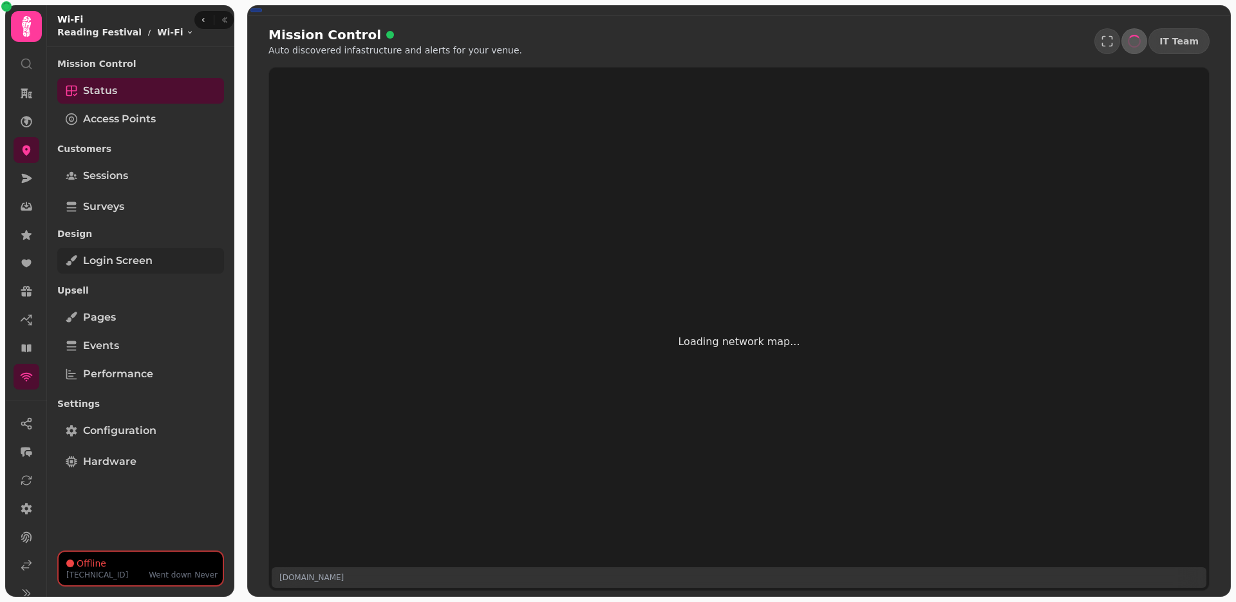
click at [134, 260] on span "Login screen" at bounding box center [117, 260] width 69 height 15
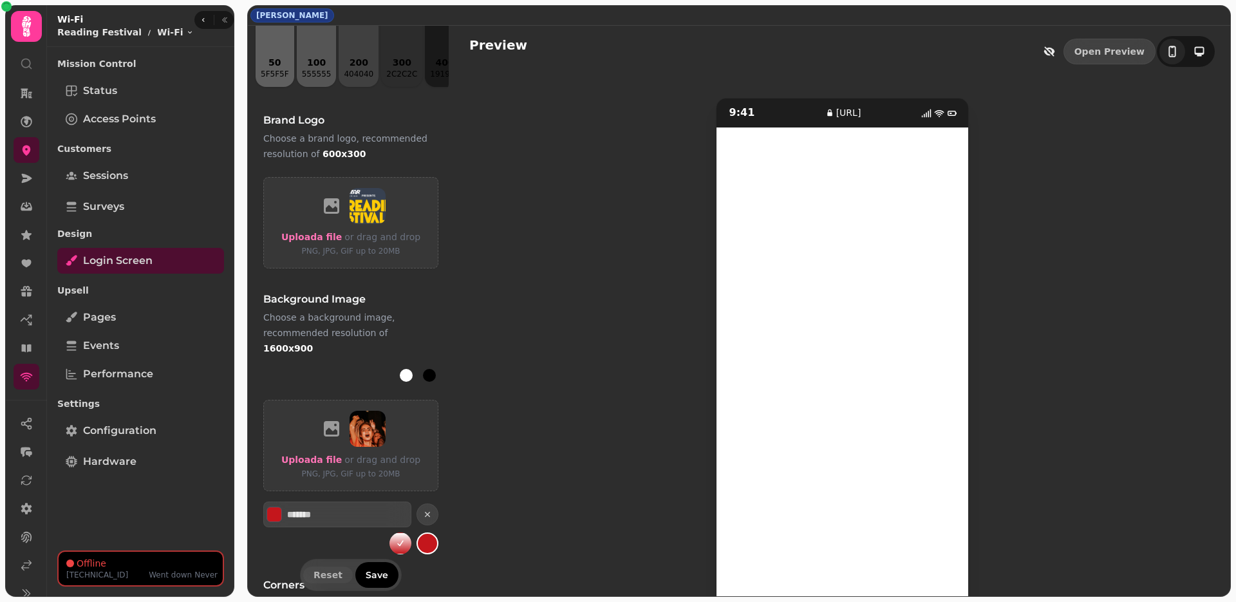
scroll to position [552, 0]
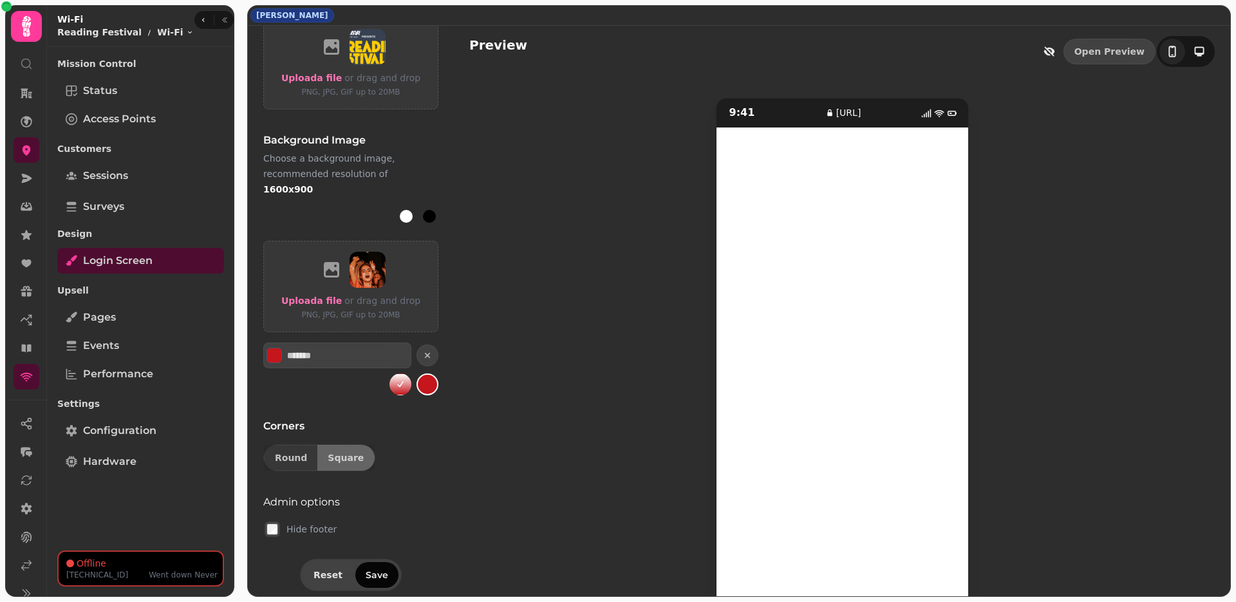
click at [370, 570] on span "Save" at bounding box center [377, 574] width 23 height 9
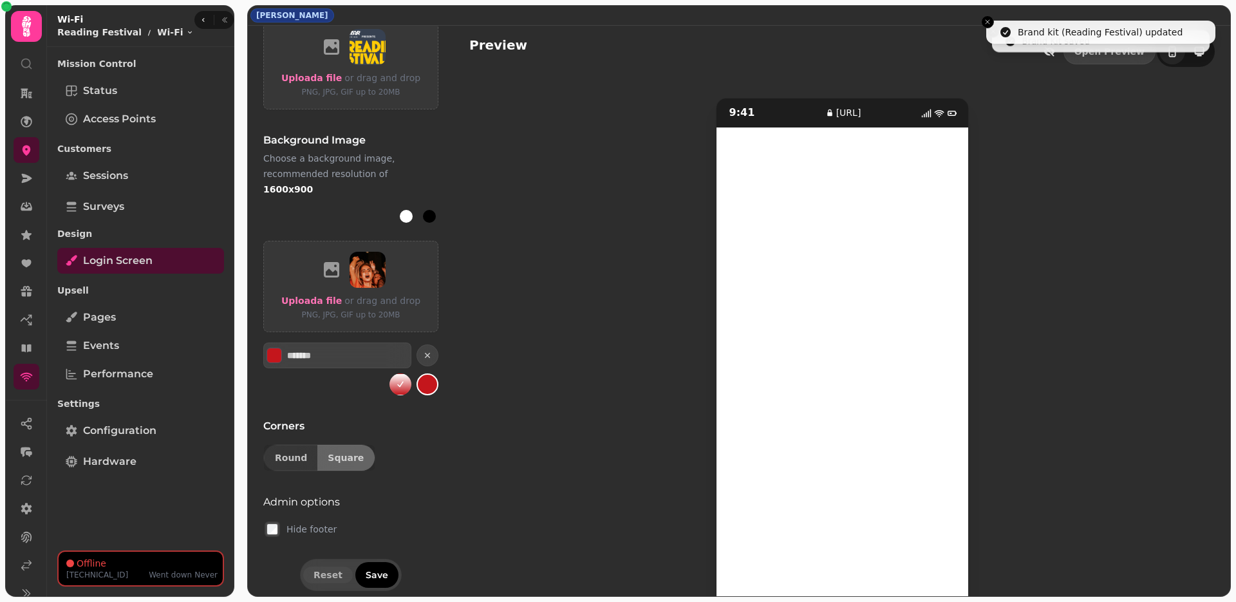
scroll to position [60, 0]
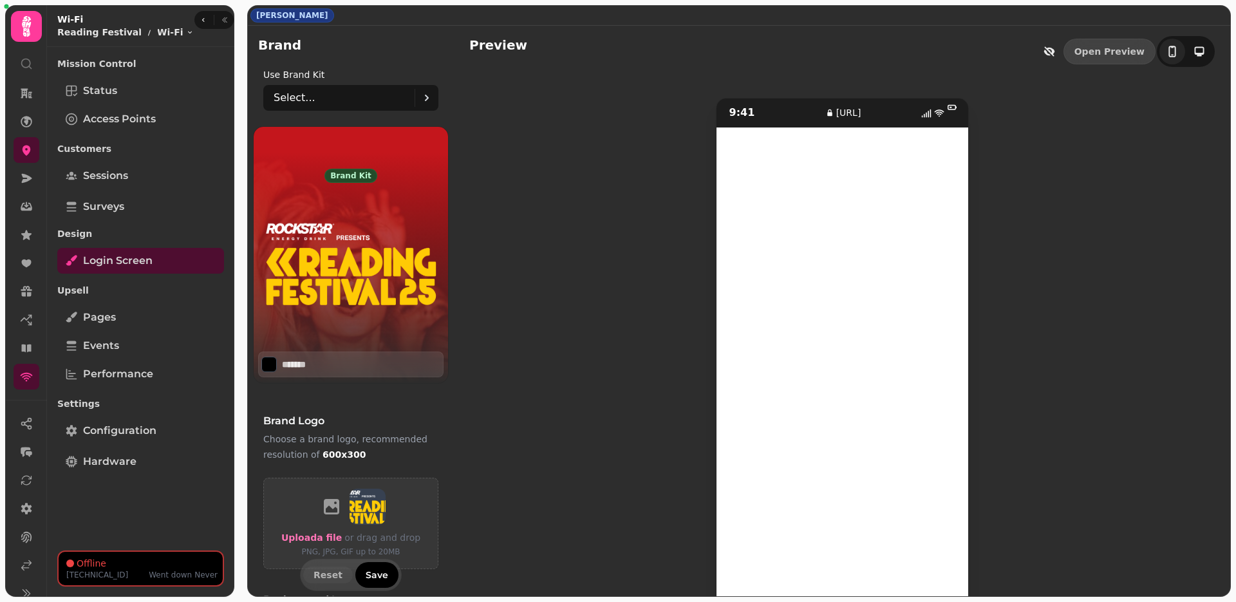
scroll to position [60, 0]
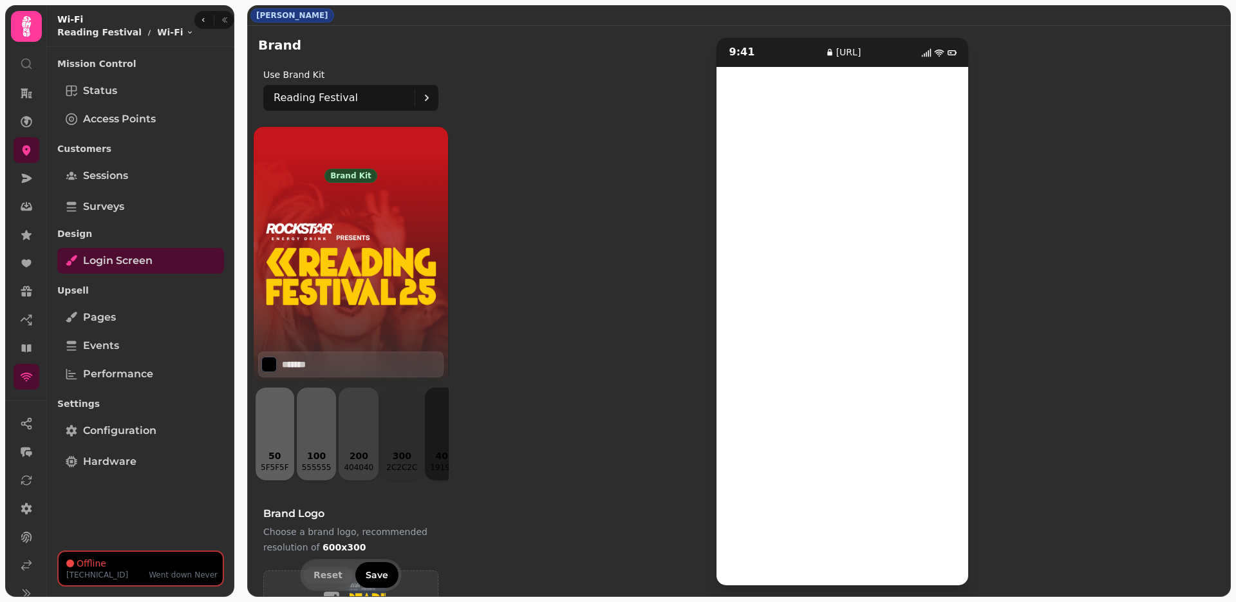
click at [11, 573] on nav at bounding box center [26, 511] width 41 height 201
click at [110, 436] on span "Configuration" at bounding box center [119, 430] width 73 height 15
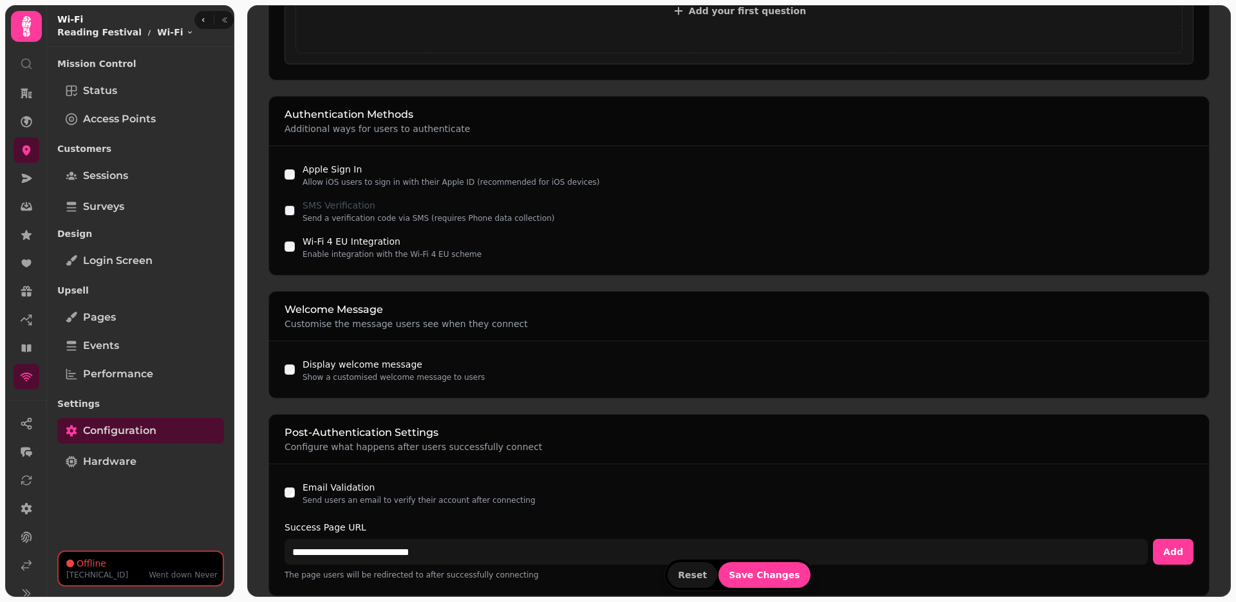
scroll to position [772, 0]
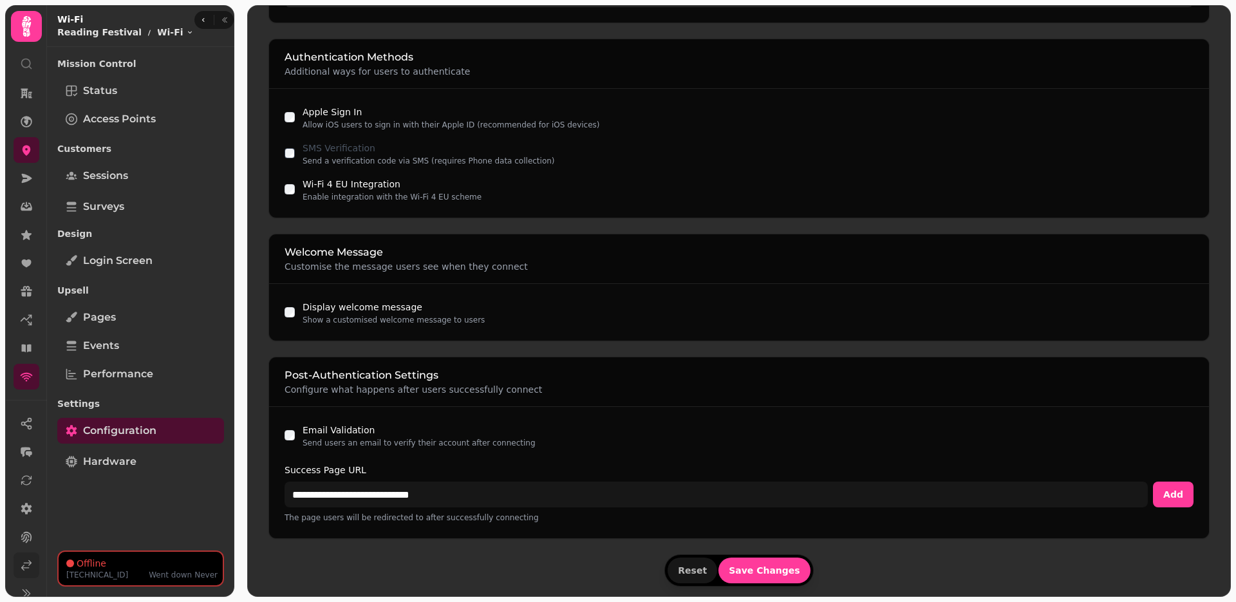
click at [17, 568] on link at bounding box center [27, 565] width 26 height 26
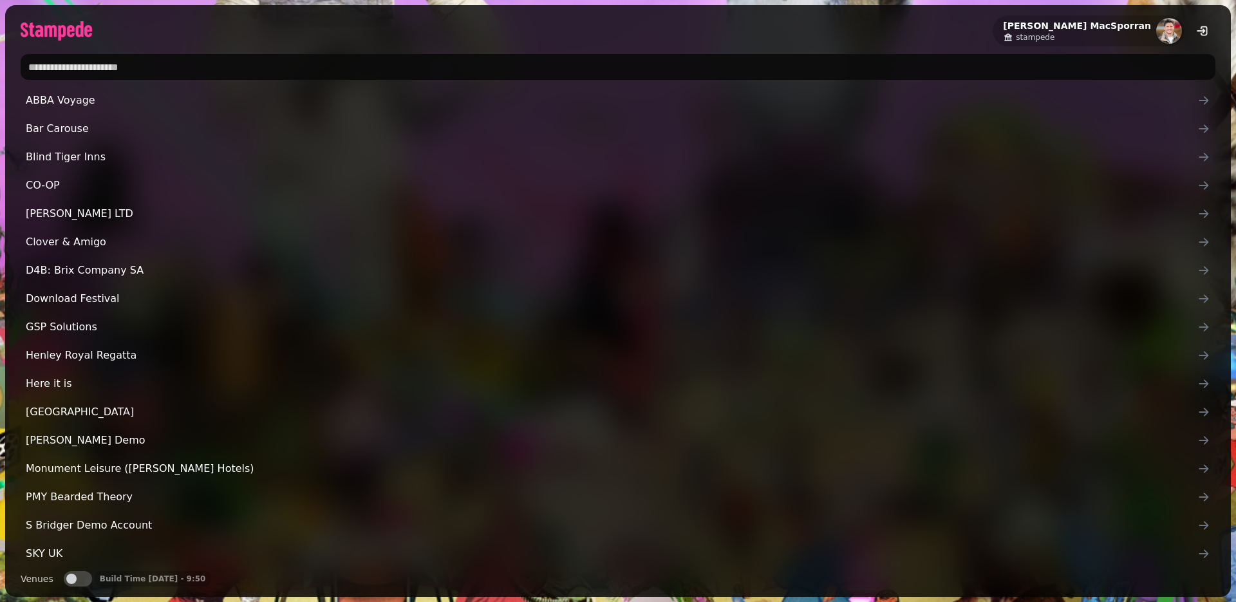
click at [132, 71] on input "text" at bounding box center [618, 67] width 1194 height 26
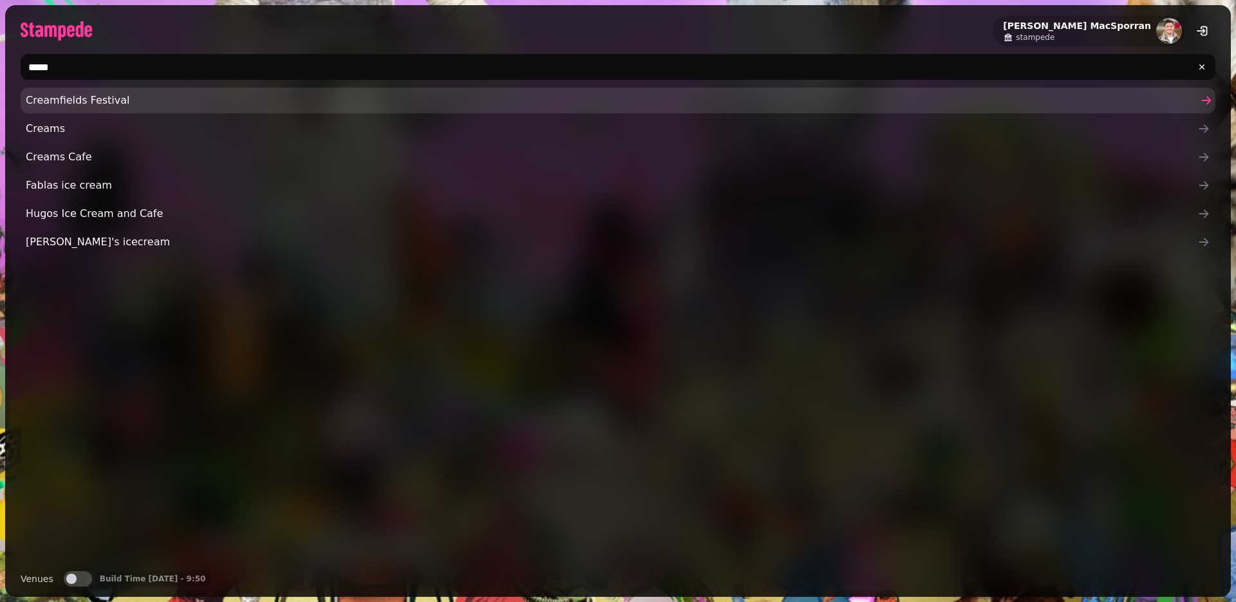
type input "*****"
click at [136, 104] on span "Creamfields Festival" at bounding box center [611, 100] width 1171 height 15
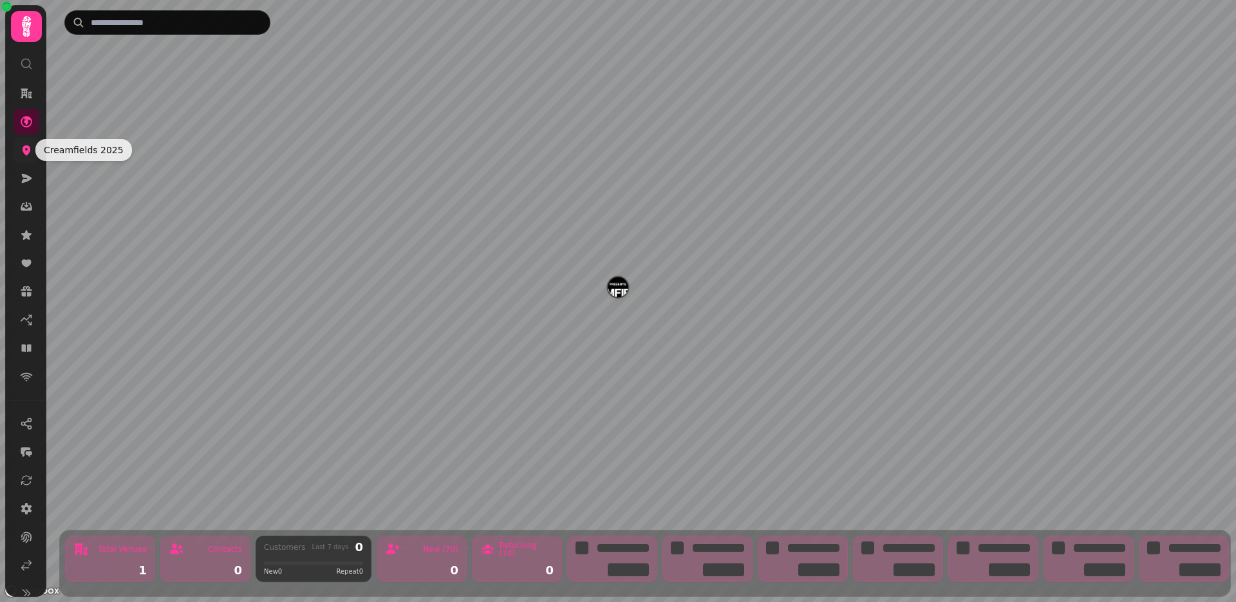
click at [17, 150] on link at bounding box center [27, 150] width 26 height 26
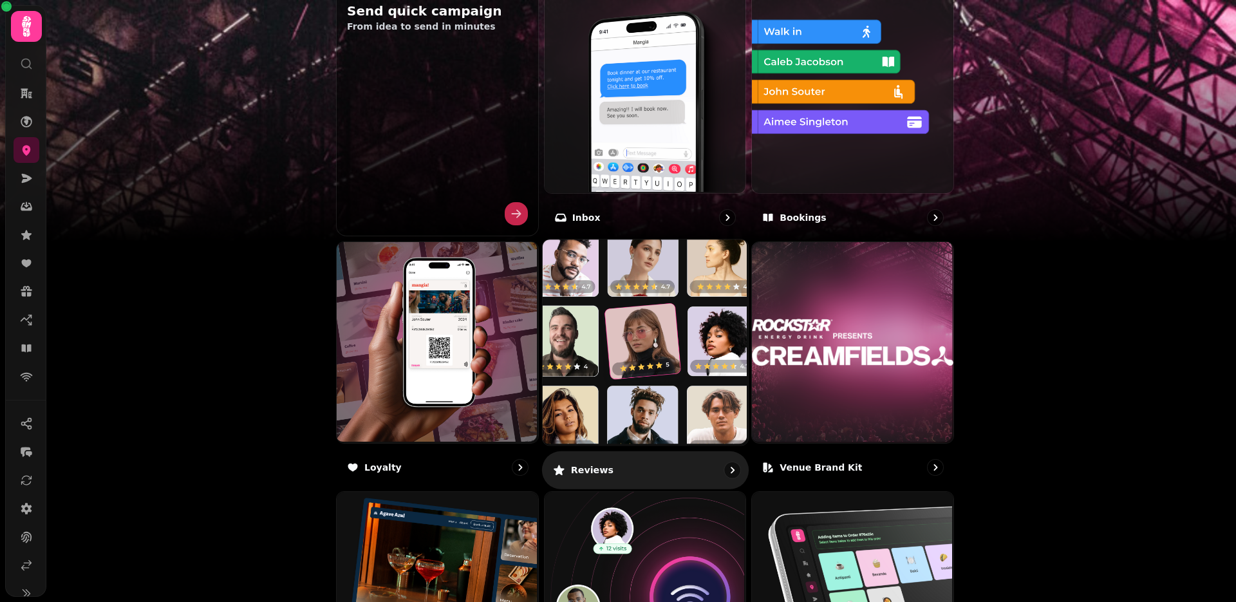
scroll to position [705, 0]
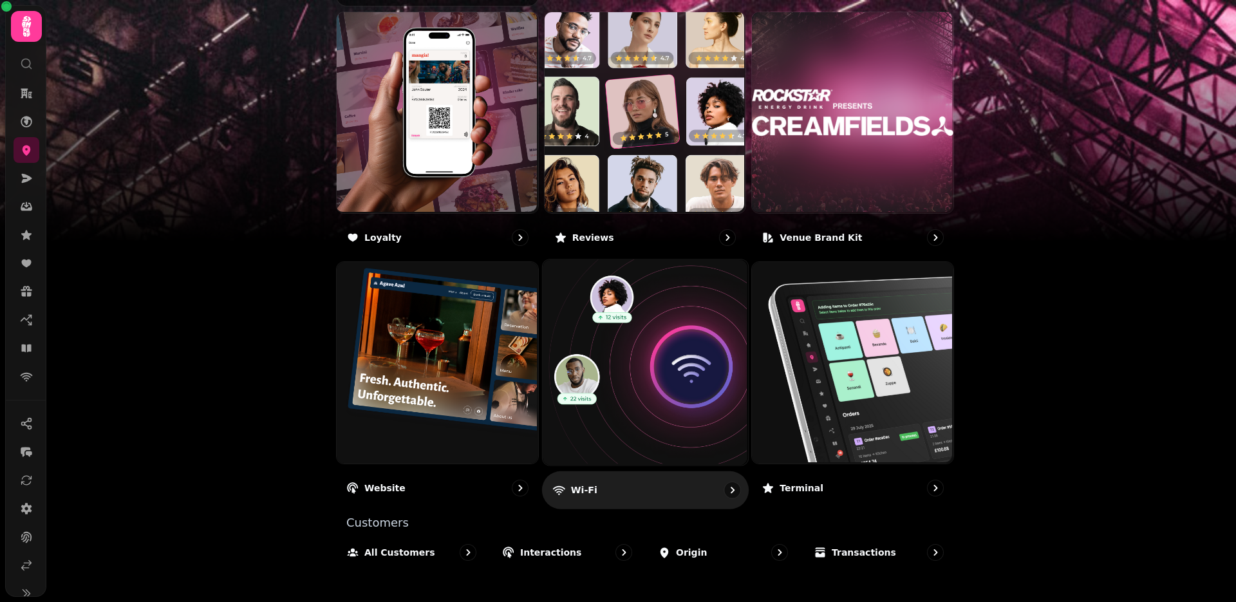
click at [640, 392] on img at bounding box center [643, 361] width 205 height 205
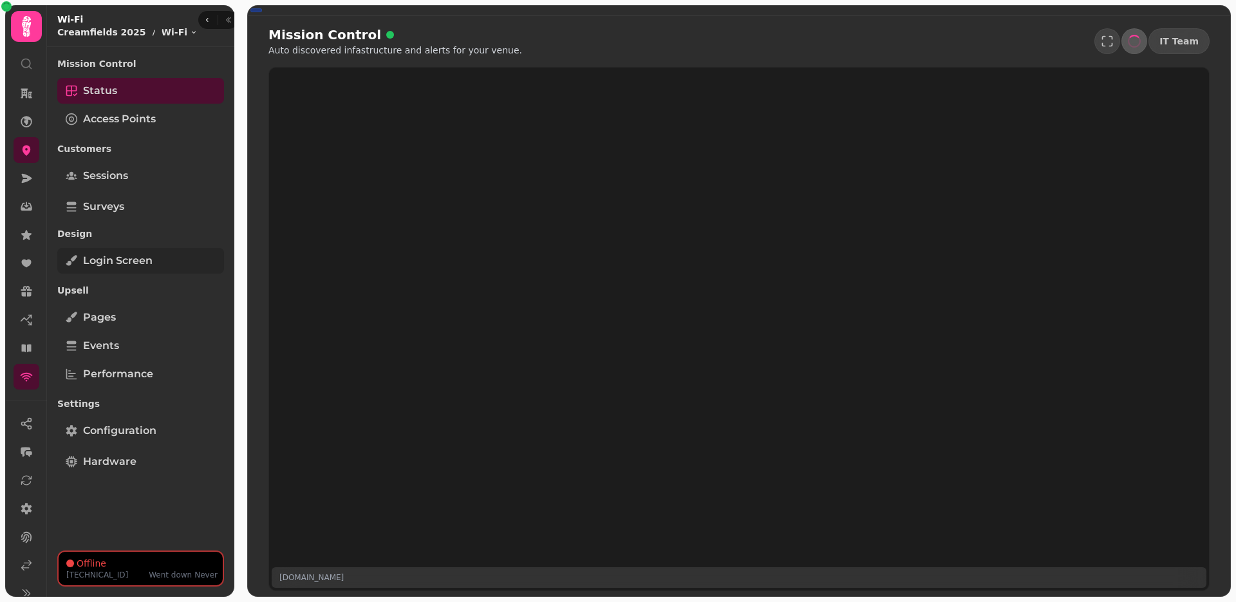
click at [130, 260] on span "Login screen" at bounding box center [117, 260] width 69 height 15
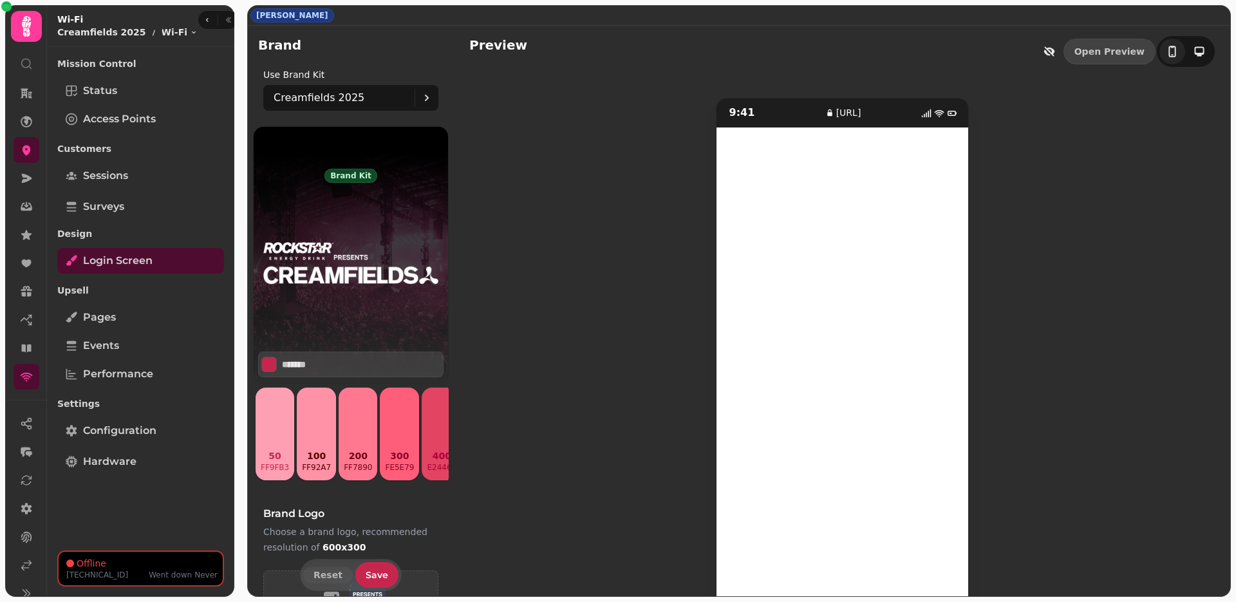
scroll to position [552, 0]
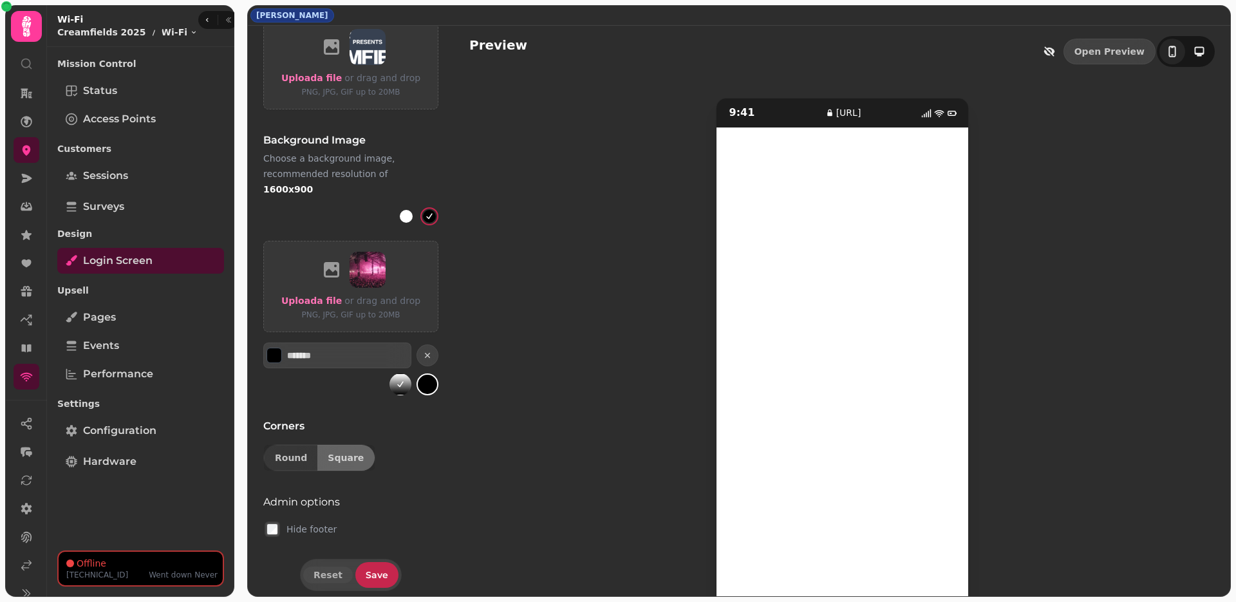
click at [273, 525] on div "Brand kit Creamfields 2025 ******* 50 ff9fb3 100 ff92a7 200 ff7890 300 fe5e79 4…" at bounding box center [351, 88] width 206 height 1048
click at [366, 562] on button "Save" at bounding box center [376, 575] width 43 height 26
